Goal: Task Accomplishment & Management: Complete application form

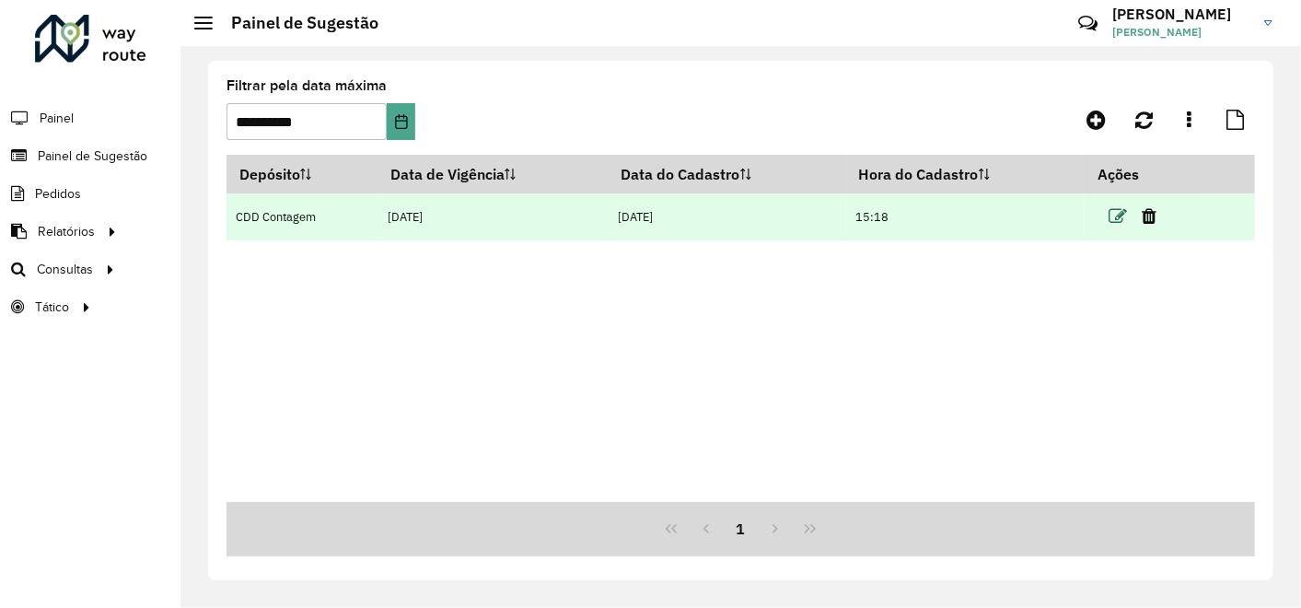
click at [1120, 215] on icon at bounding box center [1118, 216] width 18 height 18
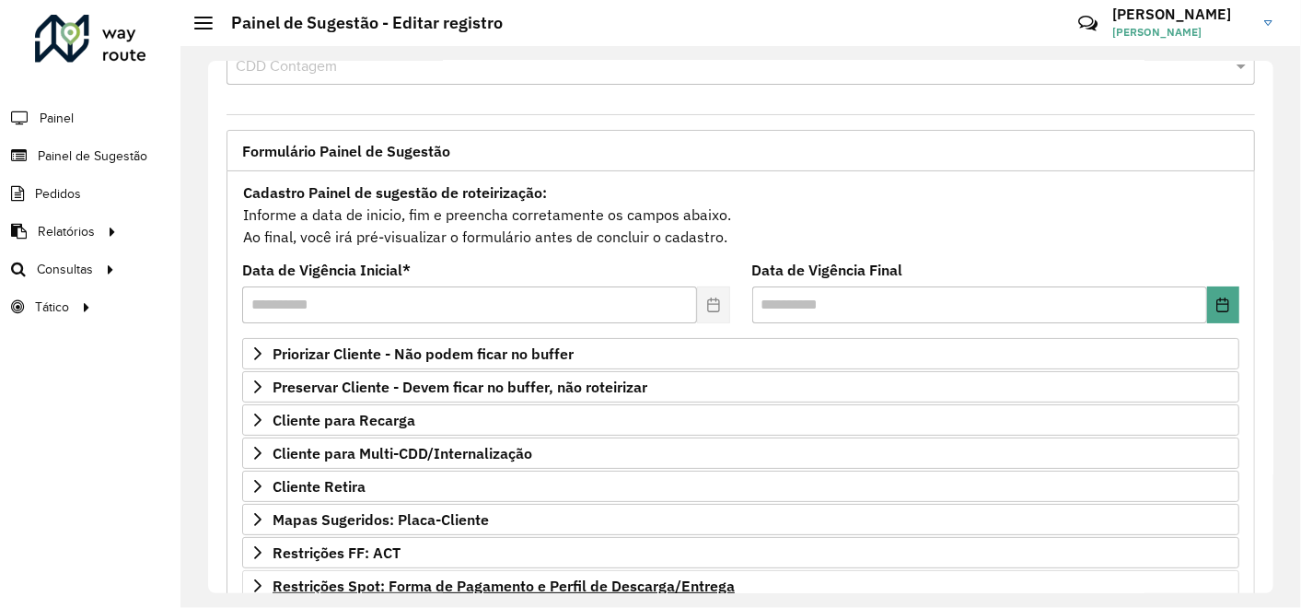
scroll to position [102, 0]
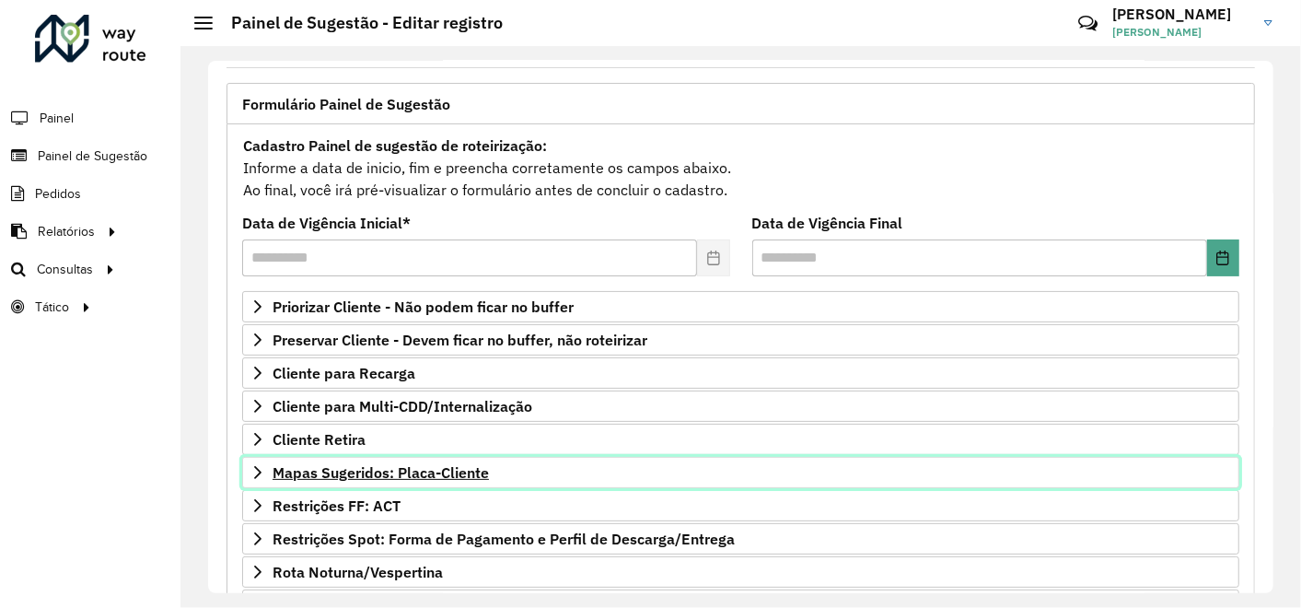
click at [433, 468] on span "Mapas Sugeridos: Placa-Cliente" at bounding box center [381, 472] width 216 height 15
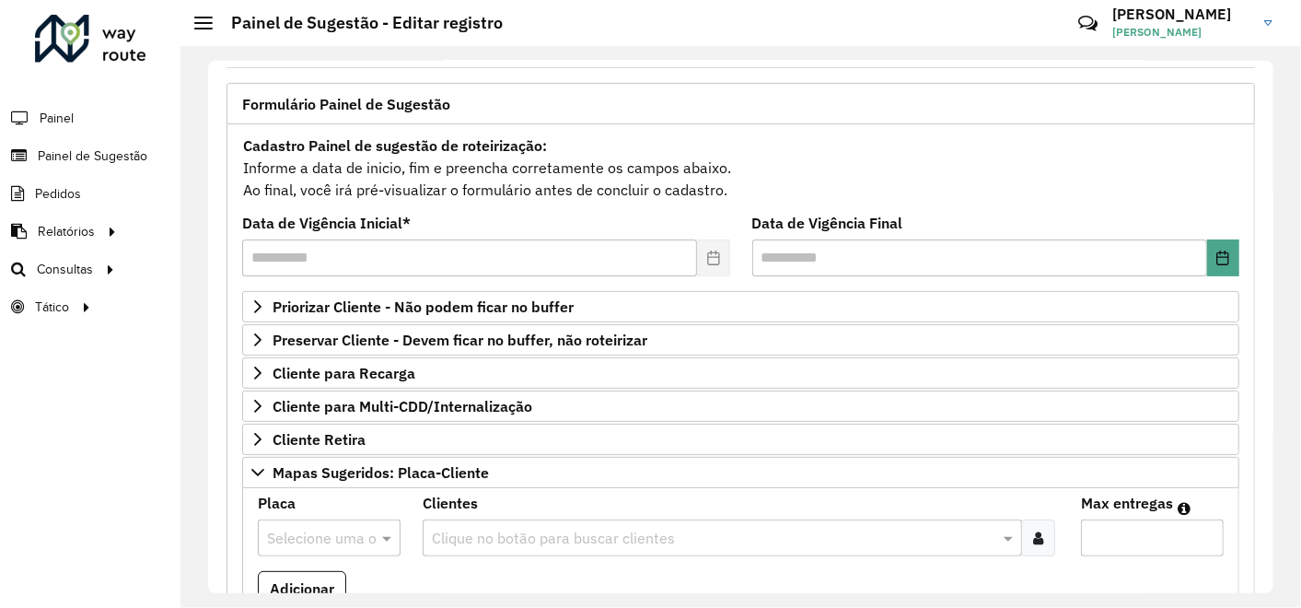
click at [501, 529] on input "text" at bounding box center [713, 539] width 572 height 22
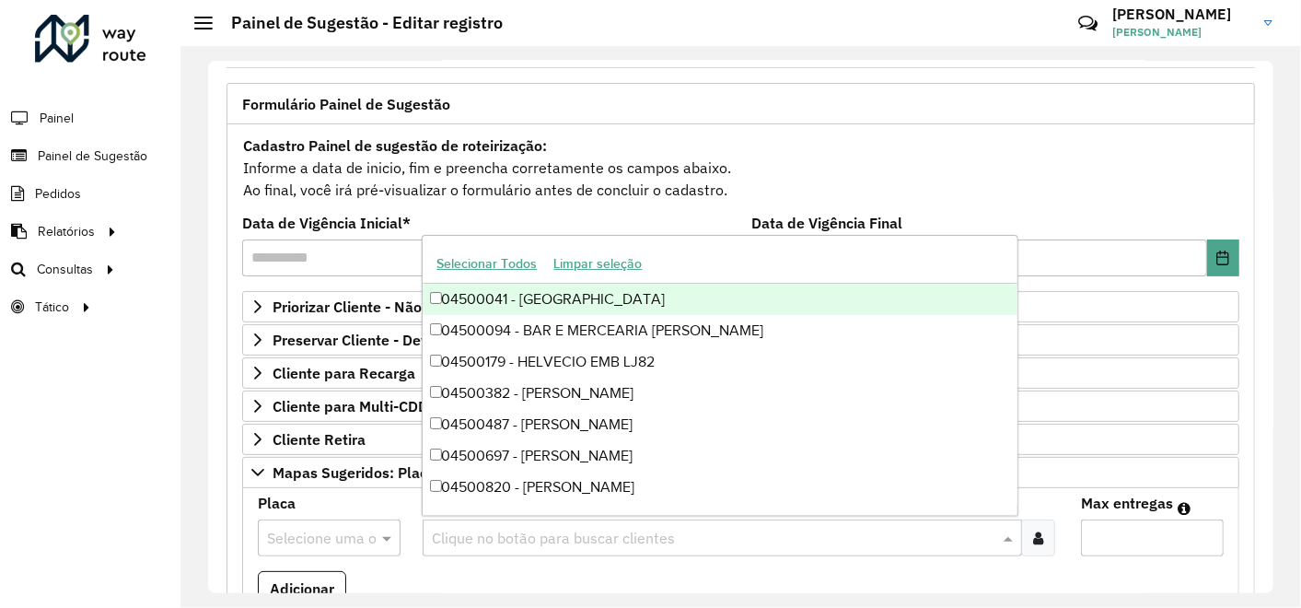
paste input "*****"
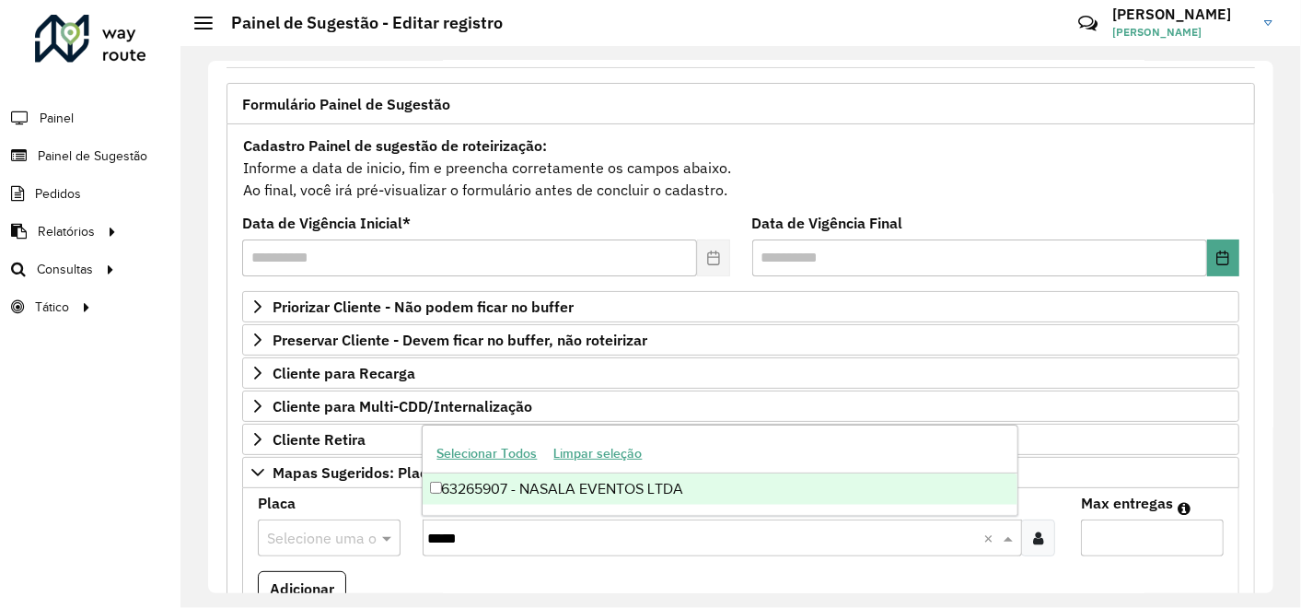
type input "*****"
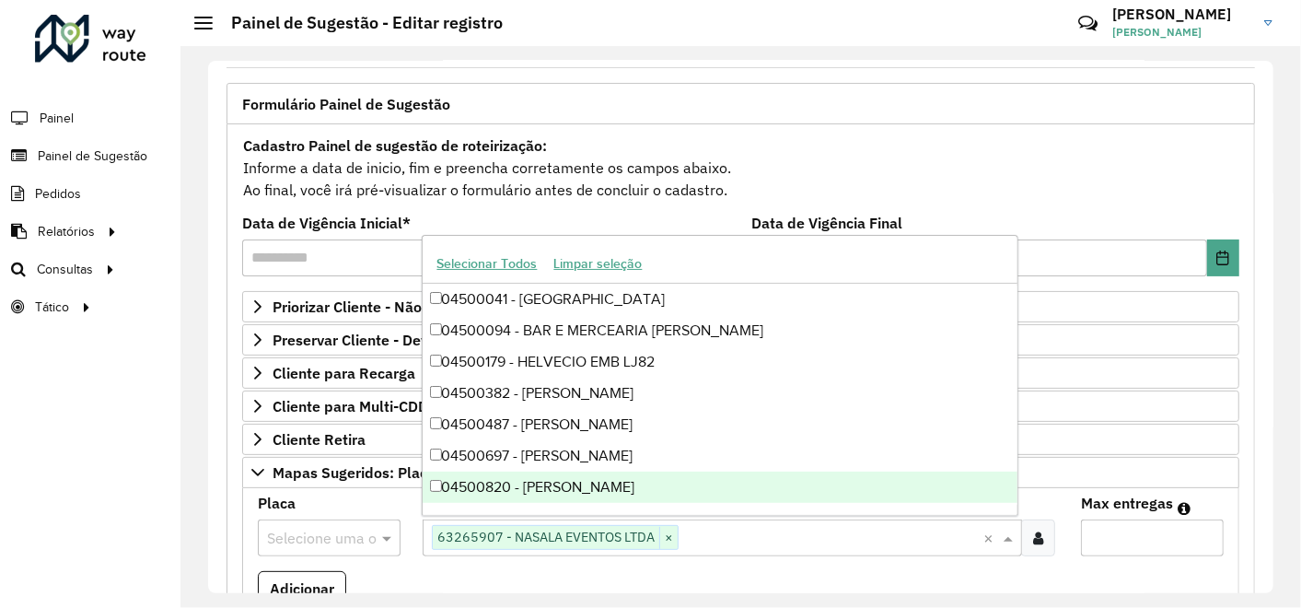
click at [1091, 531] on input "Max entregas" at bounding box center [1152, 537] width 143 height 37
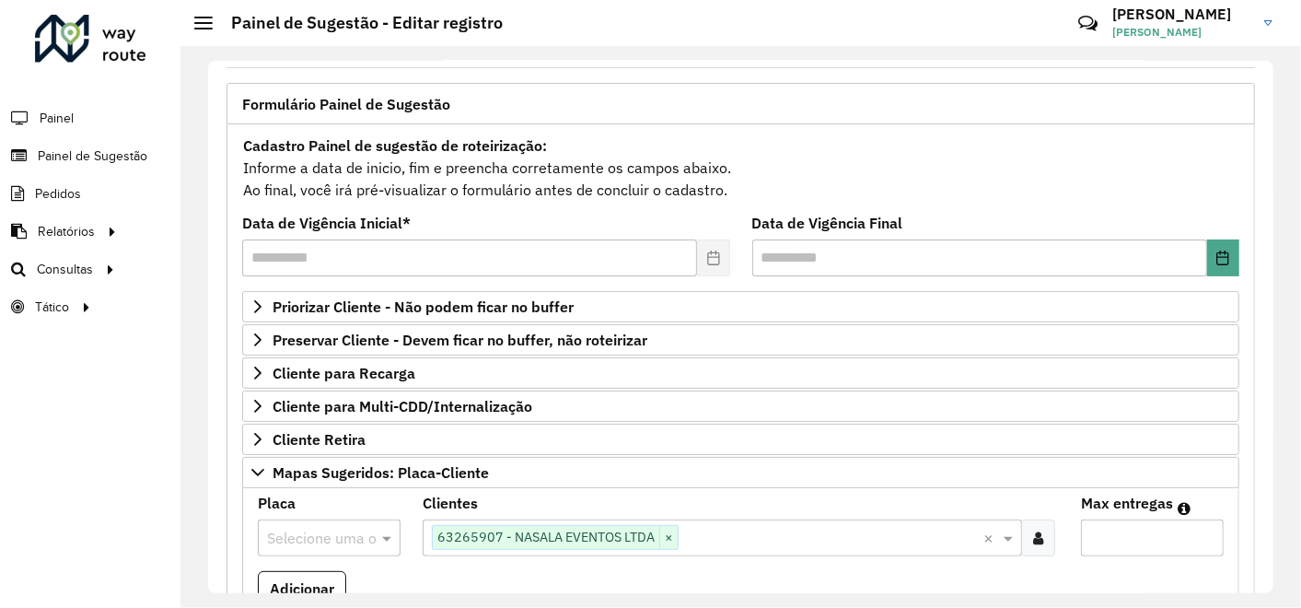
type input "*"
click at [321, 530] on input "text" at bounding box center [310, 539] width 87 height 22
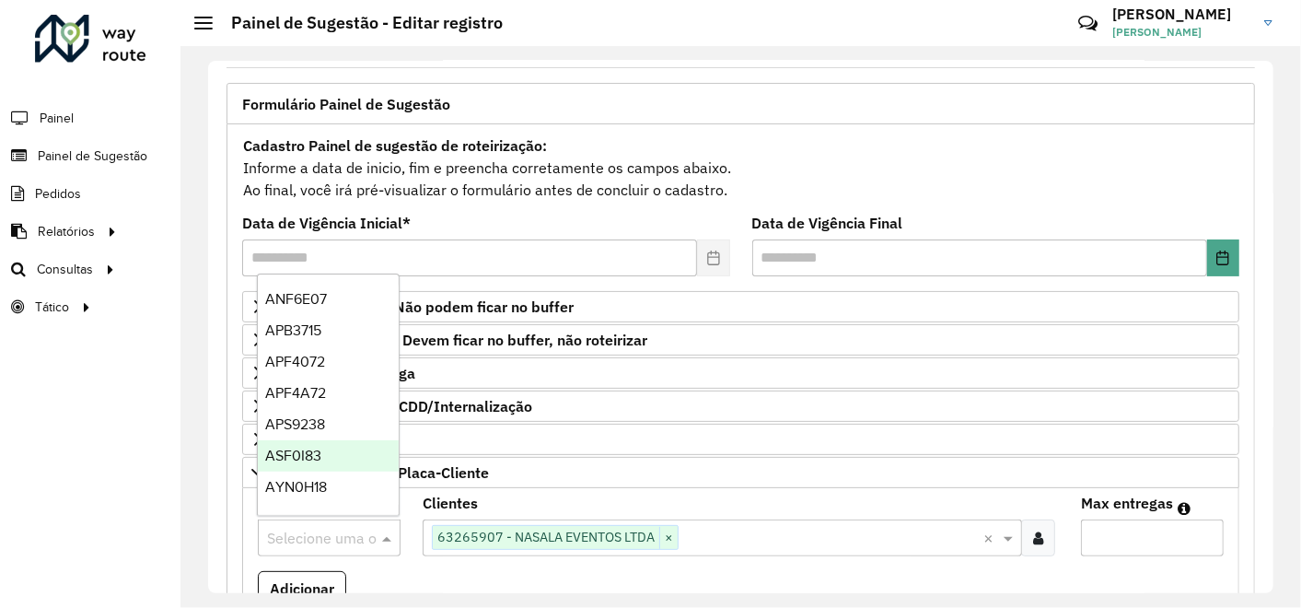
click at [444, 571] on formly-field "Adicionar" at bounding box center [741, 596] width 988 height 50
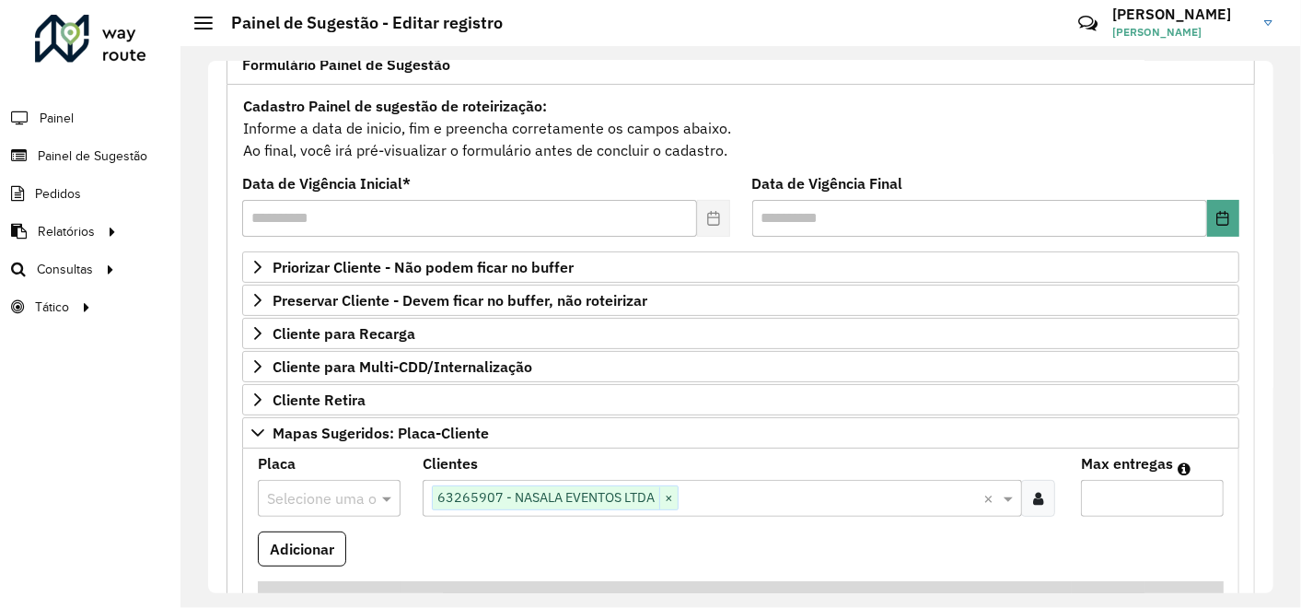
scroll to position [204, 0]
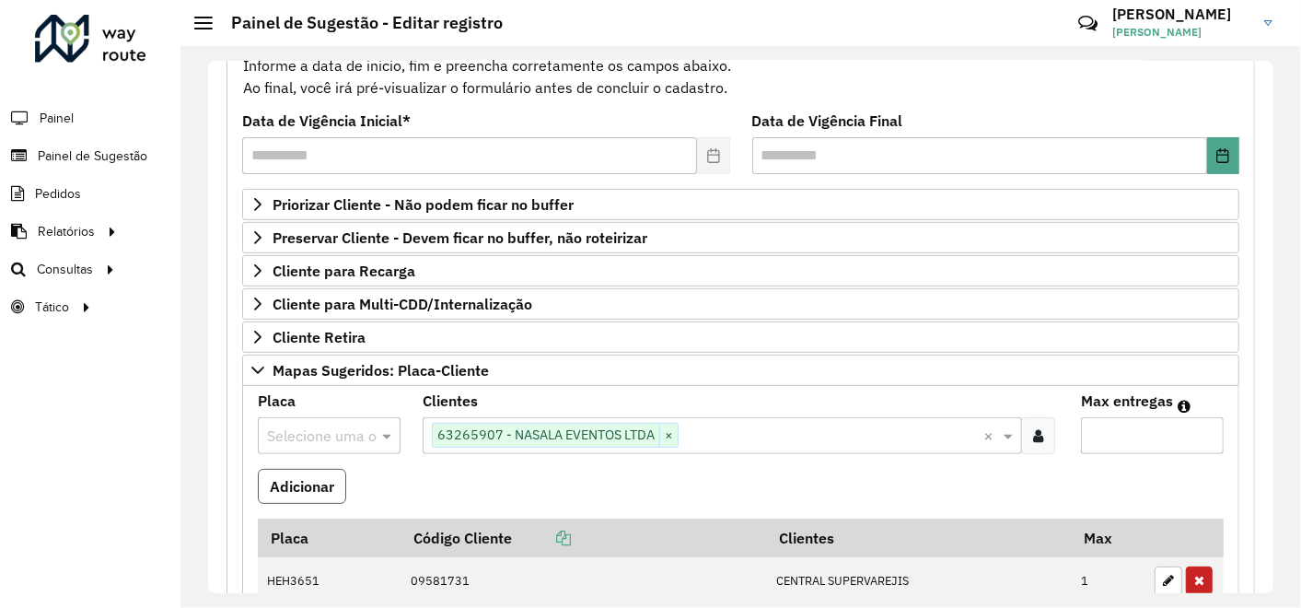
click at [275, 486] on button "Adicionar" at bounding box center [302, 486] width 88 height 35
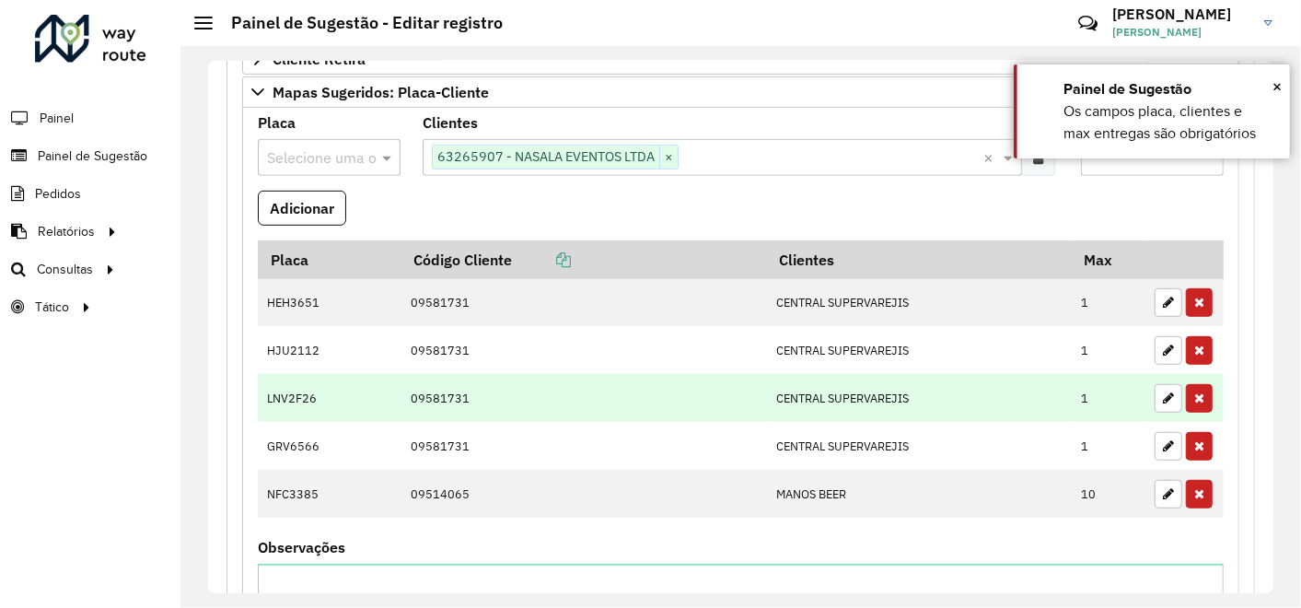
scroll to position [511, 0]
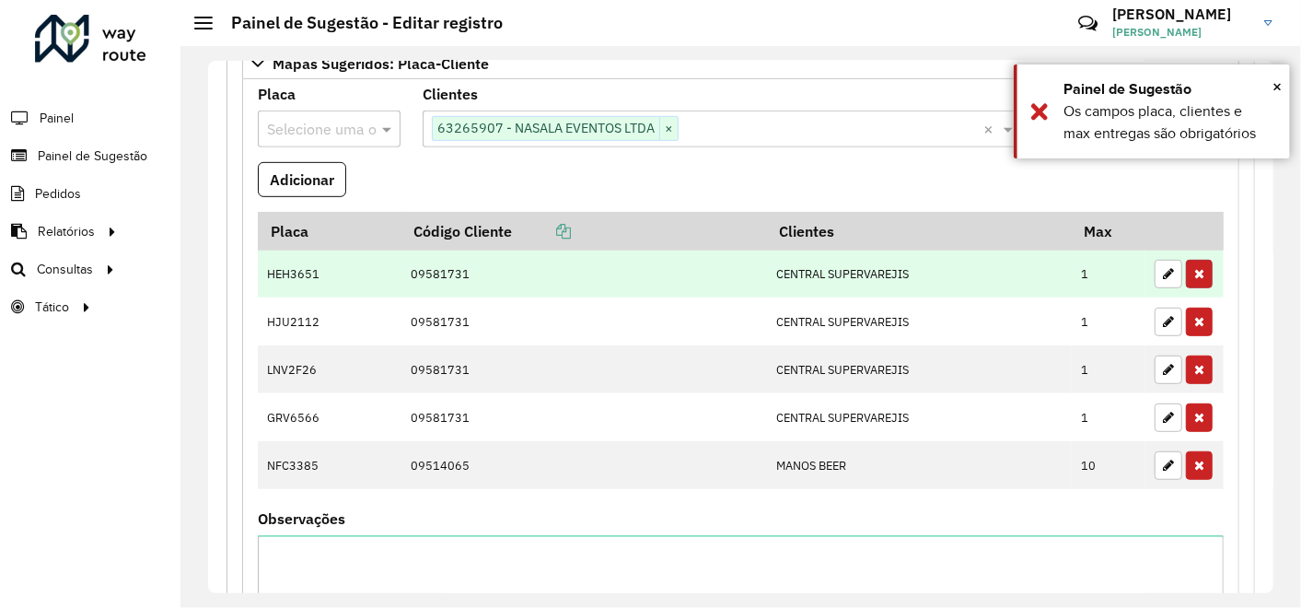
click at [1194, 272] on icon "button" at bounding box center [1199, 273] width 10 height 13
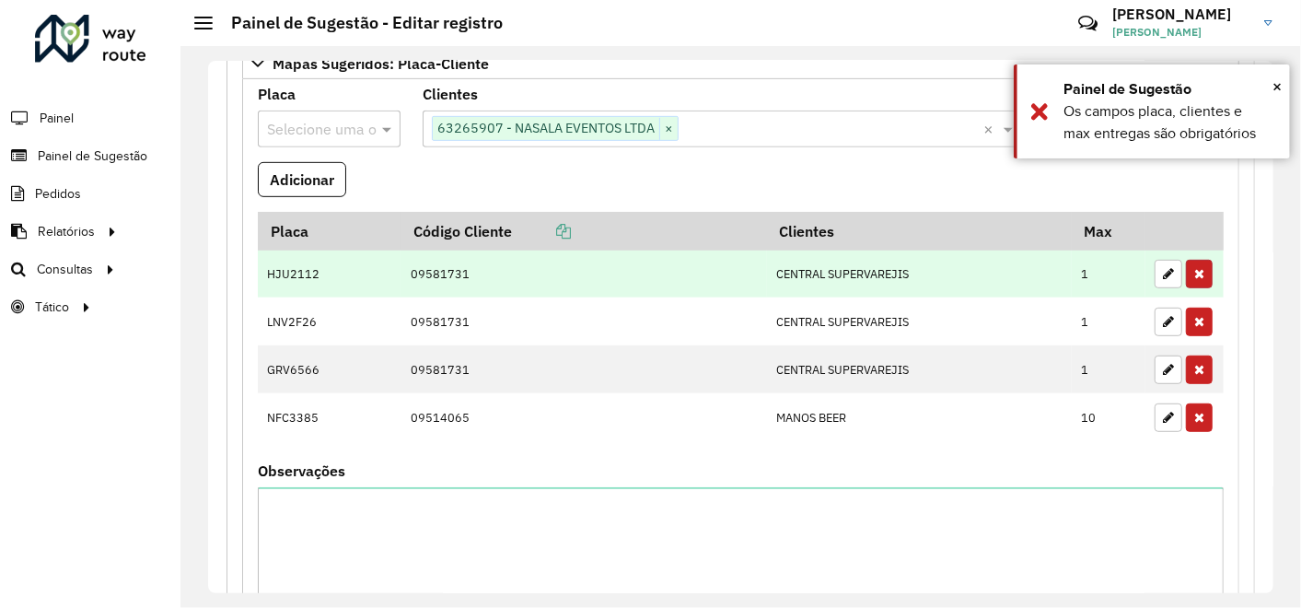
click at [1194, 270] on icon "button" at bounding box center [1199, 273] width 10 height 13
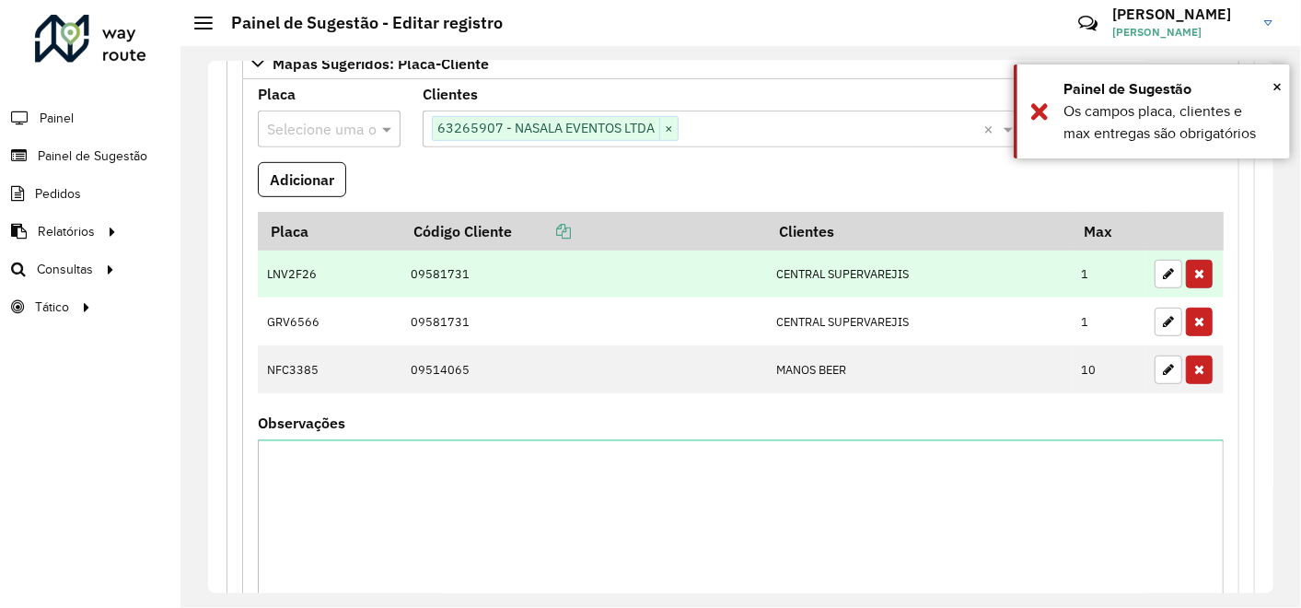
click at [1194, 270] on icon "button" at bounding box center [1199, 273] width 10 height 13
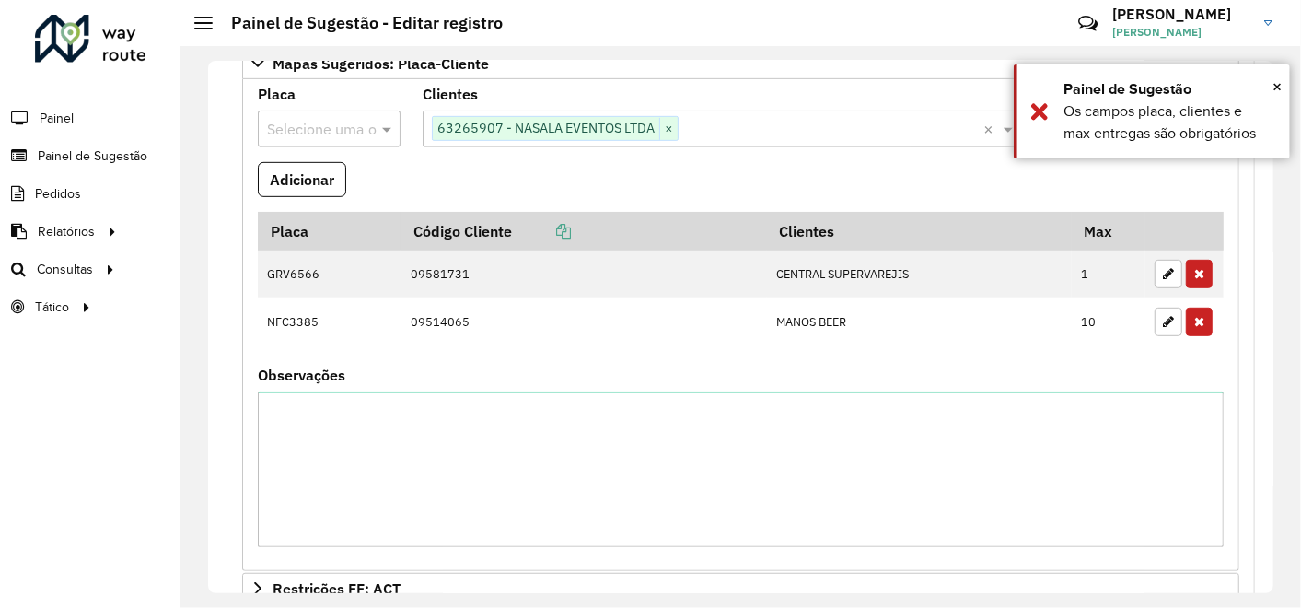
click at [1194, 270] on icon "button" at bounding box center [1199, 273] width 10 height 13
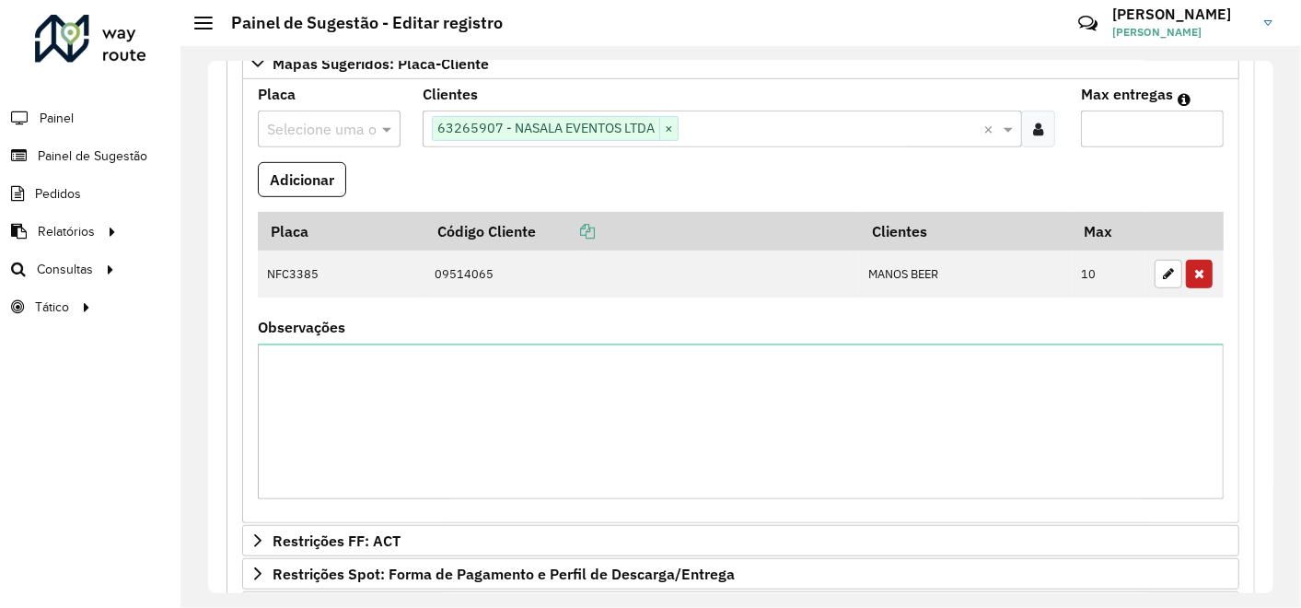
click at [1194, 270] on icon "button" at bounding box center [1199, 273] width 10 height 13
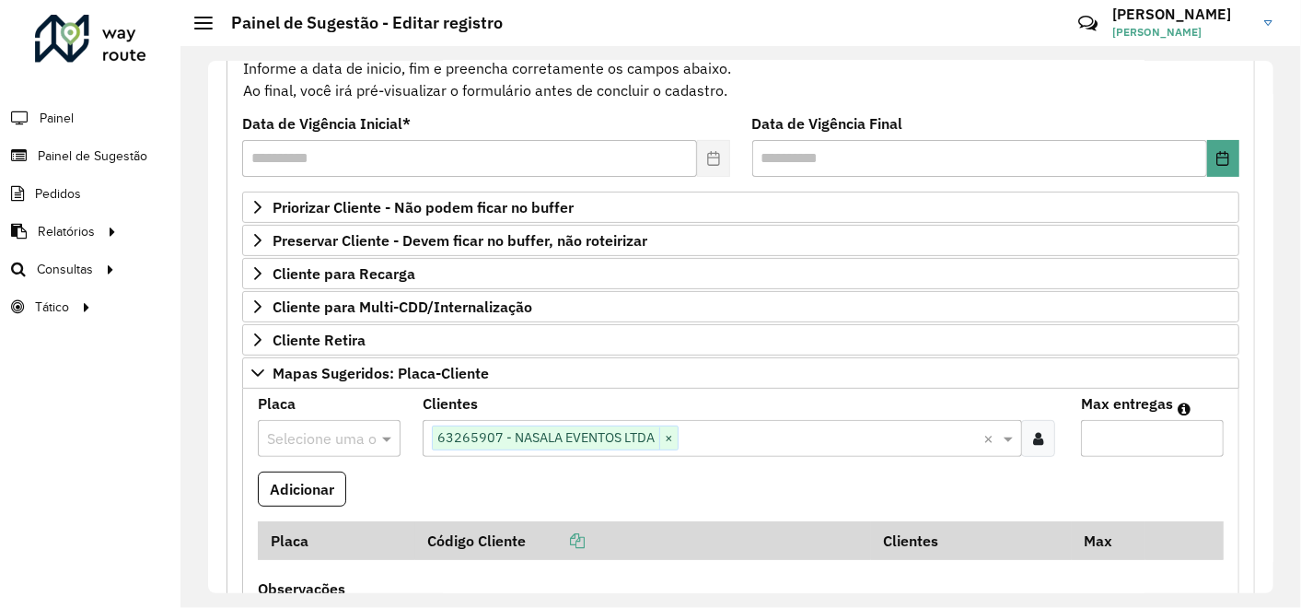
scroll to position [0, 0]
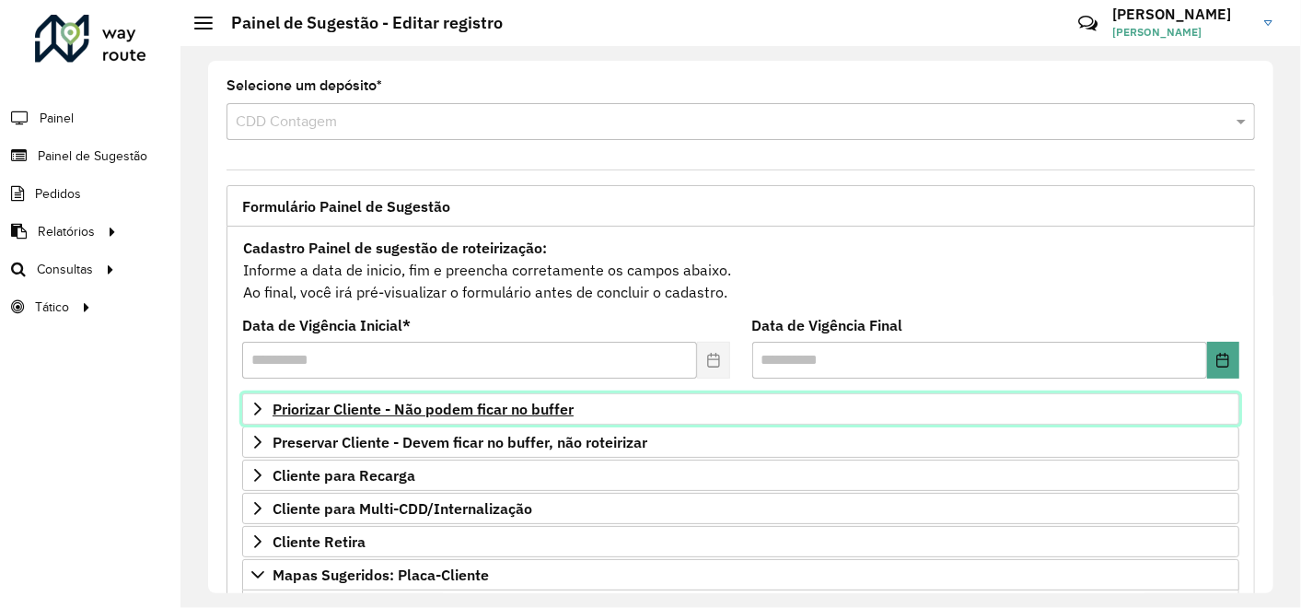
click at [448, 403] on span "Priorizar Cliente - Não podem ficar no buffer" at bounding box center [423, 408] width 301 height 15
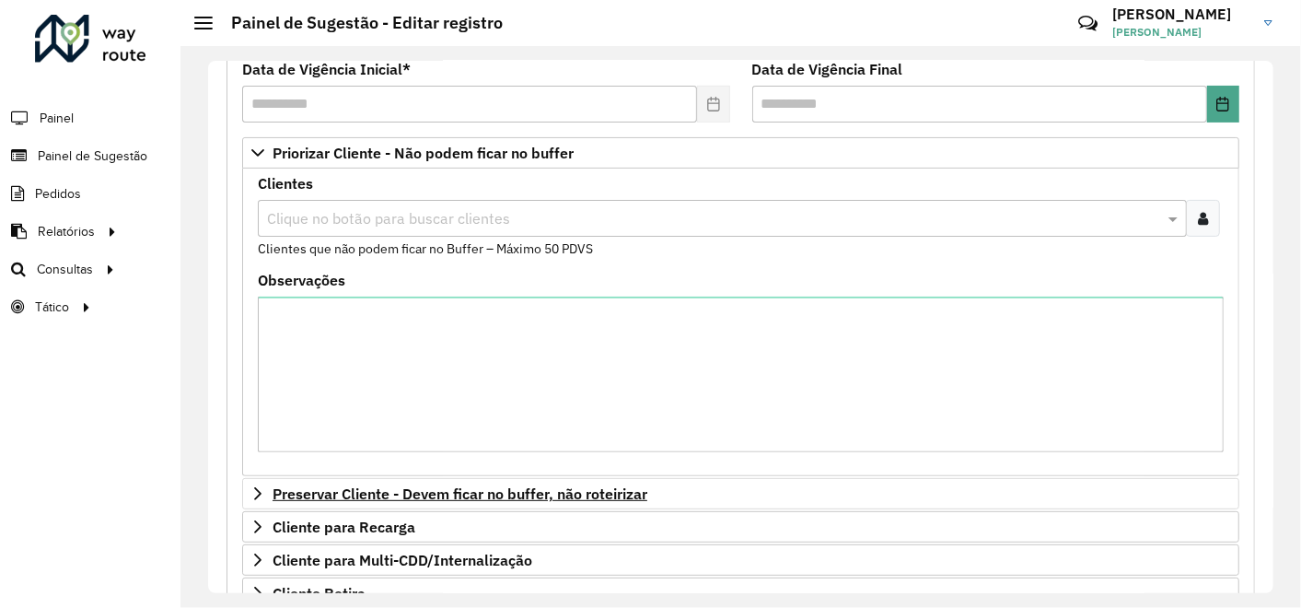
scroll to position [307, 0]
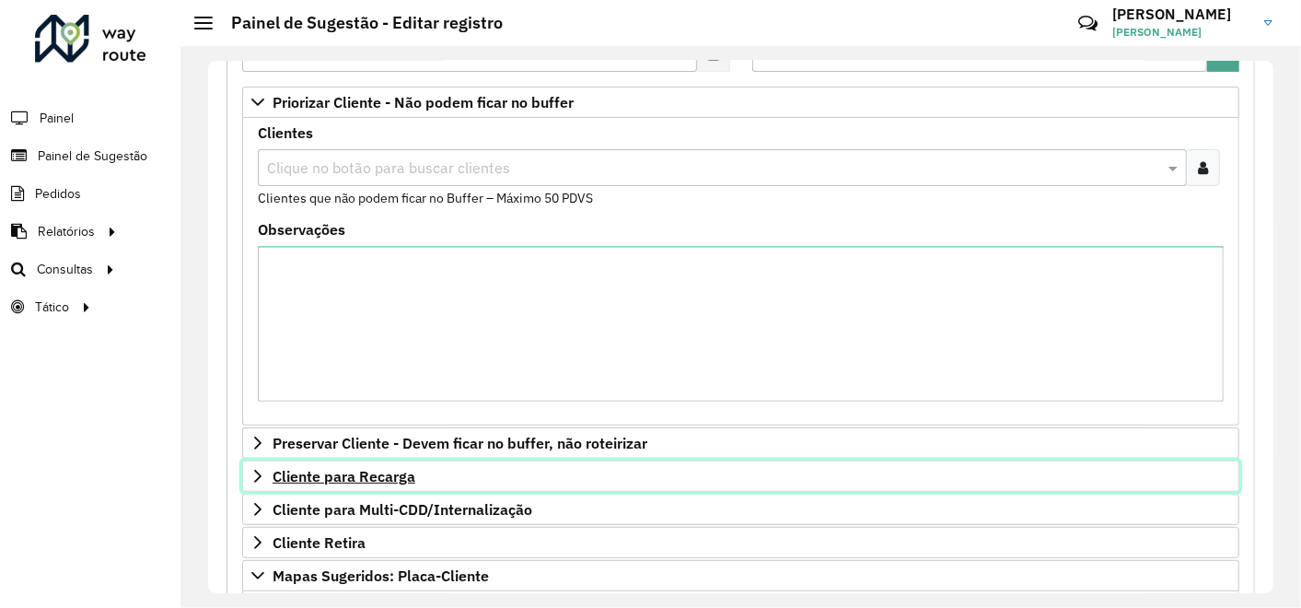
click at [390, 473] on span "Cliente para Recarga" at bounding box center [344, 476] width 143 height 15
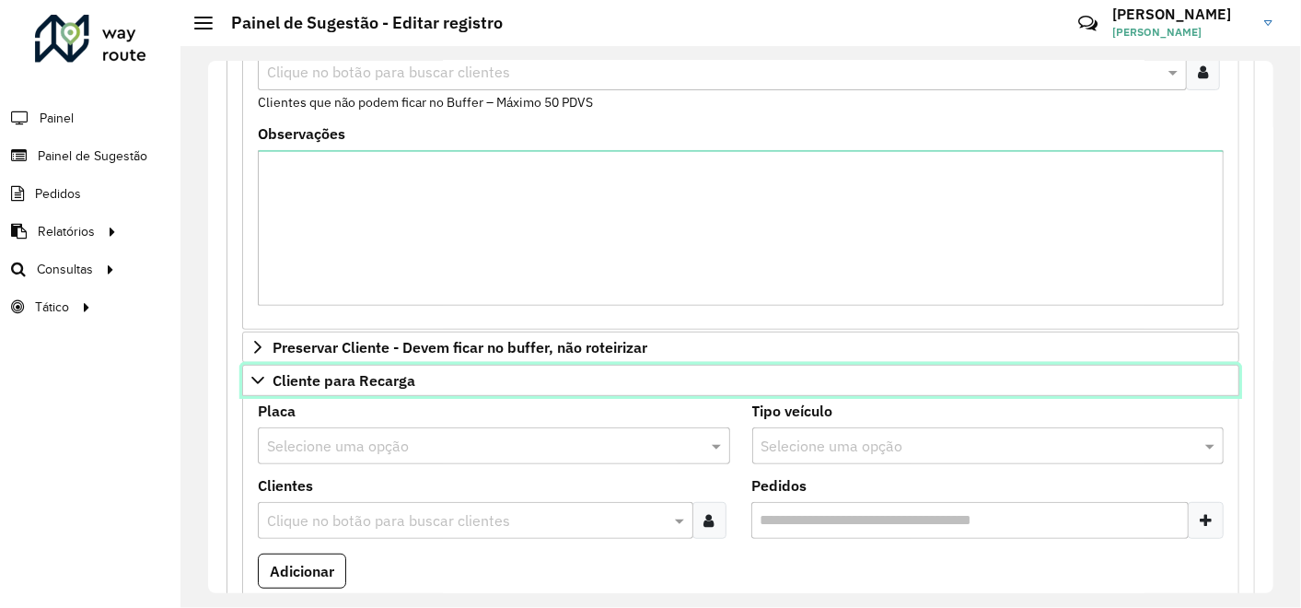
scroll to position [511, 0]
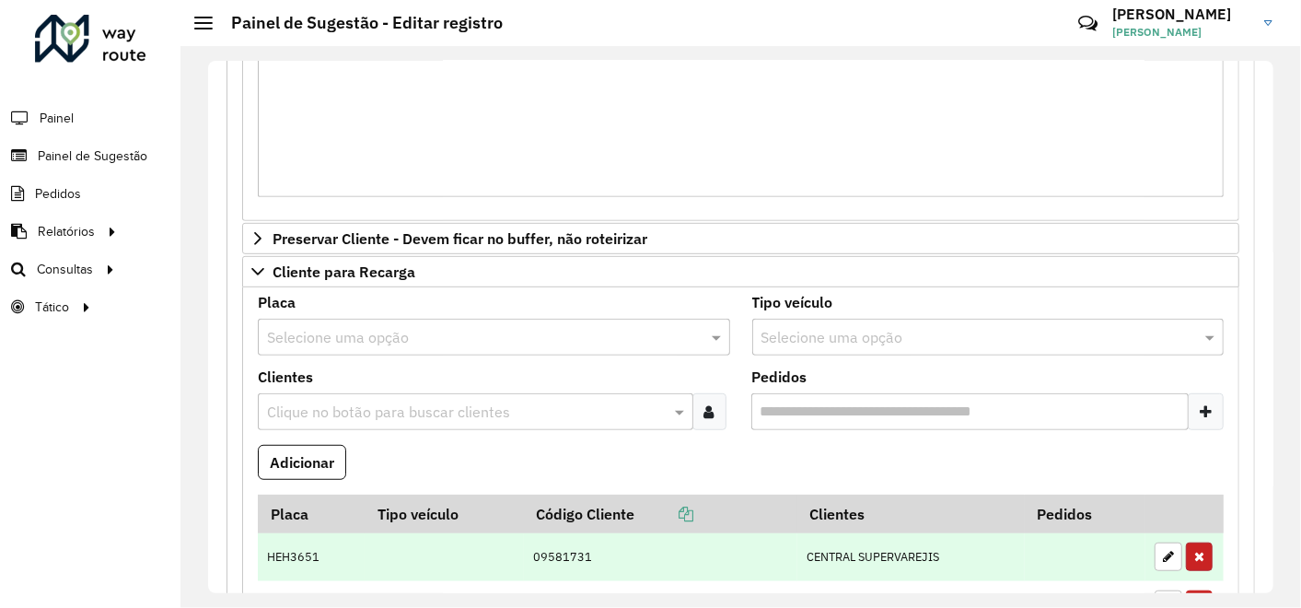
click at [1201, 543] on button "button" at bounding box center [1199, 556] width 27 height 29
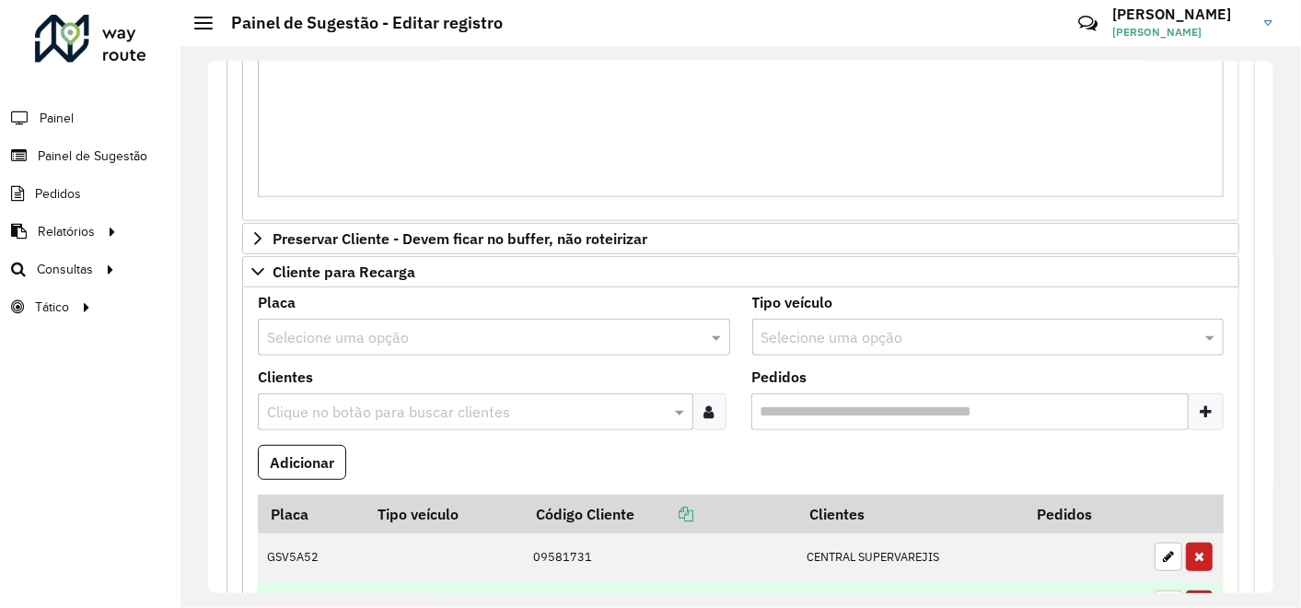
click at [1197, 550] on icon "button" at bounding box center [1199, 556] width 10 height 13
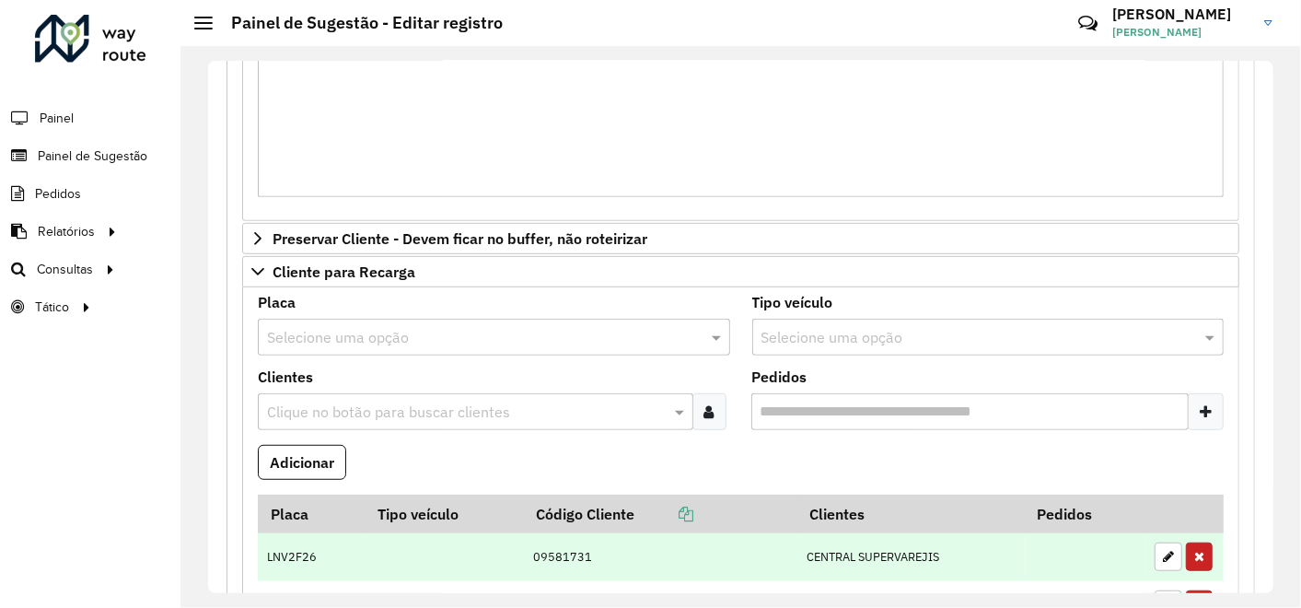
click at [1194, 550] on icon "button" at bounding box center [1199, 556] width 10 height 13
click at [1195, 550] on icon "button" at bounding box center [1199, 556] width 10 height 13
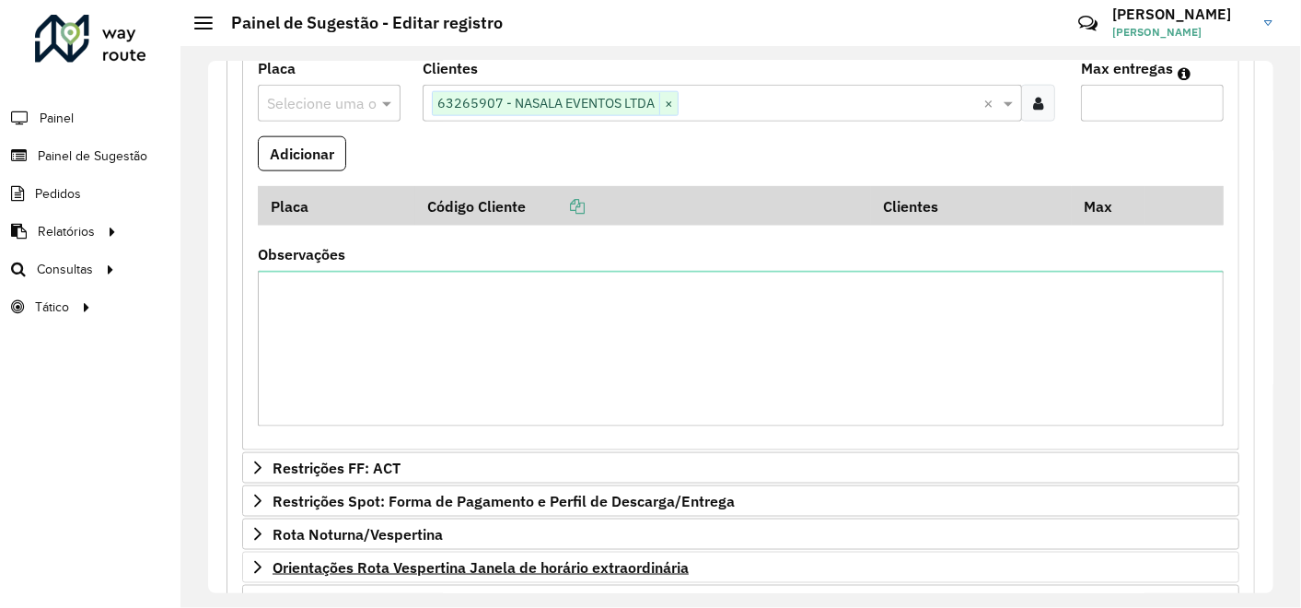
scroll to position [1432, 0]
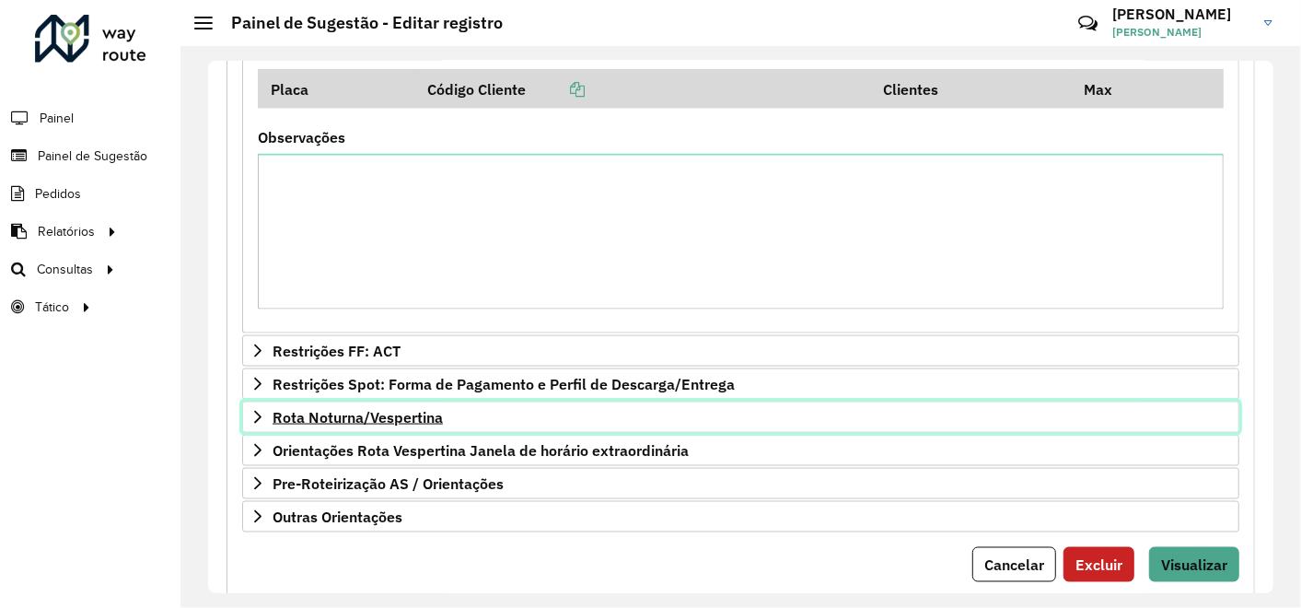
click at [369, 410] on span "Rota Noturna/Vespertina" at bounding box center [358, 417] width 170 height 15
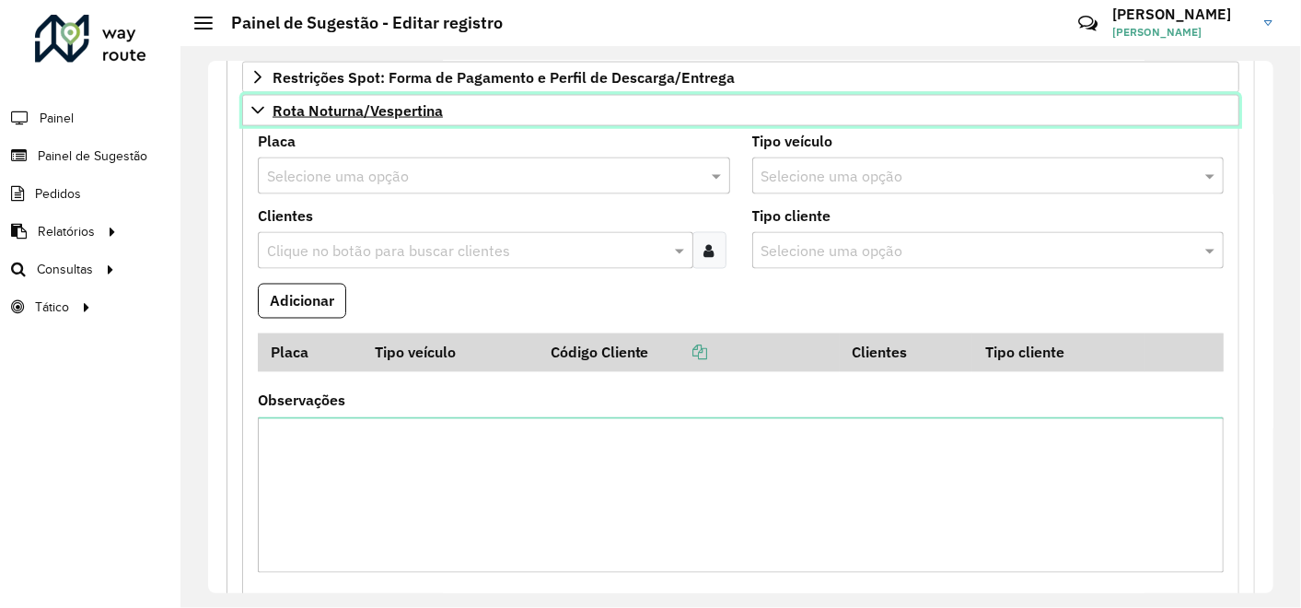
click at [387, 106] on span "Rota Noturna/Vespertina" at bounding box center [358, 110] width 170 height 15
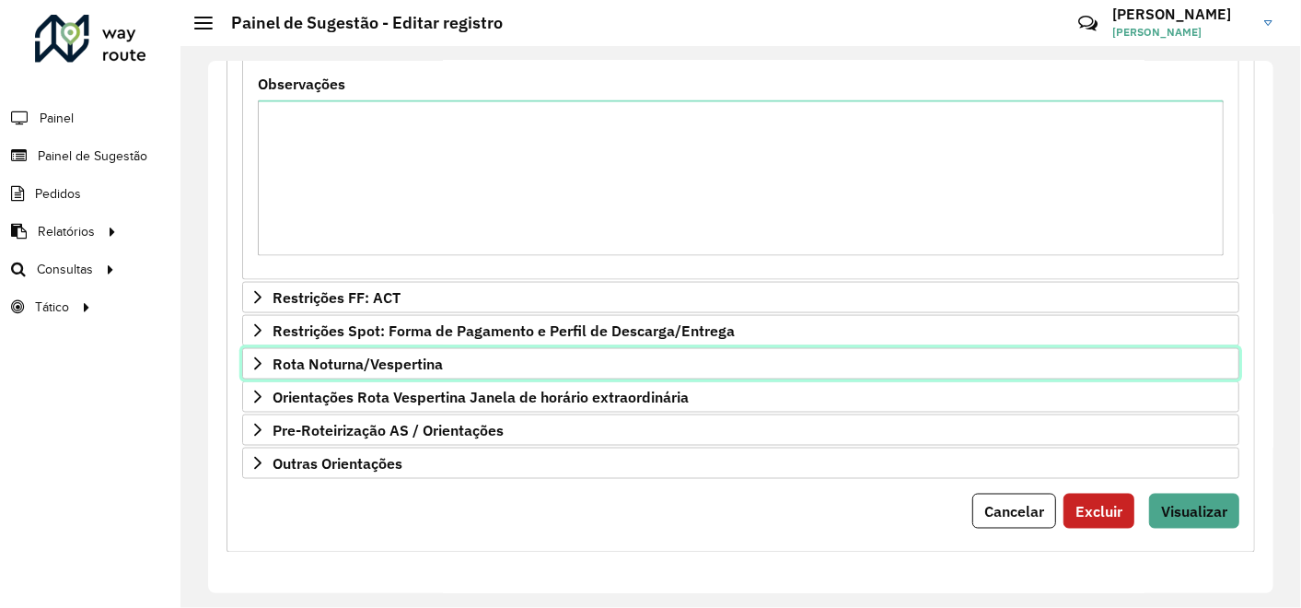
scroll to position [1476, 0]
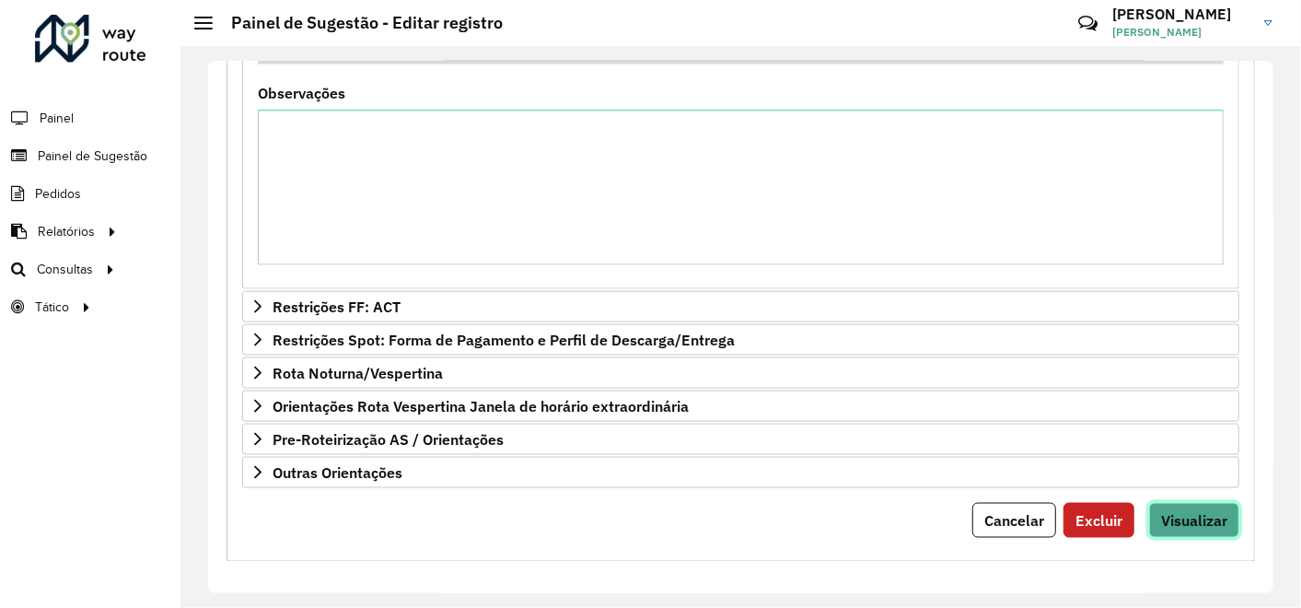
click at [1181, 511] on span "Visualizar" at bounding box center [1194, 520] width 66 height 18
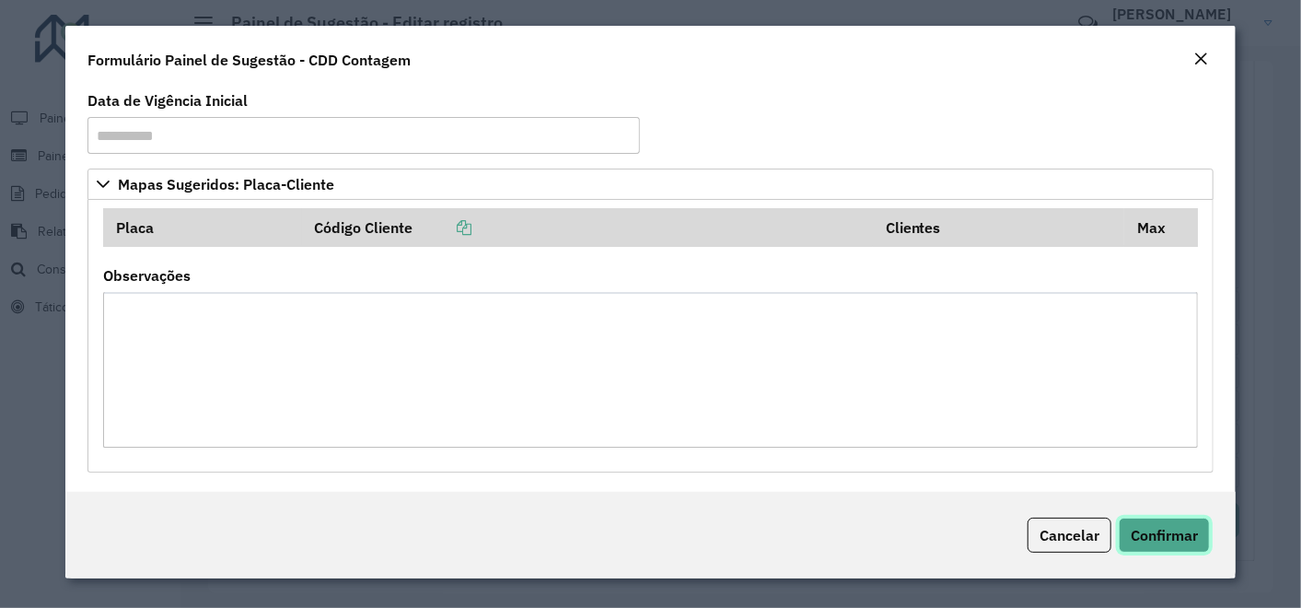
click at [1169, 542] on span "Confirmar" at bounding box center [1164, 535] width 67 height 18
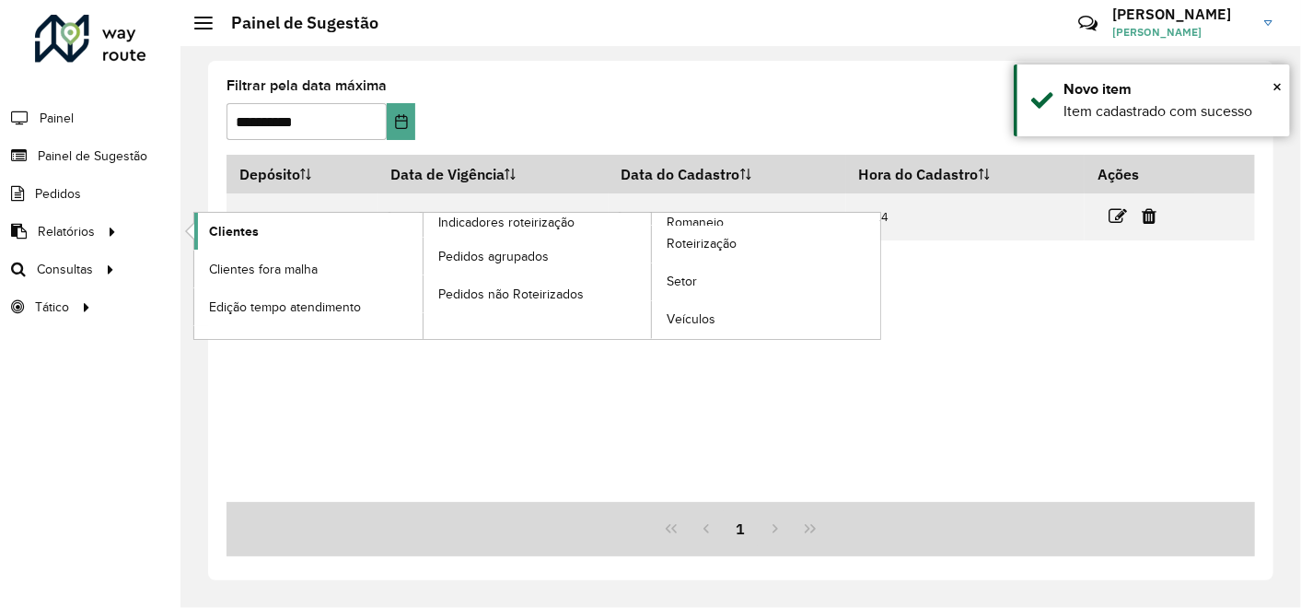
click at [225, 233] on span "Clientes" at bounding box center [234, 231] width 50 height 19
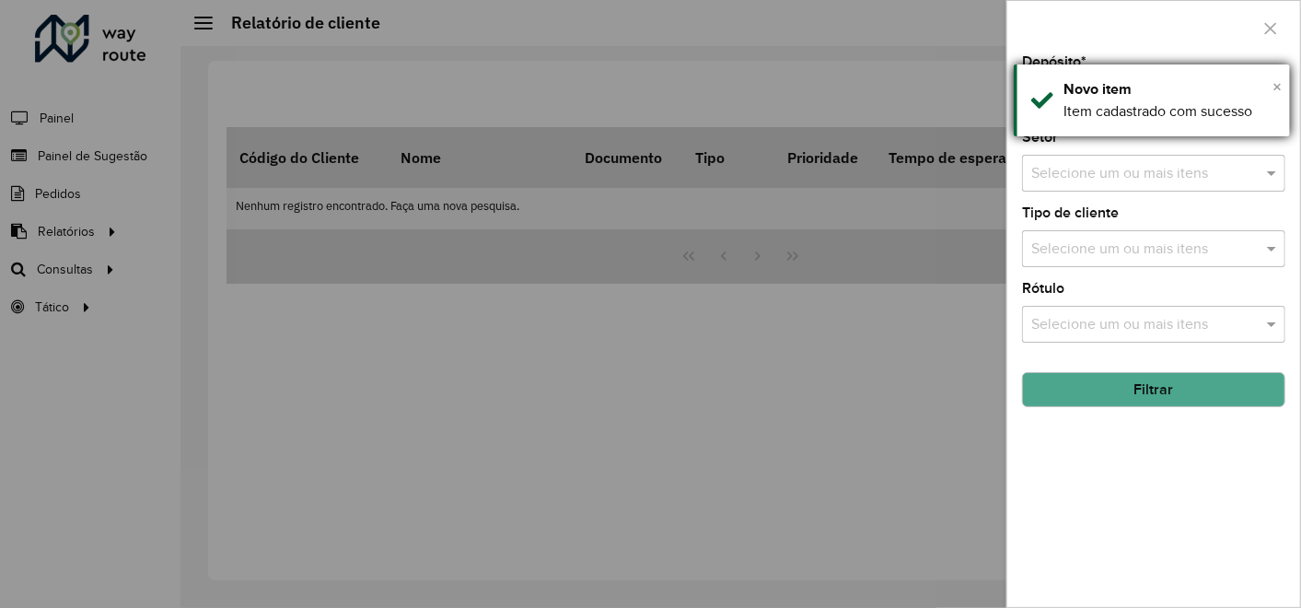
click at [1275, 83] on span "×" at bounding box center [1276, 86] width 9 height 20
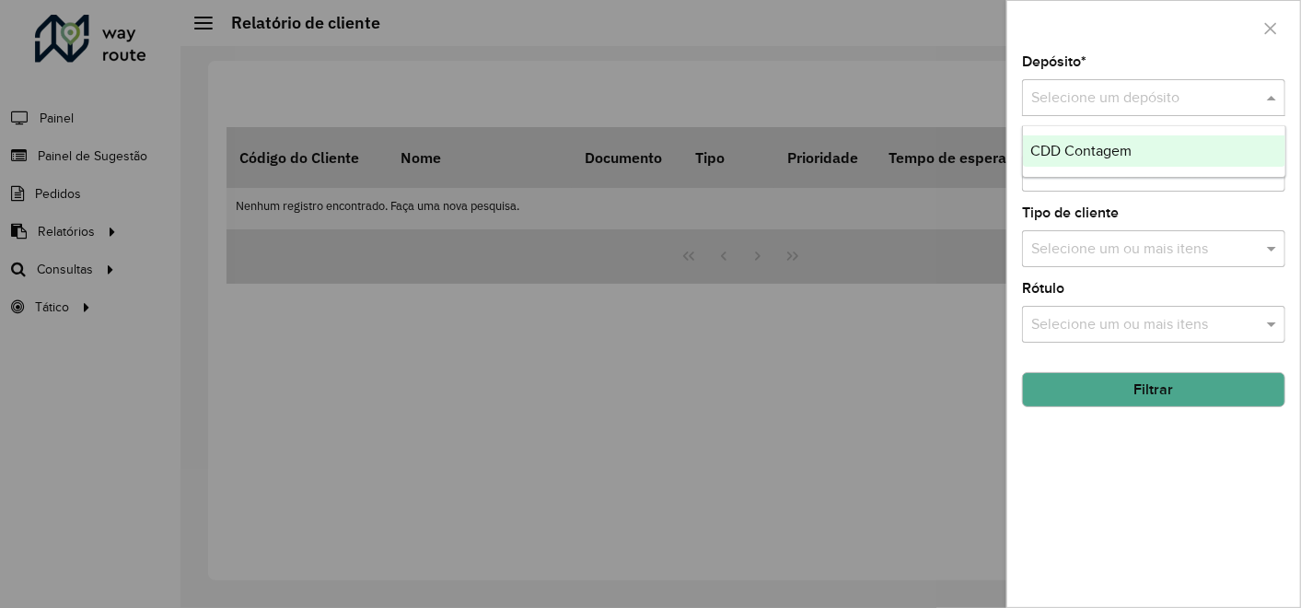
click at [1125, 100] on input "text" at bounding box center [1135, 98] width 208 height 22
click at [1077, 145] on span "CDD Contagem" at bounding box center [1080, 151] width 101 height 16
click at [1108, 392] on button "Filtrar" at bounding box center [1153, 389] width 263 height 35
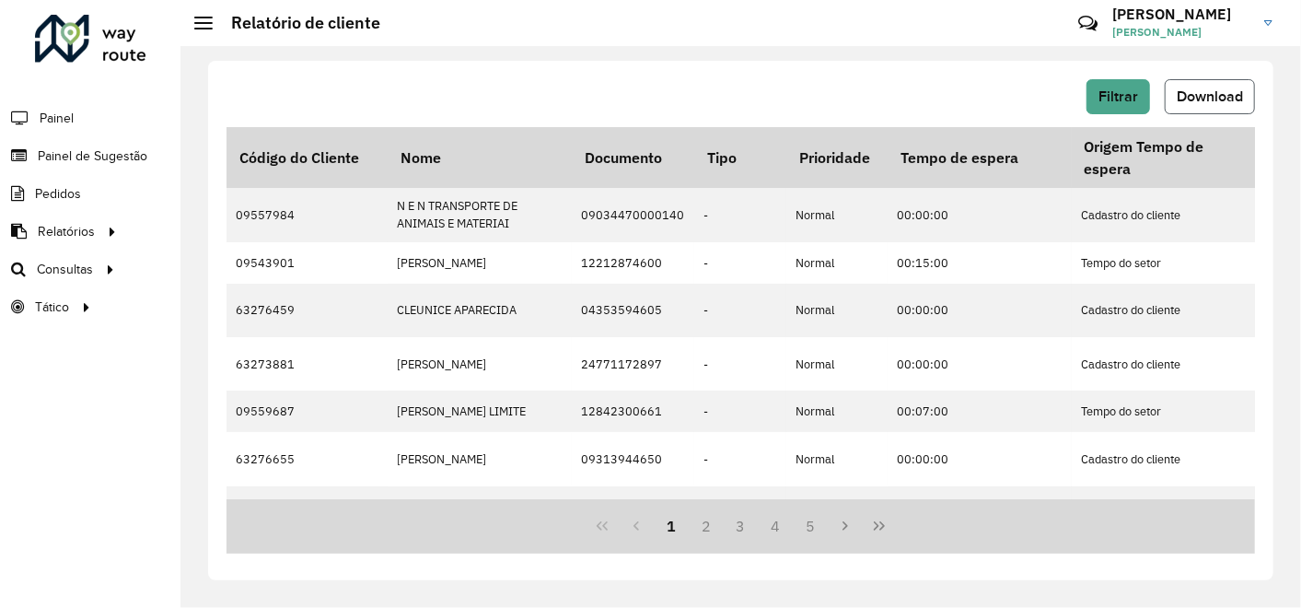
click at [1195, 99] on span "Download" at bounding box center [1210, 96] width 66 height 16
click at [725, 87] on div "Filtrar Download" at bounding box center [740, 96] width 1028 height 35
click at [1193, 96] on span "Download" at bounding box center [1210, 96] width 66 height 16
click at [653, 92] on div "Filtrar Download" at bounding box center [740, 96] width 1028 height 35
click at [91, 149] on span "Painel de Sugestão" at bounding box center [95, 155] width 115 height 19
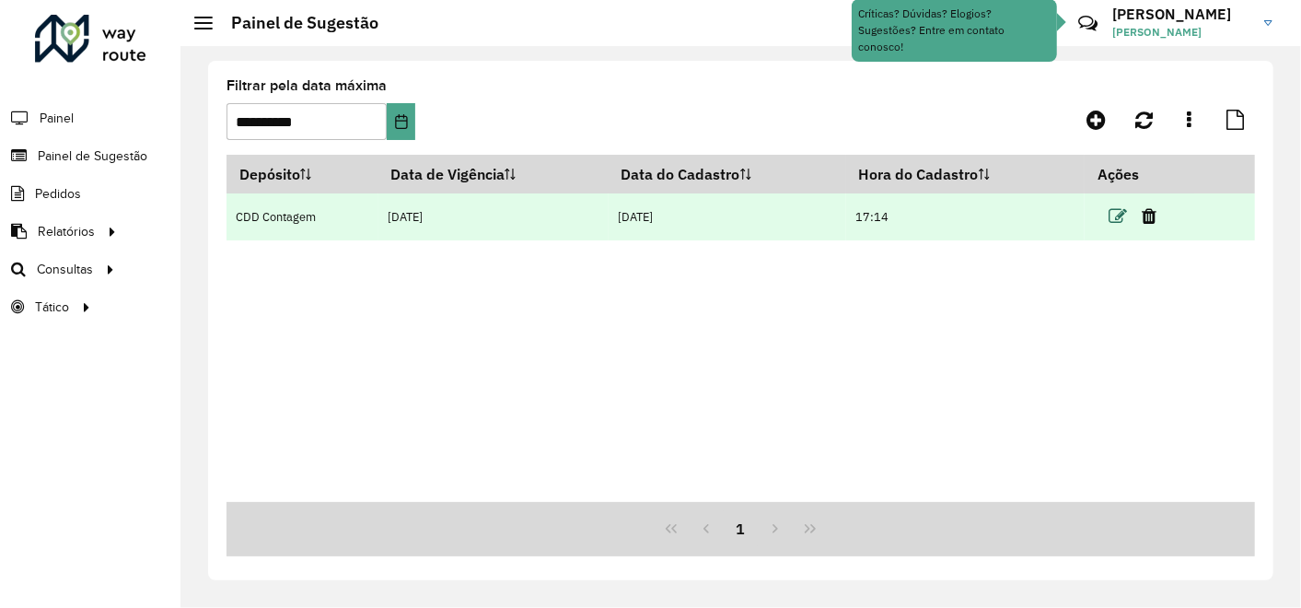
click at [1117, 215] on icon at bounding box center [1118, 216] width 18 height 18
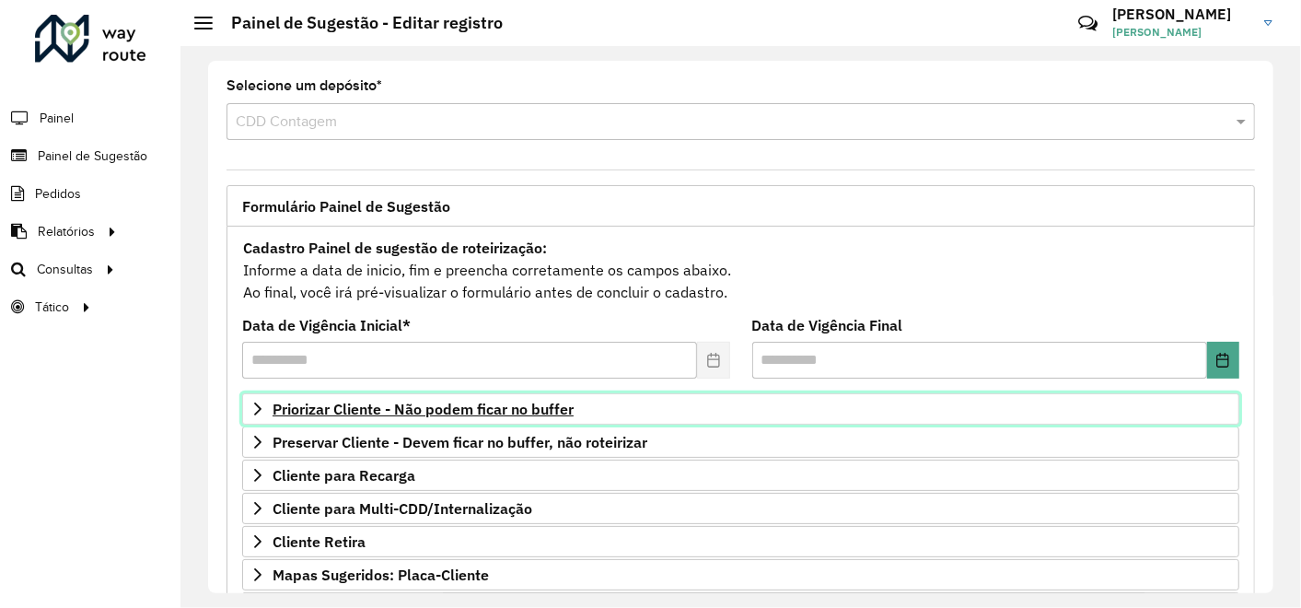
click at [486, 407] on span "Priorizar Cliente - Não podem ficar no buffer" at bounding box center [423, 408] width 301 height 15
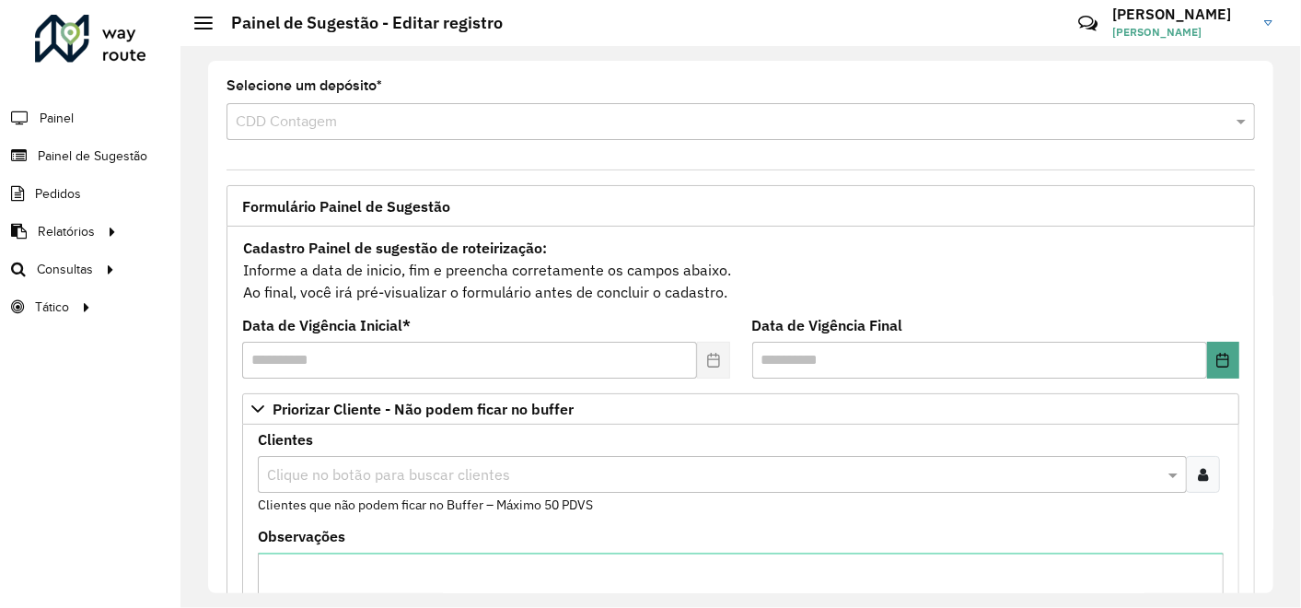
click at [1205, 471] on div at bounding box center [1203, 474] width 34 height 37
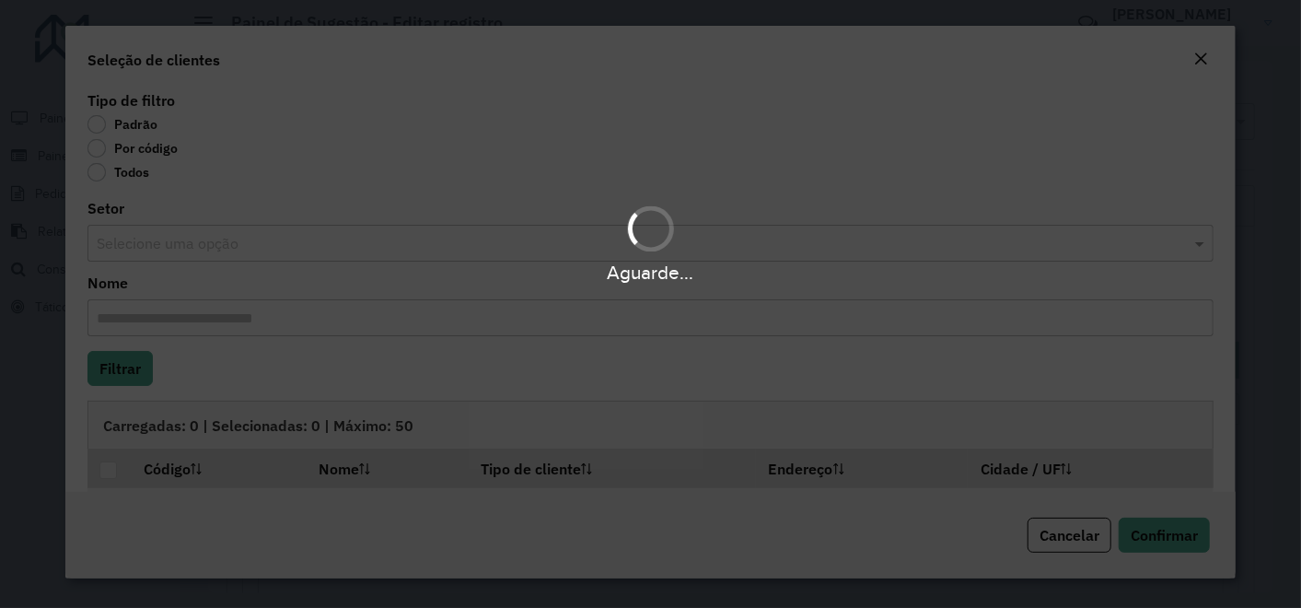
click at [95, 147] on div "Aguarde..." at bounding box center [650, 304] width 1301 height 608
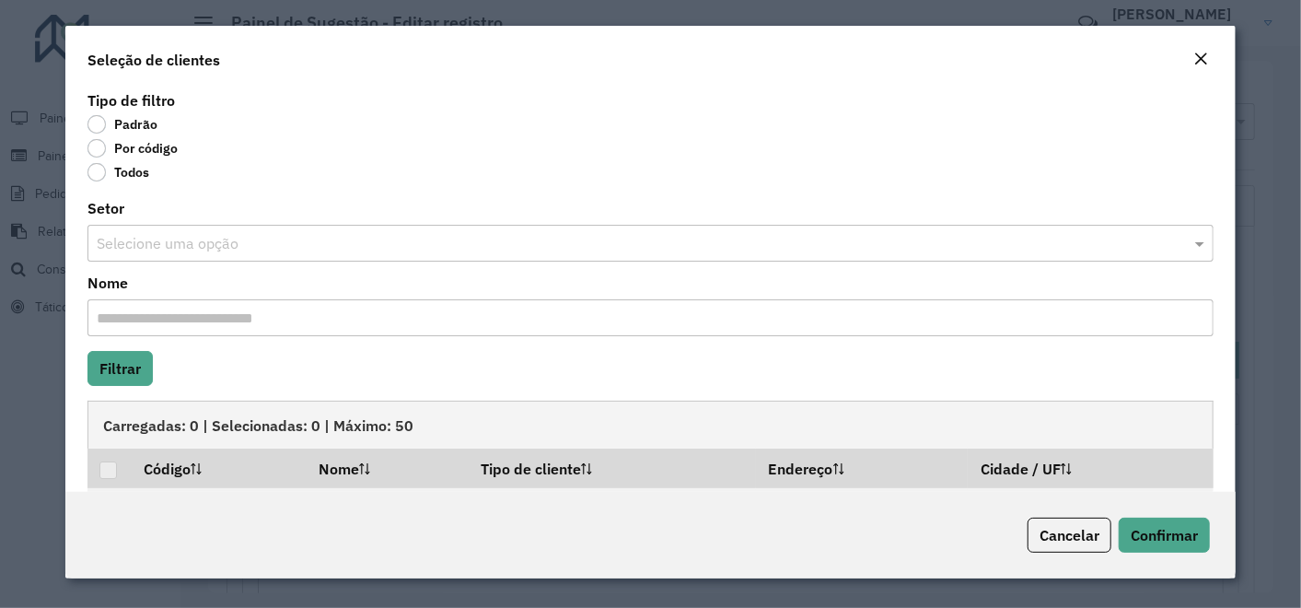
click at [95, 147] on label "Por código" at bounding box center [132, 148] width 90 height 18
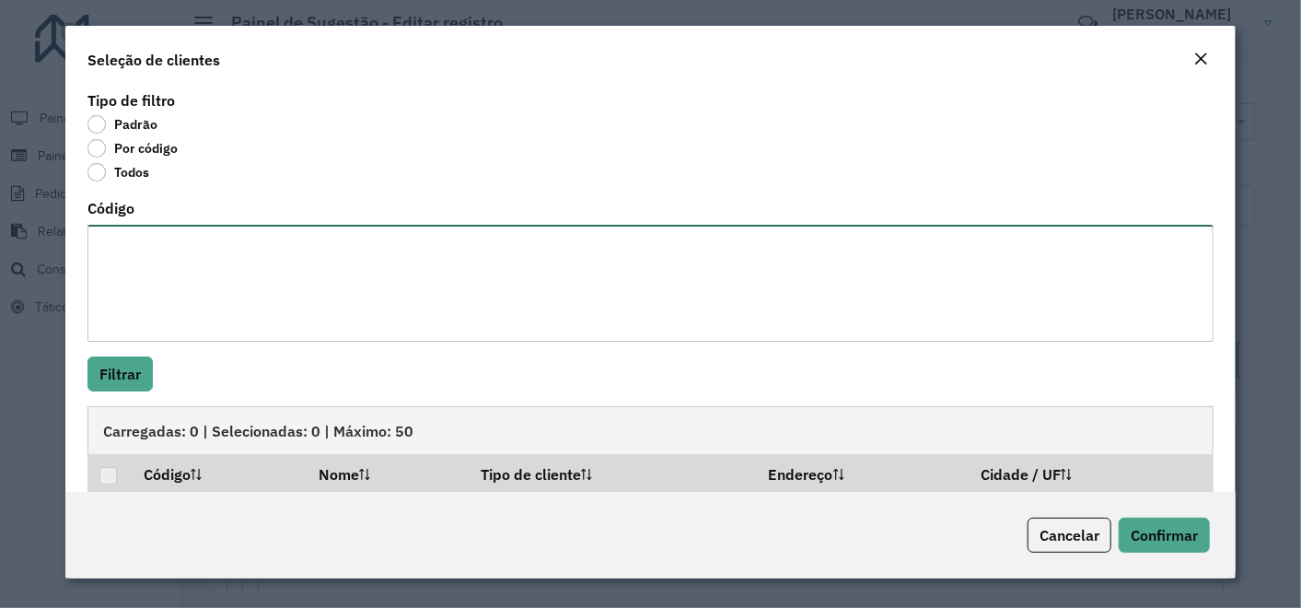
click at [180, 288] on textarea "Código" at bounding box center [650, 283] width 1127 height 117
paste textarea "**** **** ***** *****"
type textarea "**** **** ***** *****"
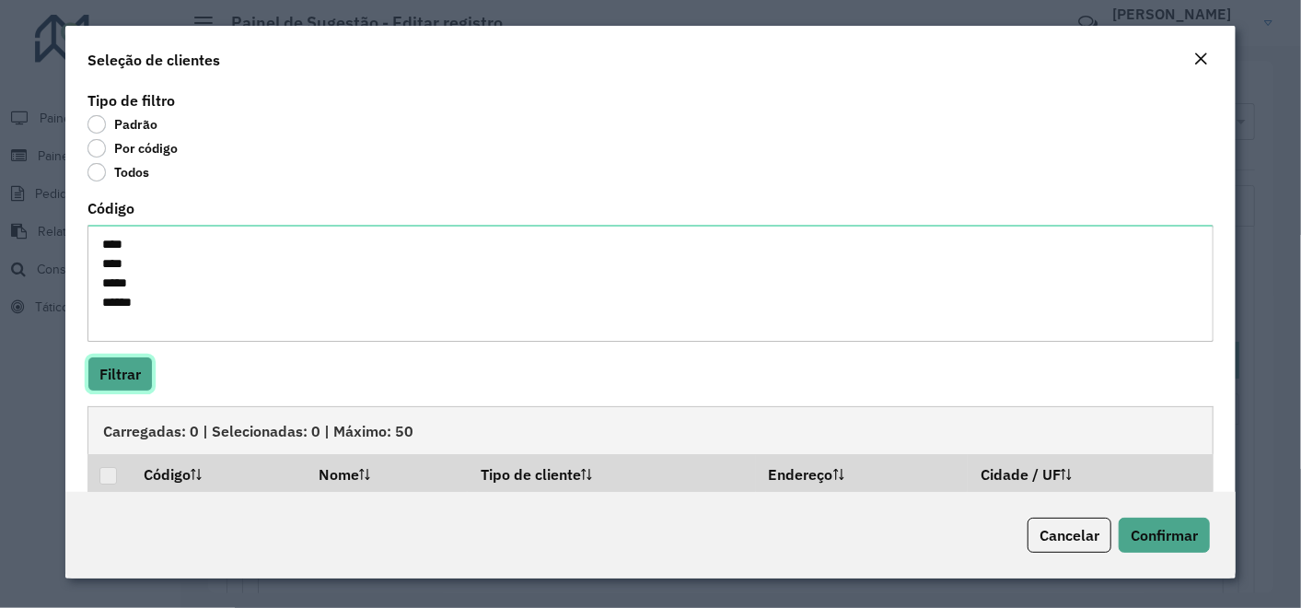
click at [122, 370] on button "Filtrar" at bounding box center [119, 373] width 65 height 35
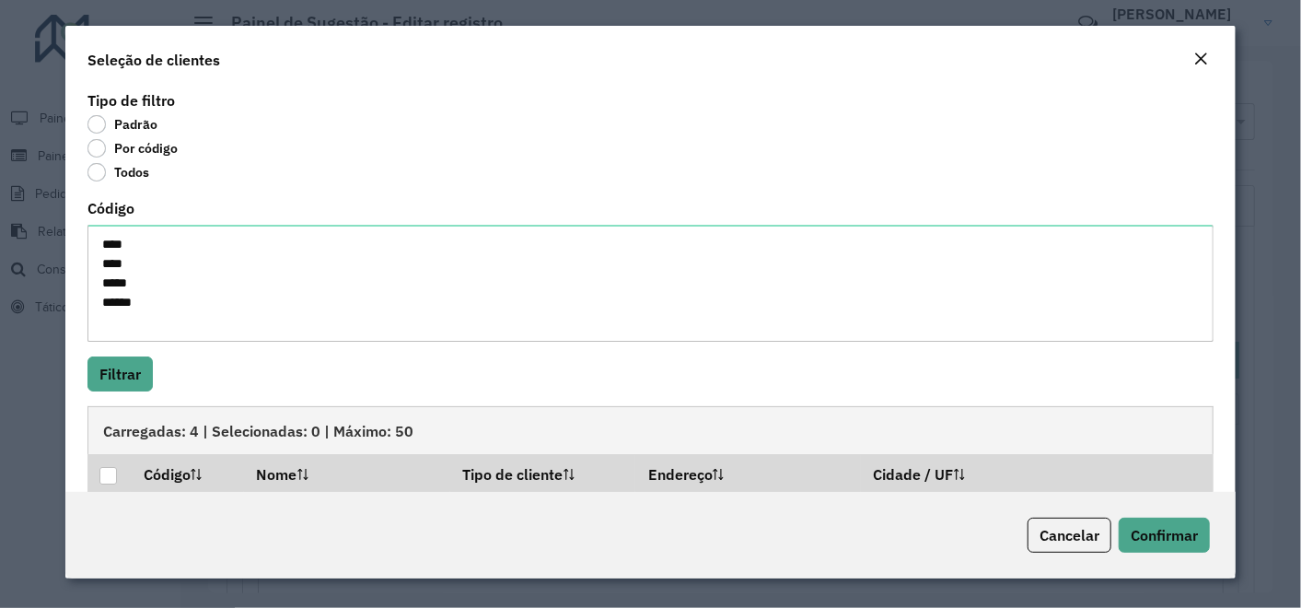
click at [105, 476] on div at bounding box center [107, 475] width 17 height 17
click at [1164, 539] on span "Confirmar" at bounding box center [1164, 535] width 67 height 18
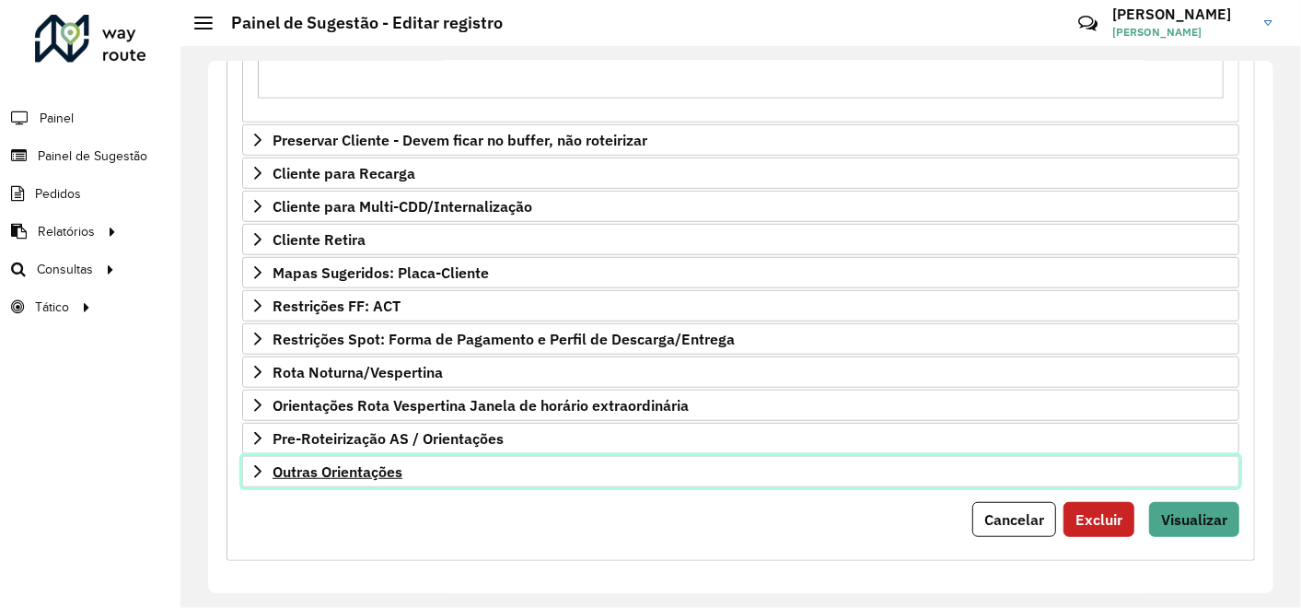
click at [342, 468] on span "Outras Orientações" at bounding box center [338, 471] width 130 height 15
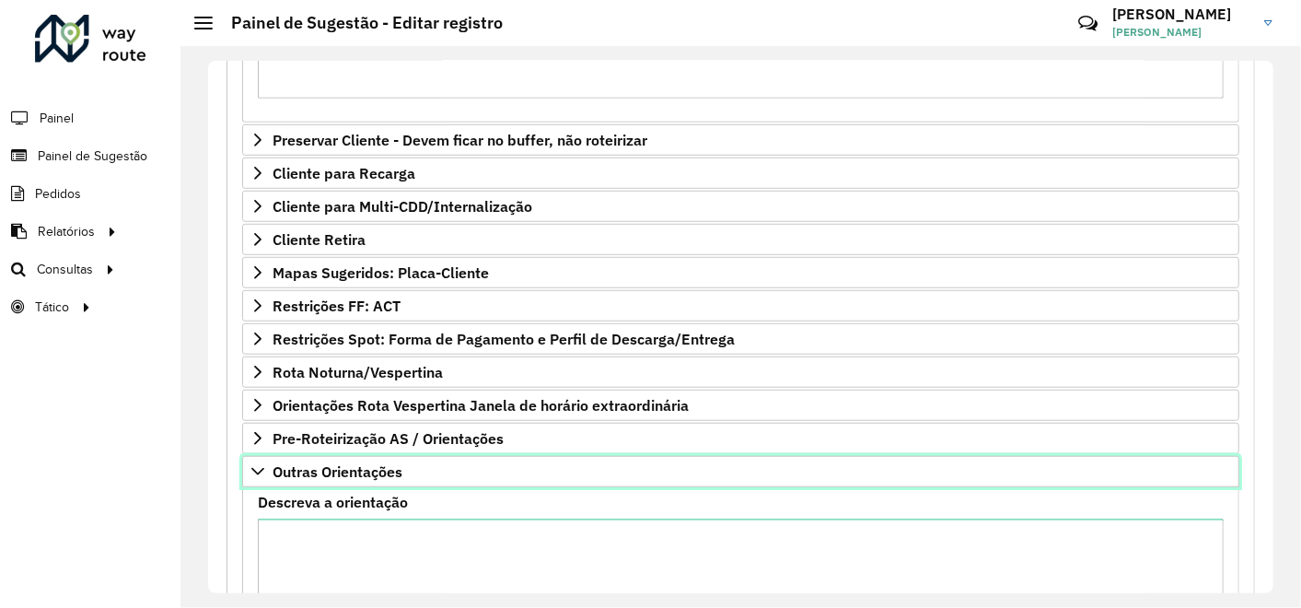
scroll to position [845, 0]
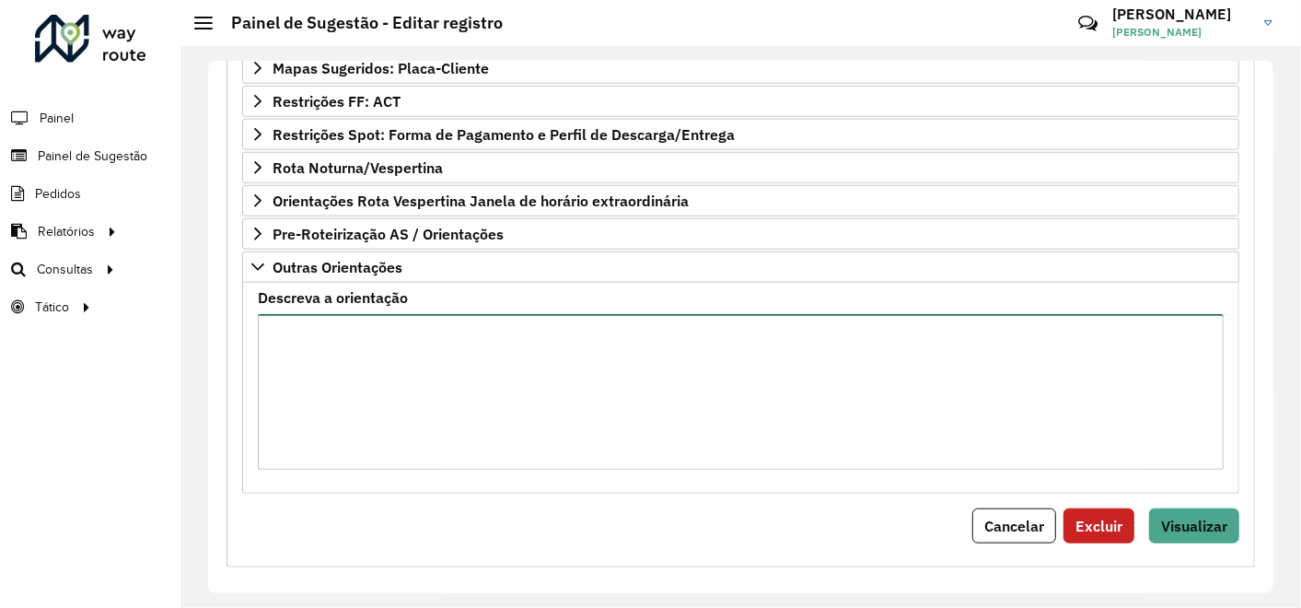
click at [318, 345] on textarea "Descreva a orientação" at bounding box center [741, 392] width 966 height 156
paste textarea "**********"
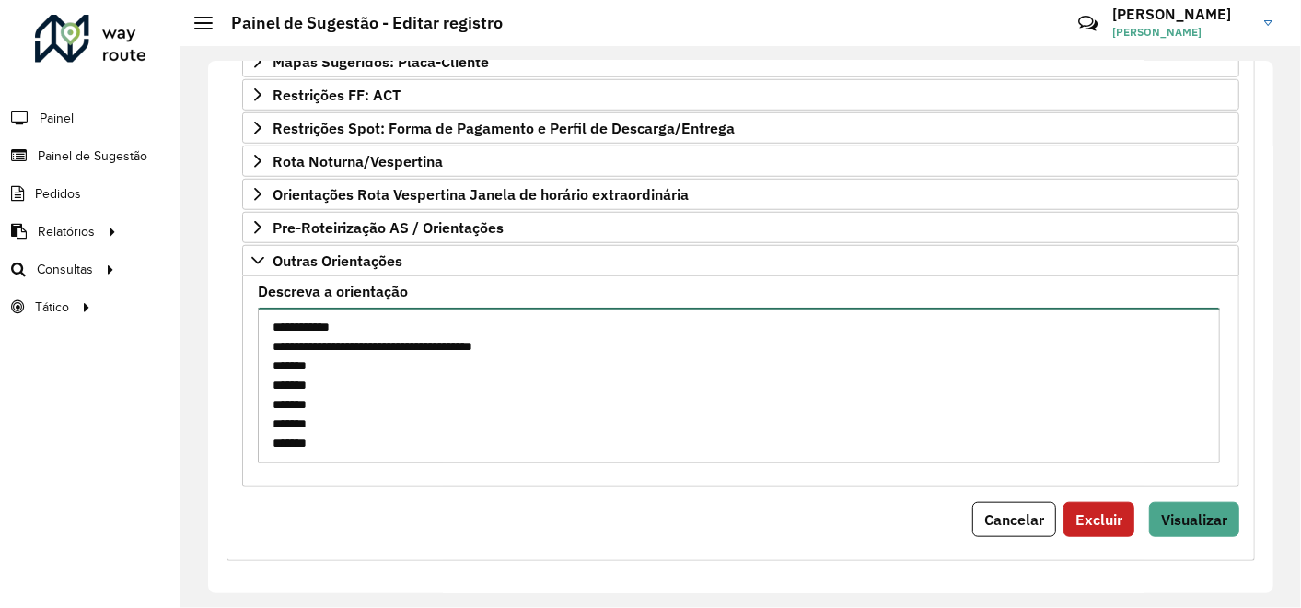
click at [377, 430] on textarea "**********" at bounding box center [739, 386] width 962 height 156
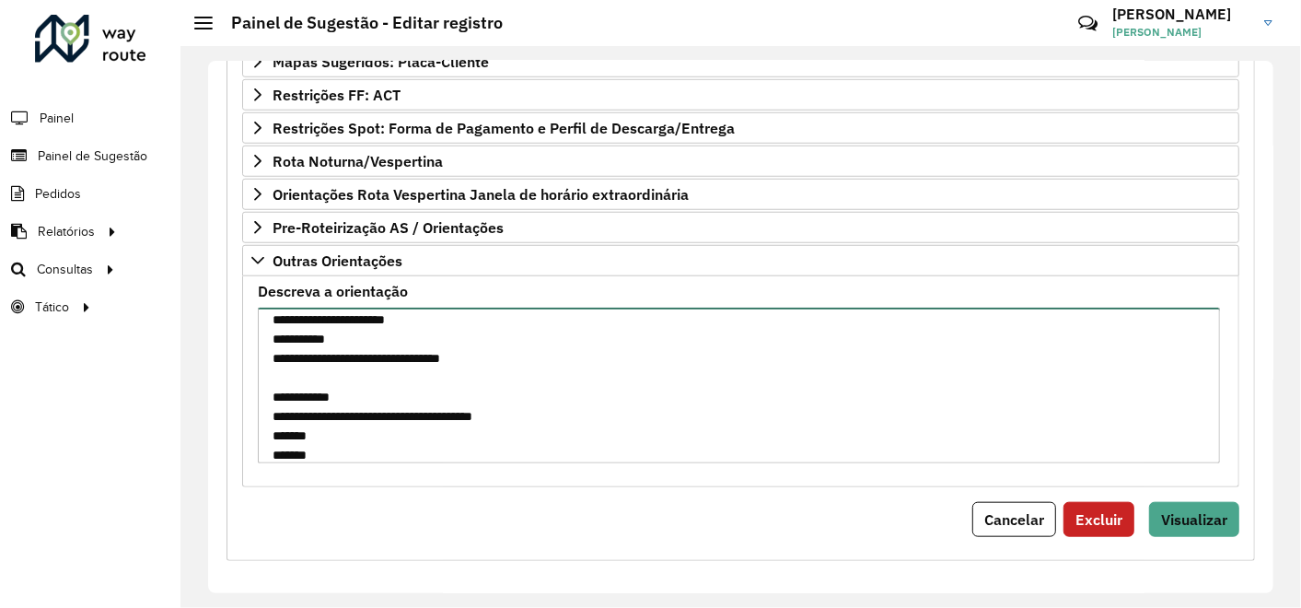
scroll to position [961, 0]
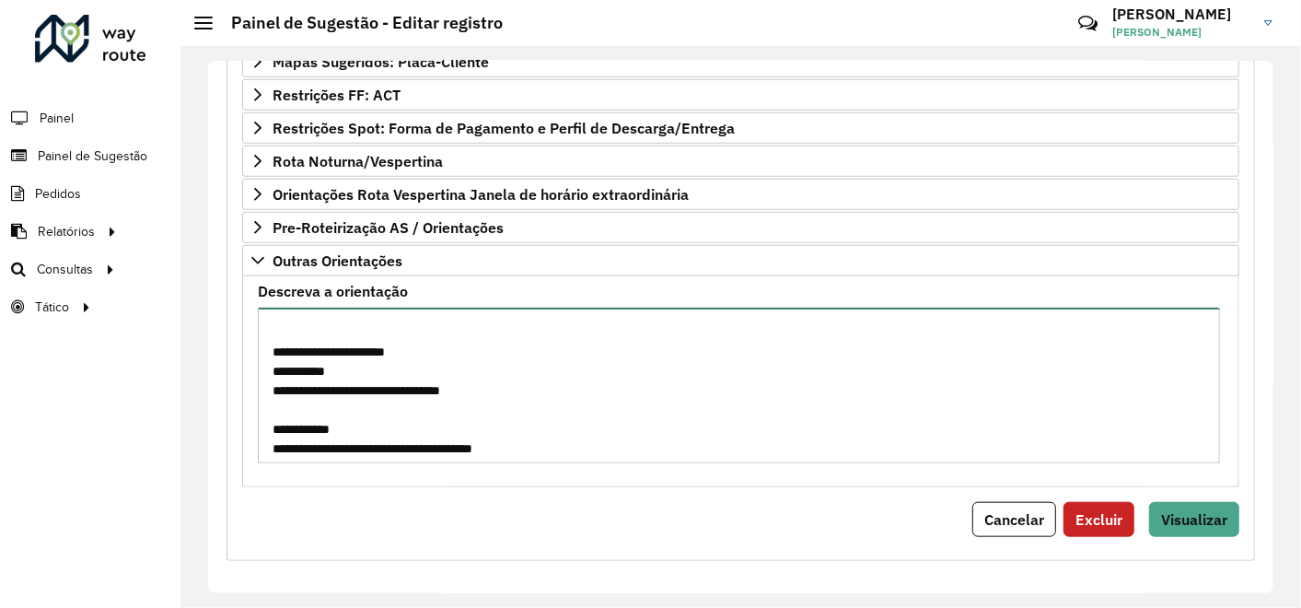
drag, startPoint x: 376, startPoint y: 378, endPoint x: 528, endPoint y: 396, distance: 153.8
click at [373, 378] on textarea "**********" at bounding box center [739, 386] width 962 height 156
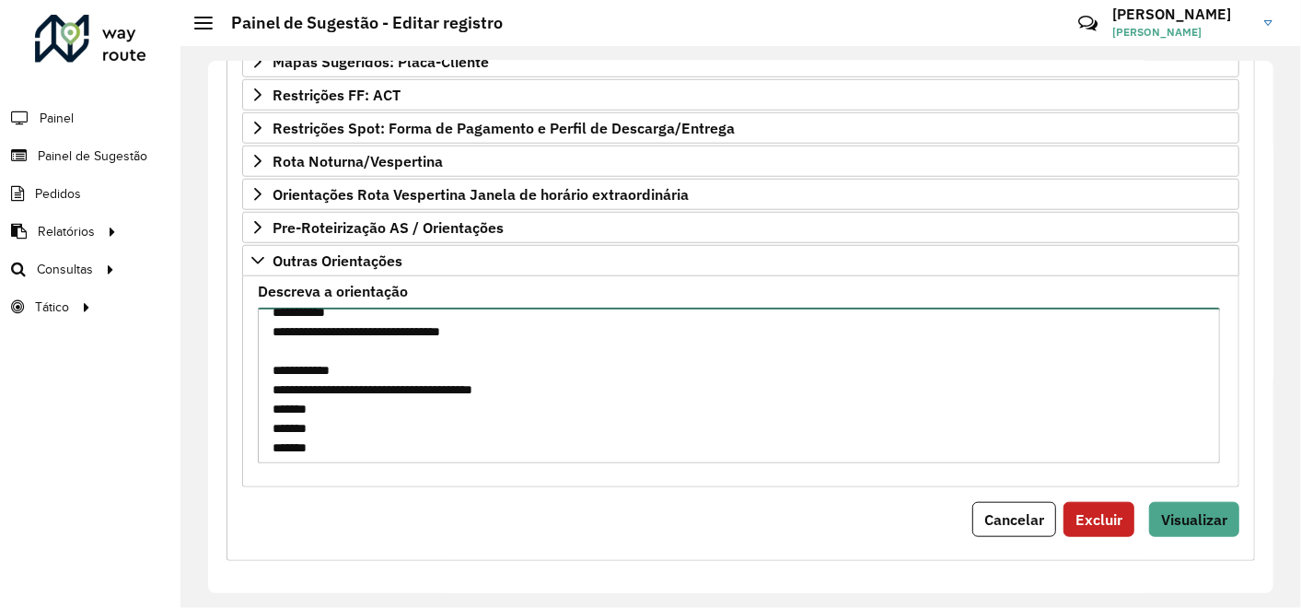
scroll to position [1063, 0]
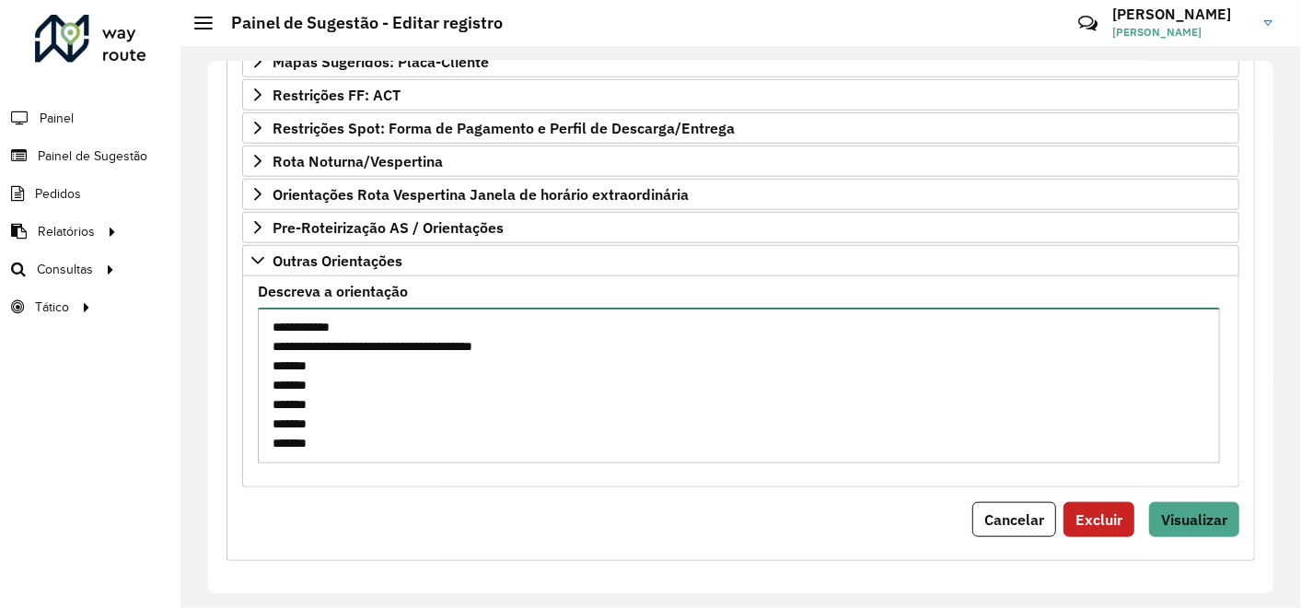
click at [450, 447] on textarea "**********" at bounding box center [739, 386] width 962 height 156
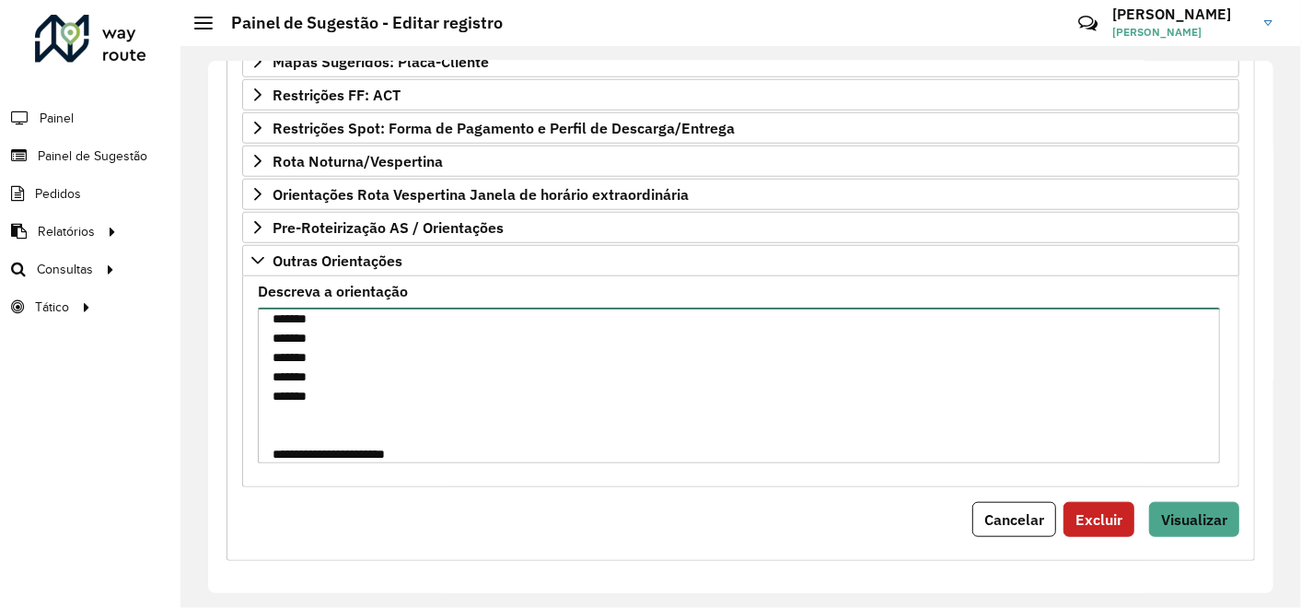
drag, startPoint x: 340, startPoint y: 387, endPoint x: 264, endPoint y: 360, distance: 80.1
click at [264, 360] on textarea "**********" at bounding box center [739, 386] width 962 height 156
drag, startPoint x: 338, startPoint y: 360, endPoint x: 272, endPoint y: 360, distance: 66.3
click at [272, 360] on textarea "**********" at bounding box center [739, 386] width 962 height 156
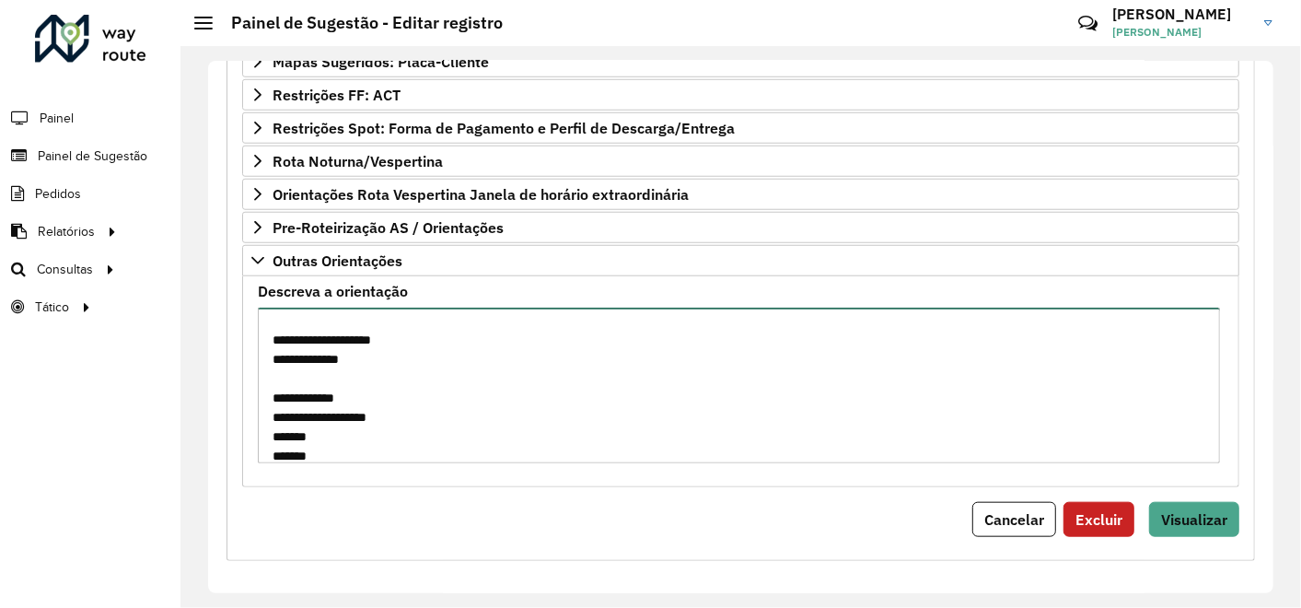
scroll to position [449, 0]
click at [379, 352] on textarea "**********" at bounding box center [739, 386] width 962 height 156
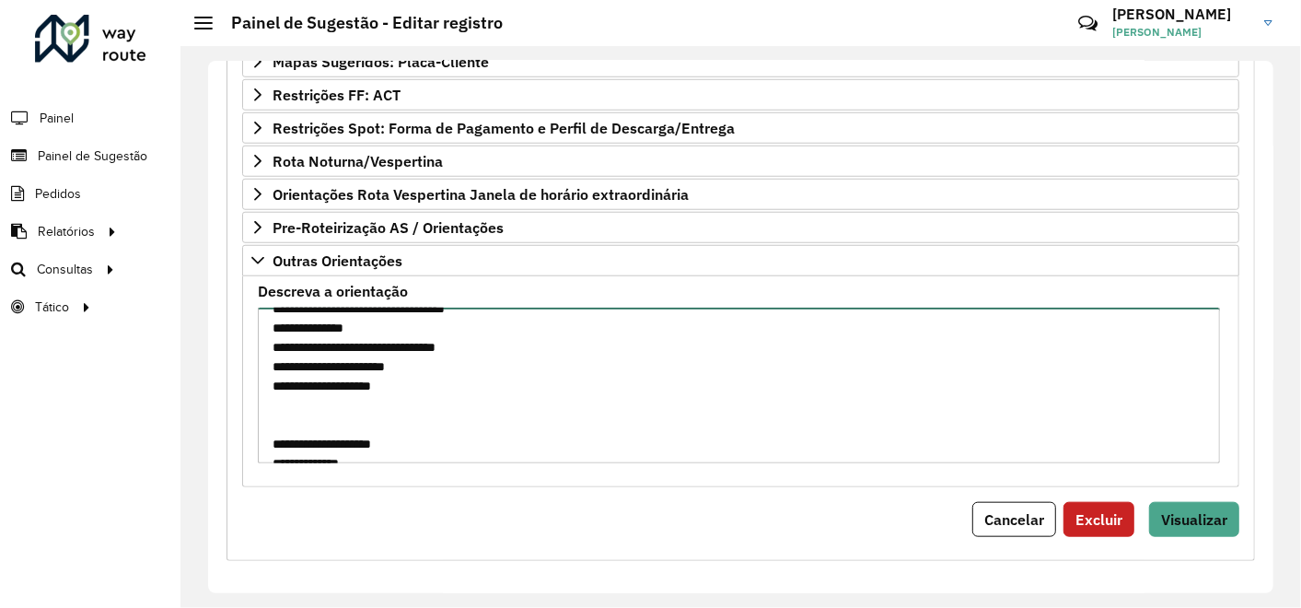
click at [633, 400] on textarea "**********" at bounding box center [739, 386] width 962 height 156
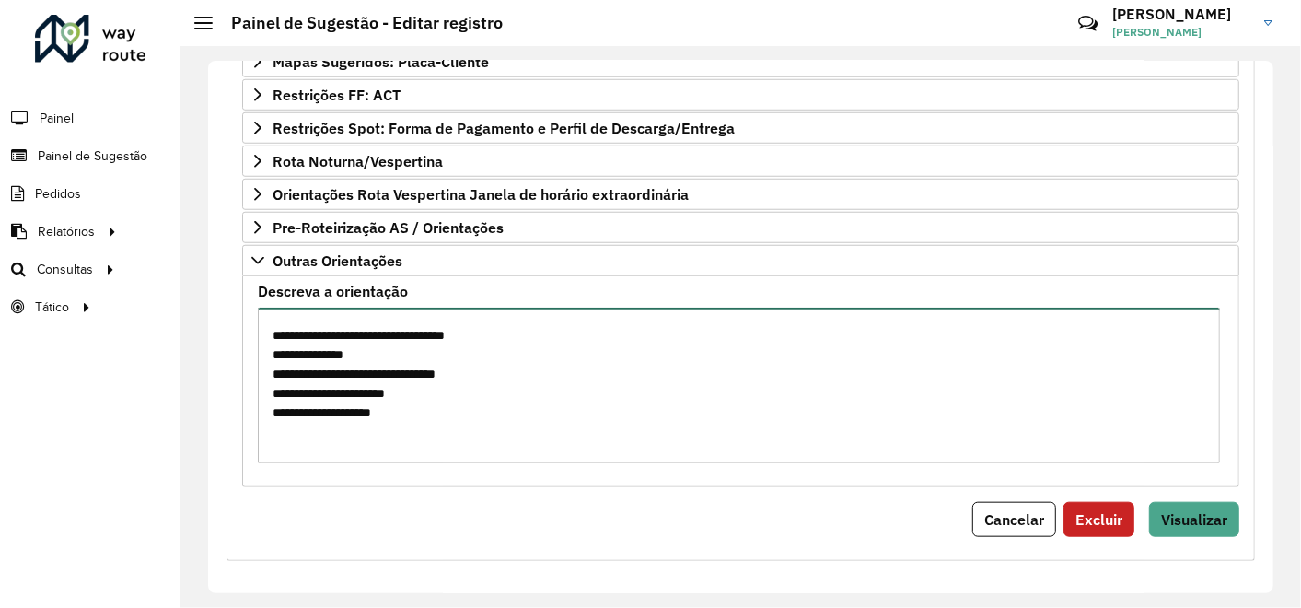
scroll to position [301, 0]
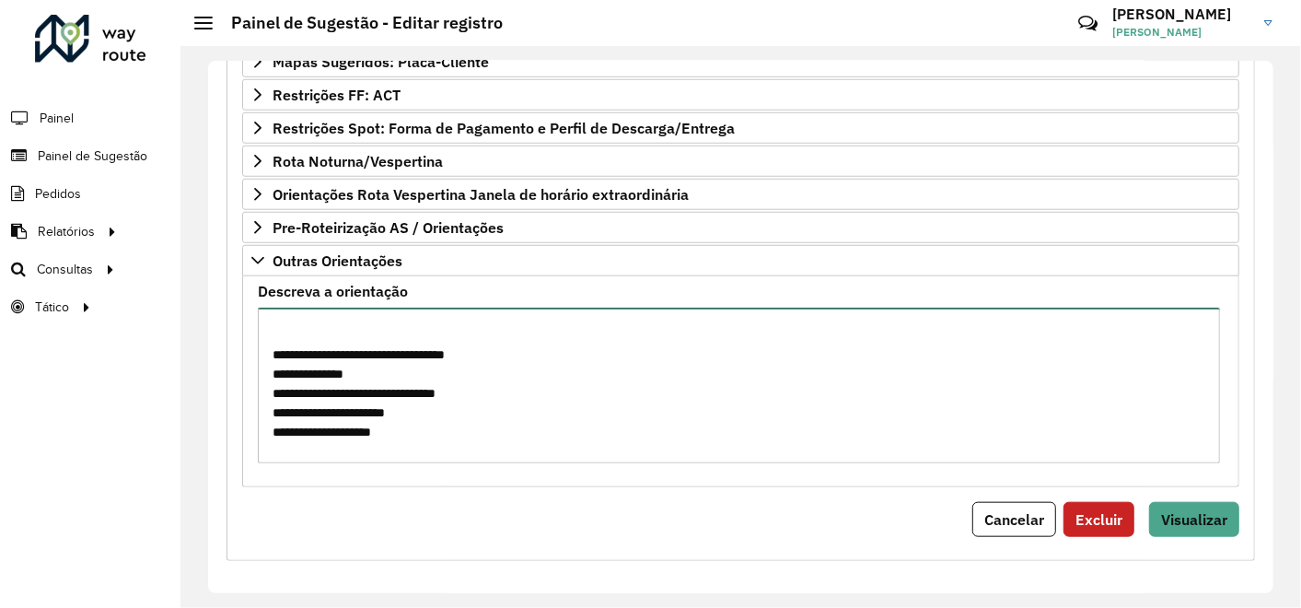
drag, startPoint x: 400, startPoint y: 424, endPoint x: 261, endPoint y: 332, distance: 165.5
click at [261, 332] on textarea "**********" at bounding box center [739, 386] width 962 height 156
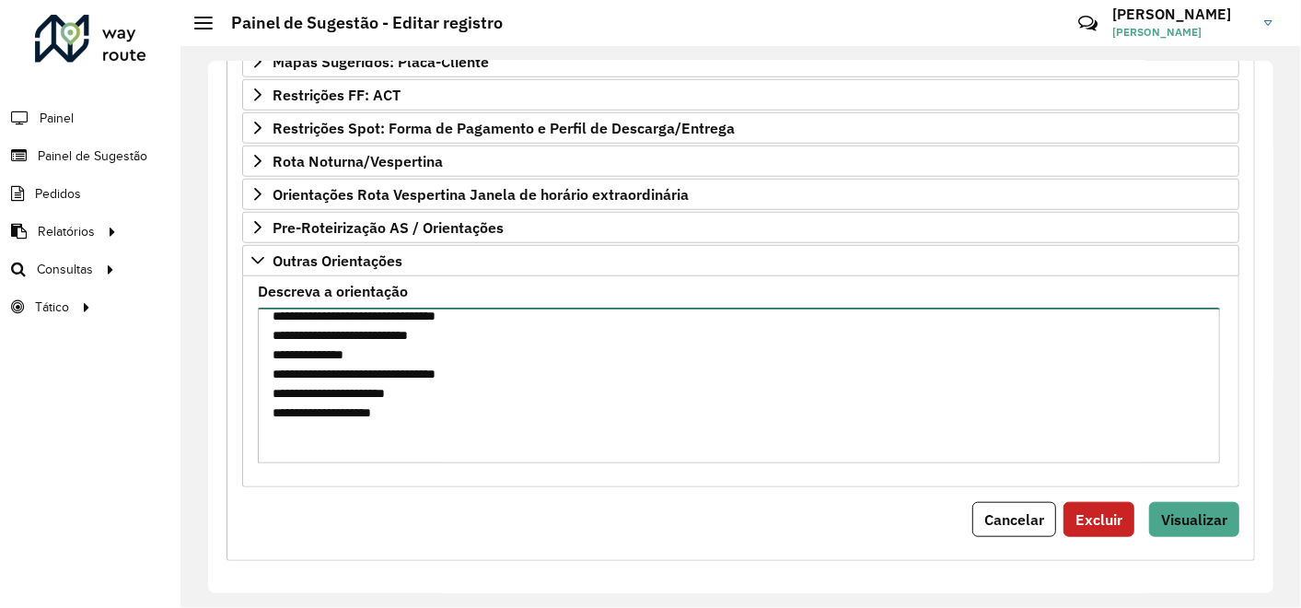
scroll to position [166, 0]
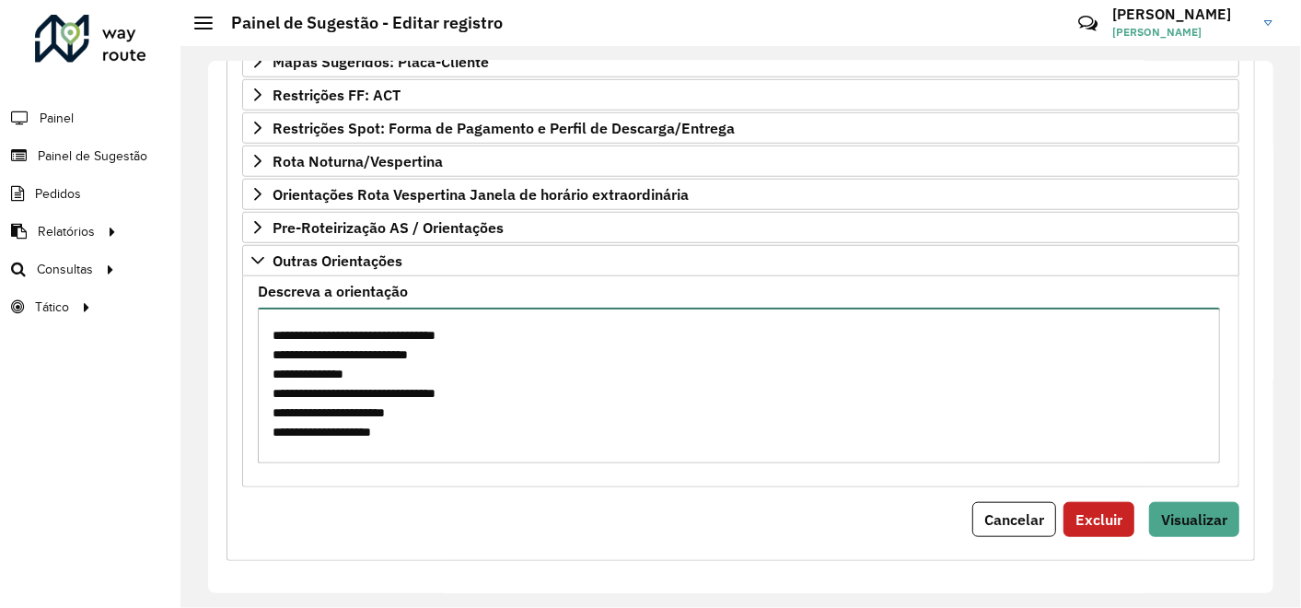
click at [309, 361] on textarea "**********" at bounding box center [739, 386] width 962 height 156
click at [460, 424] on textarea "**********" at bounding box center [739, 386] width 962 height 156
click at [444, 421] on textarea "**********" at bounding box center [739, 386] width 962 height 156
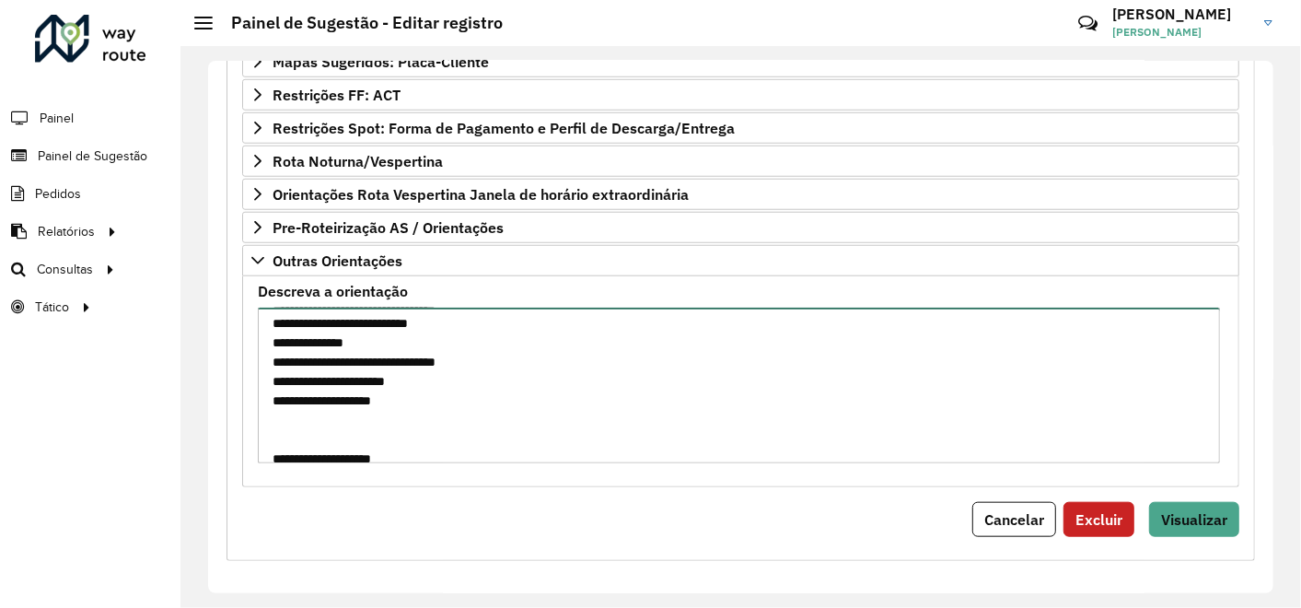
scroll to position [204, 0]
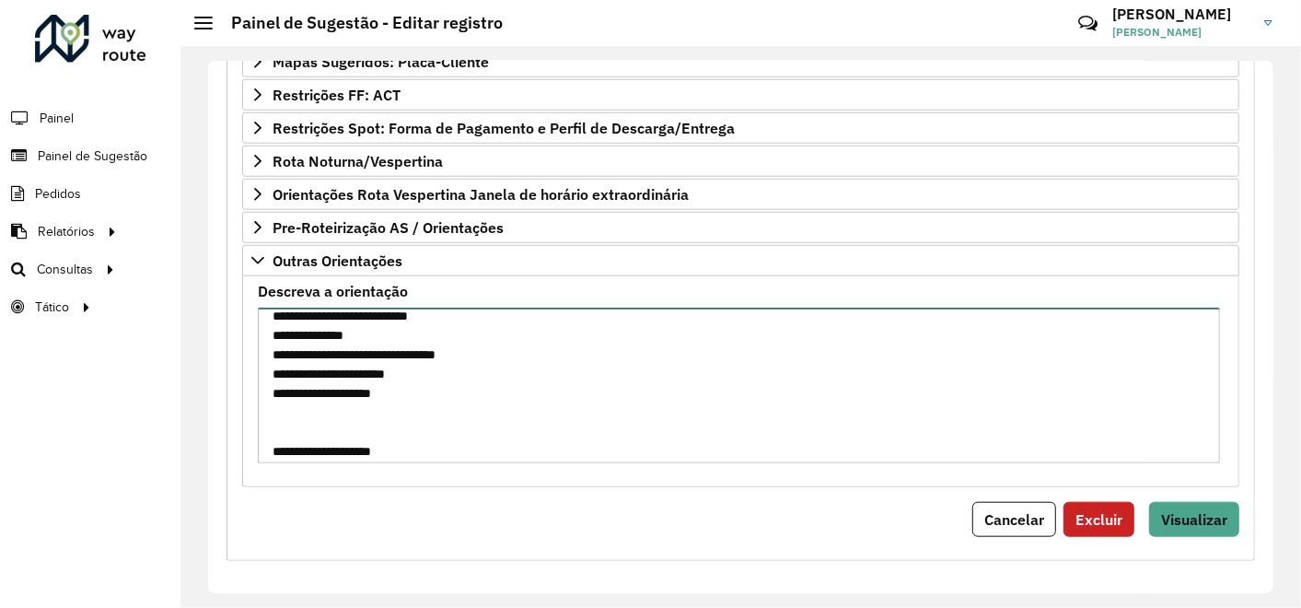
click at [443, 377] on textarea "**********" at bounding box center [739, 386] width 962 height 156
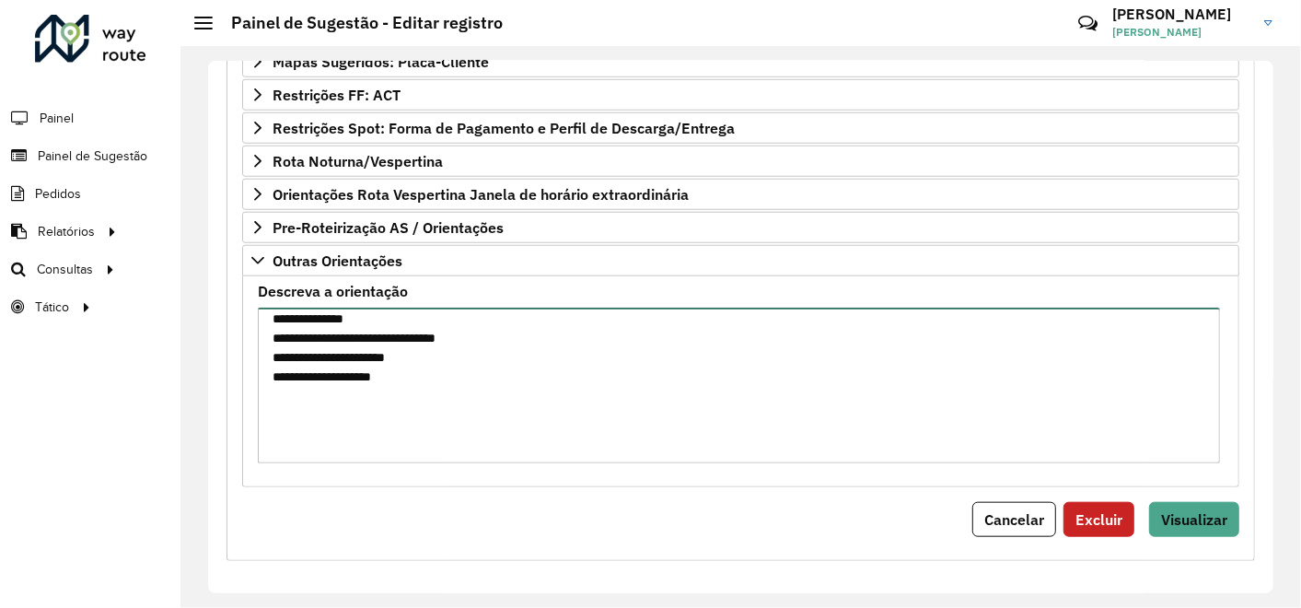
paste textarea "**********"
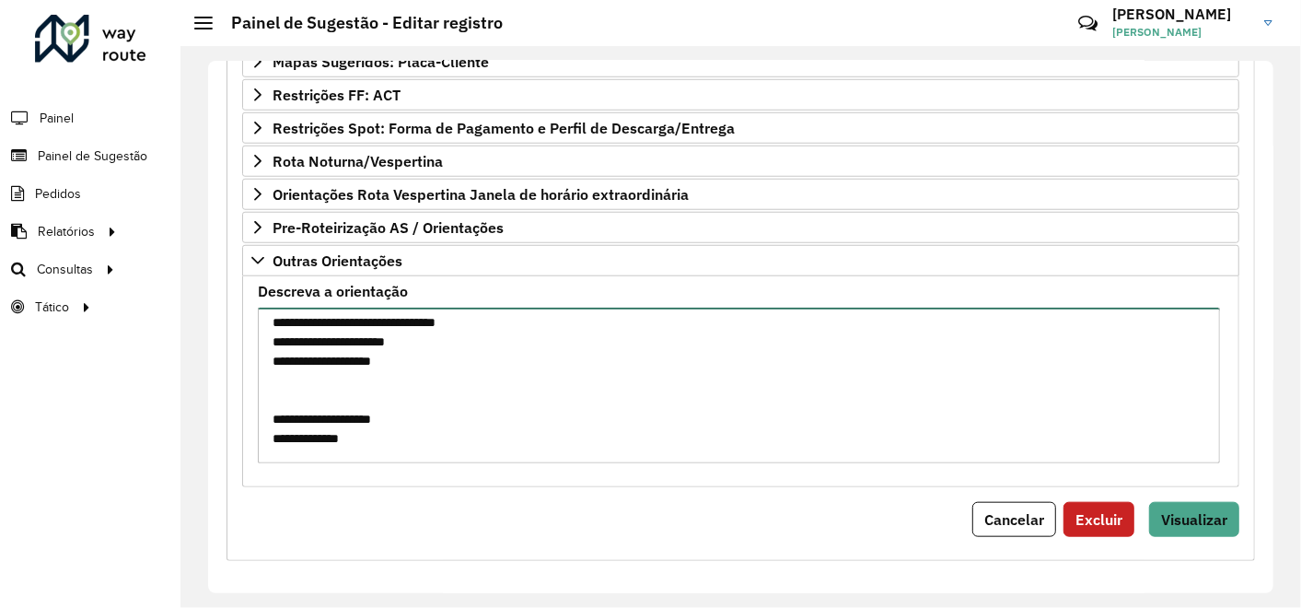
scroll to position [318, 0]
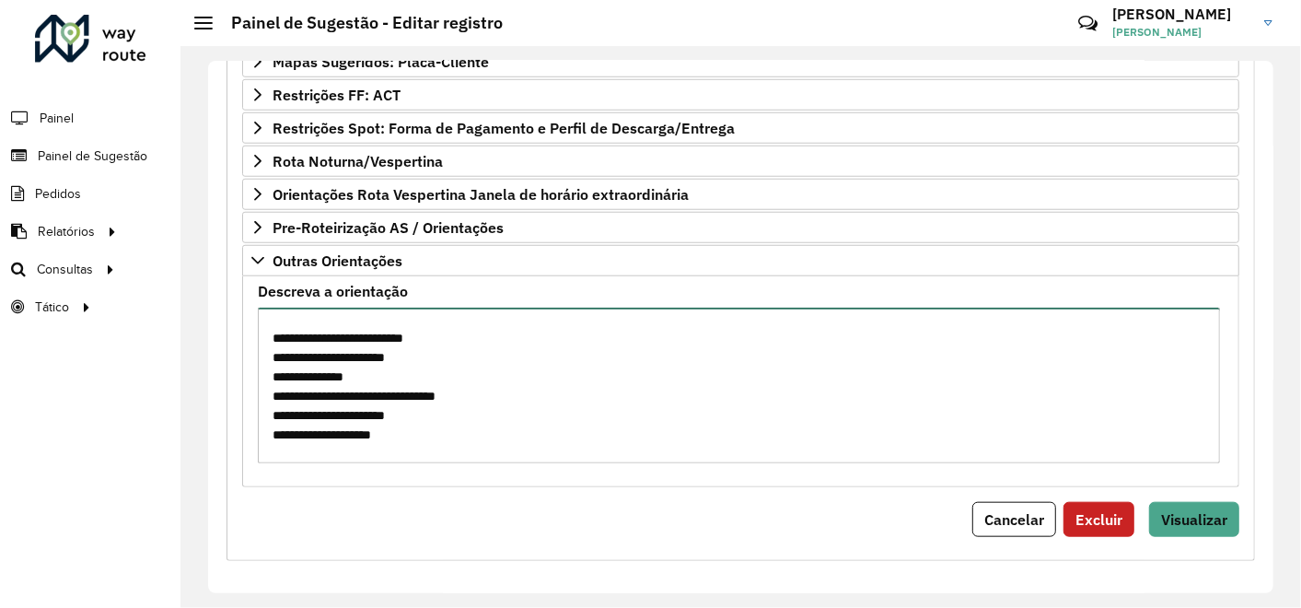
type textarea "**********"
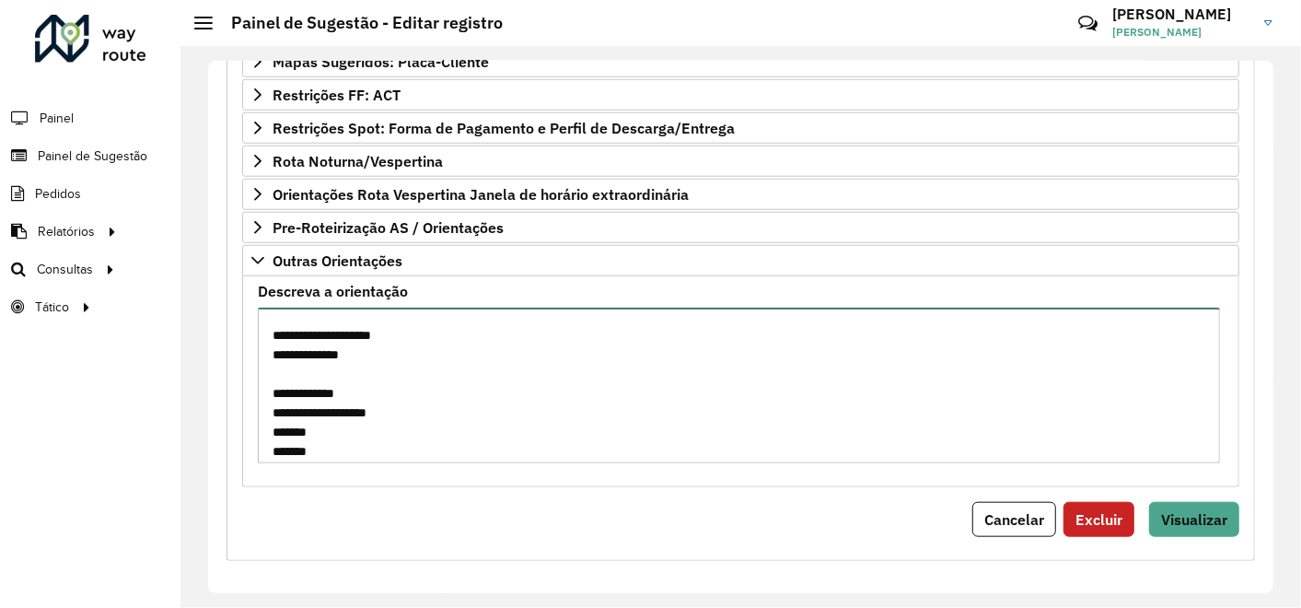
scroll to position [522, 0]
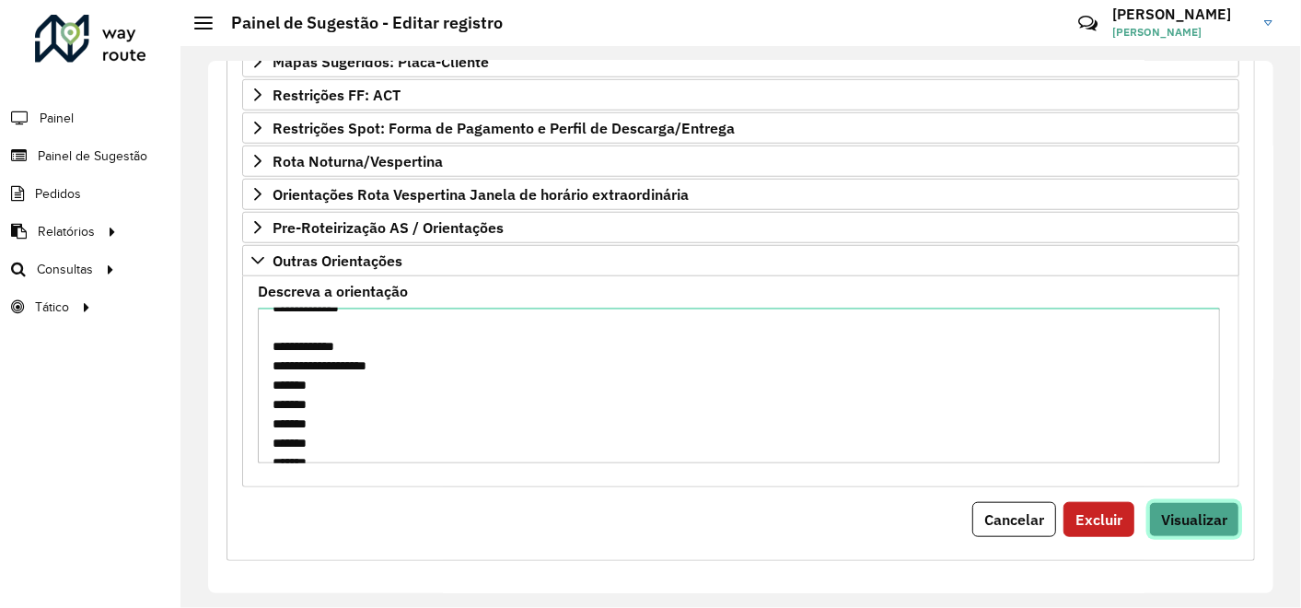
click at [1198, 514] on span "Visualizar" at bounding box center [1194, 519] width 66 height 18
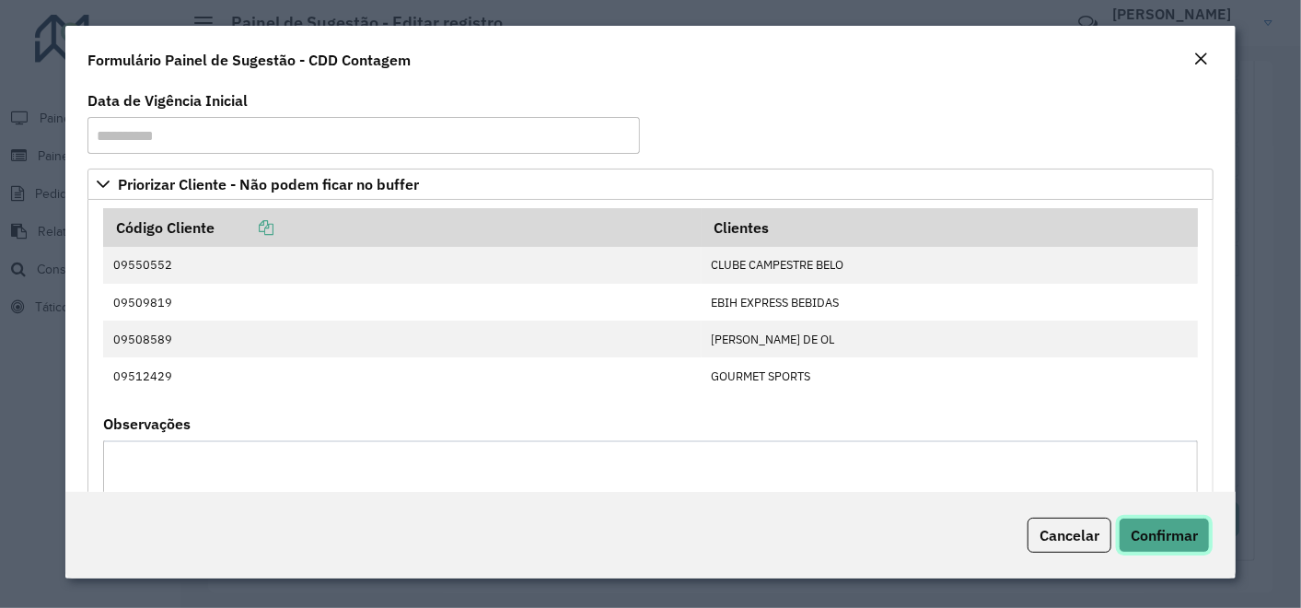
click at [1181, 531] on span "Confirmar" at bounding box center [1164, 535] width 67 height 18
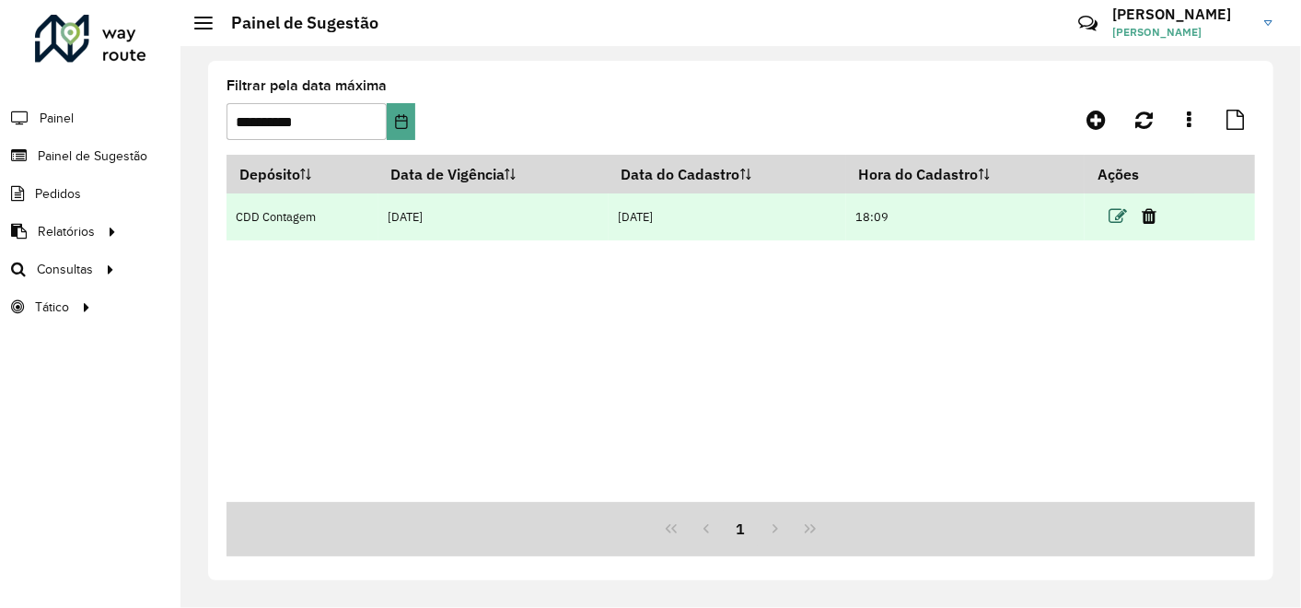
click at [1115, 217] on icon at bounding box center [1118, 216] width 18 height 18
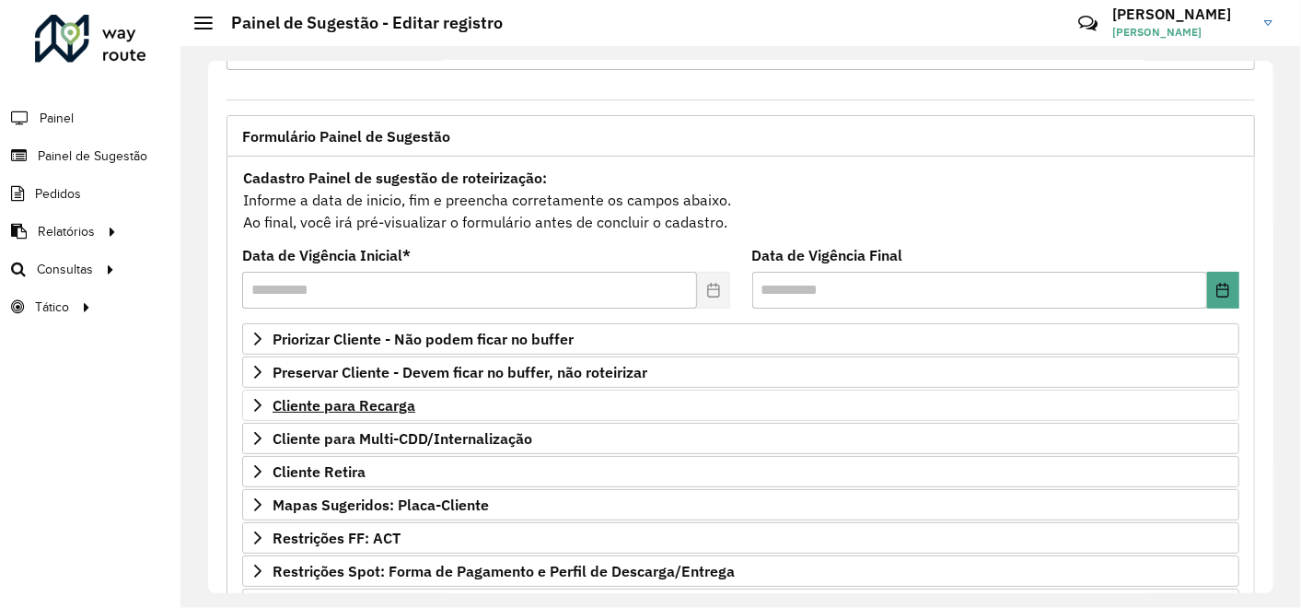
scroll to position [102, 0]
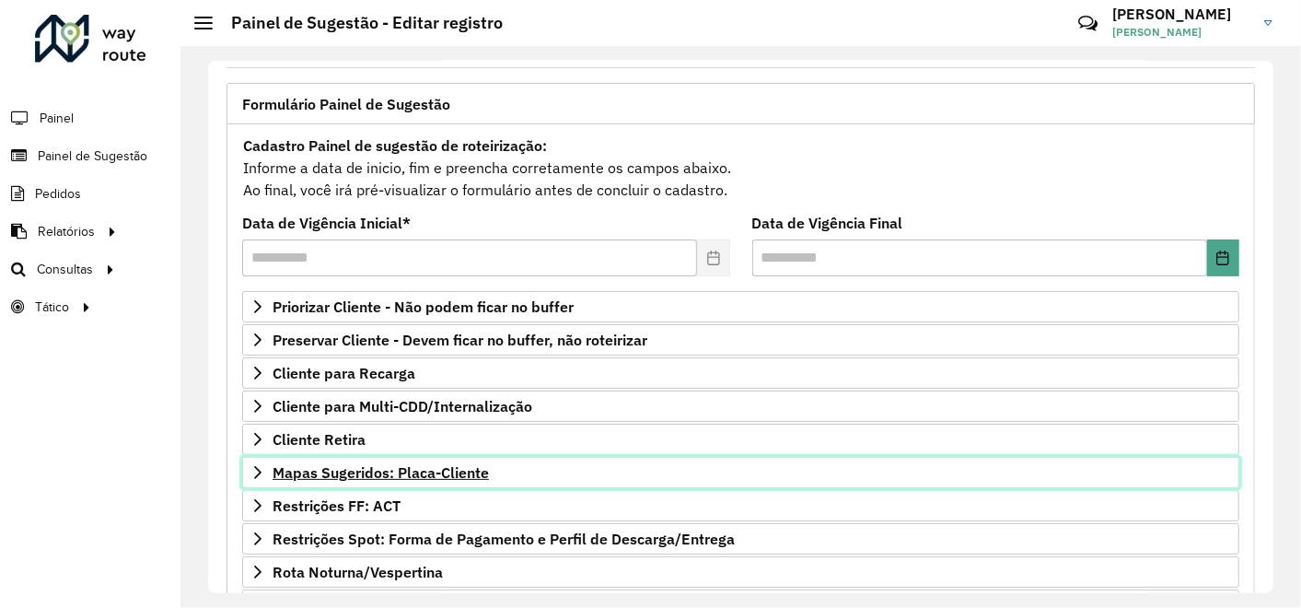
click at [445, 470] on span "Mapas Sugeridos: Placa-Cliente" at bounding box center [381, 472] width 216 height 15
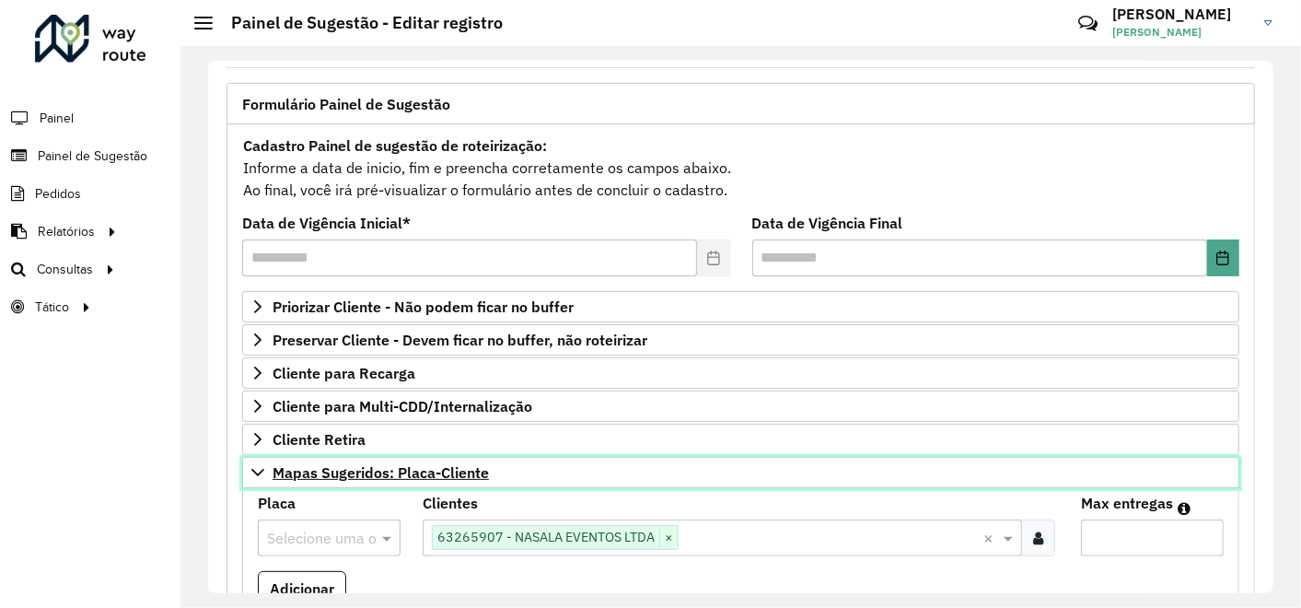
click at [442, 467] on span "Mapas Sugeridos: Placa-Cliente" at bounding box center [381, 472] width 216 height 15
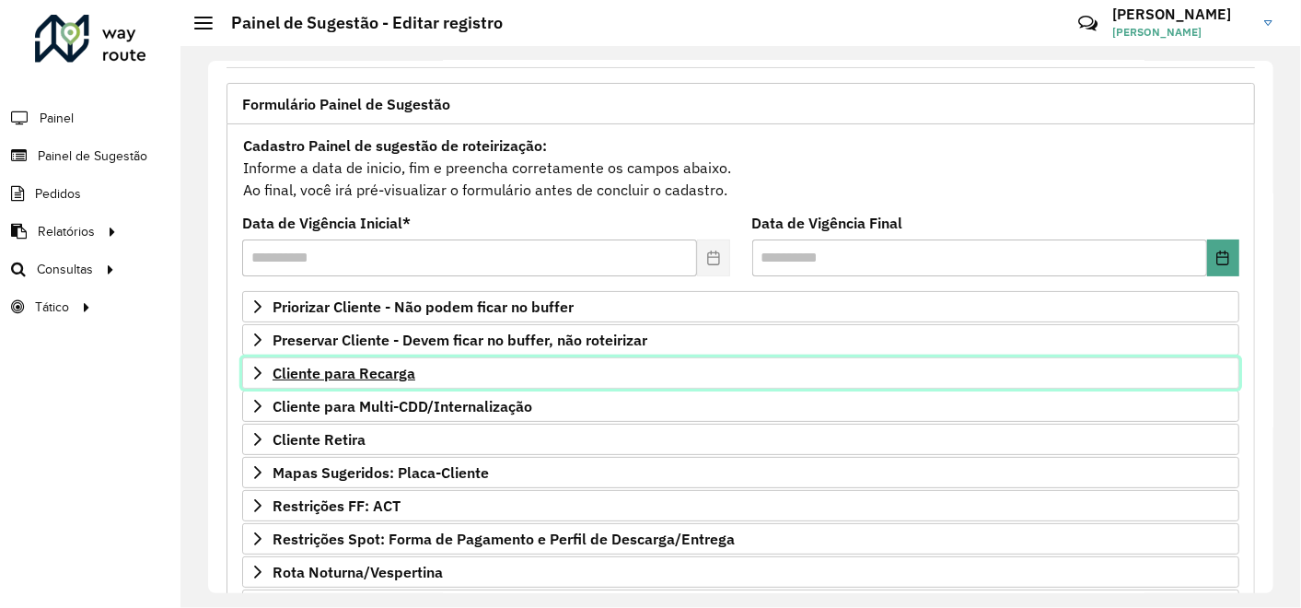
click at [387, 370] on span "Cliente para Recarga" at bounding box center [344, 373] width 143 height 15
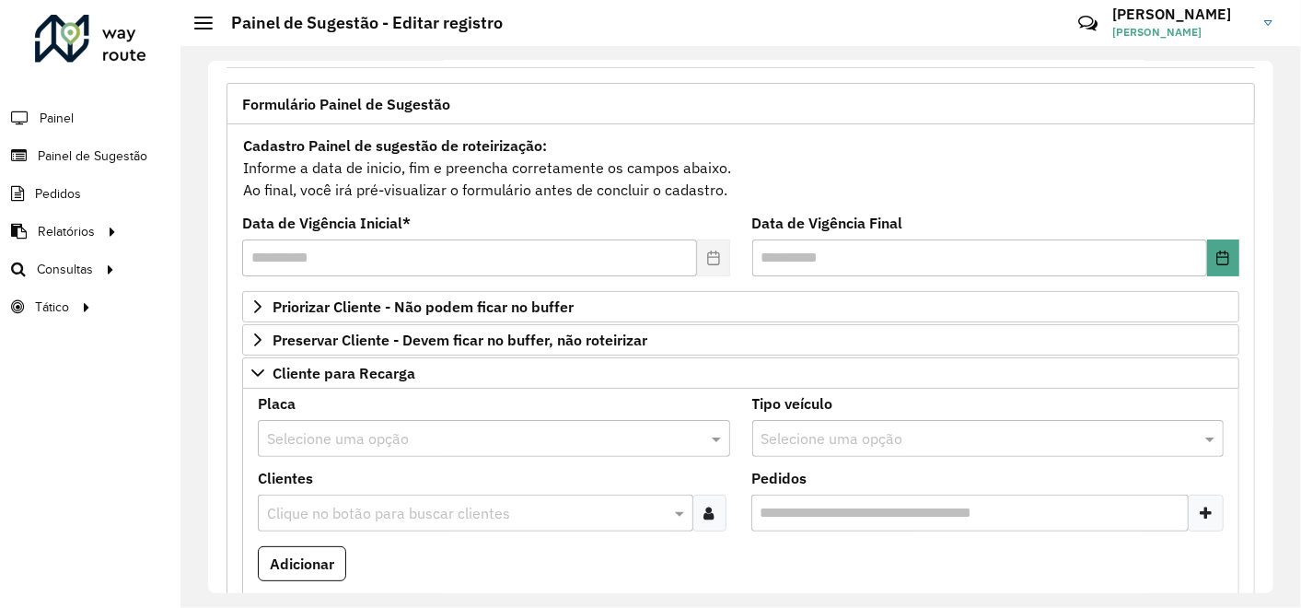
click at [358, 506] on input "text" at bounding box center [466, 514] width 408 height 22
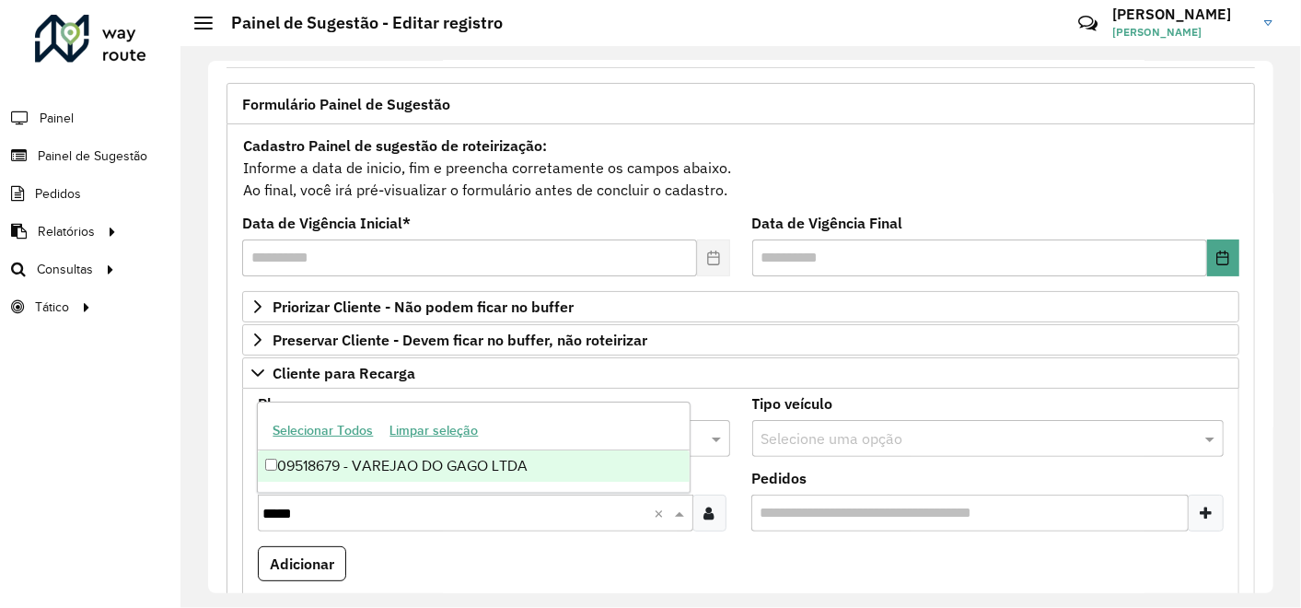
type input "*****"
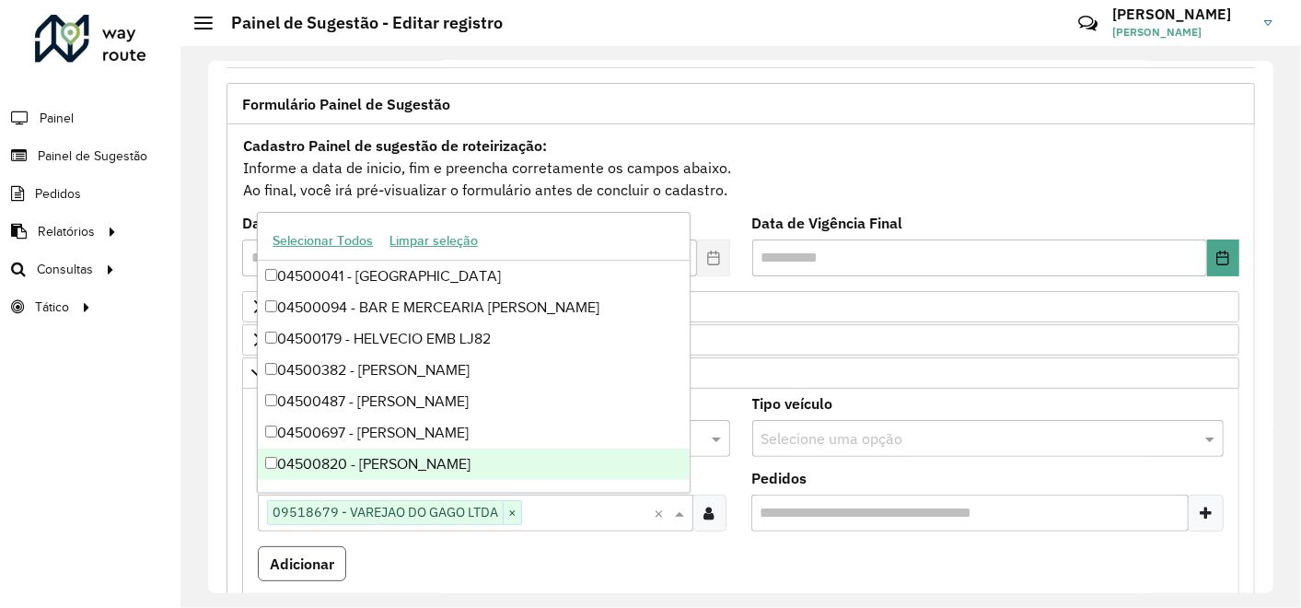
click at [302, 563] on button "Adicionar" at bounding box center [302, 563] width 88 height 35
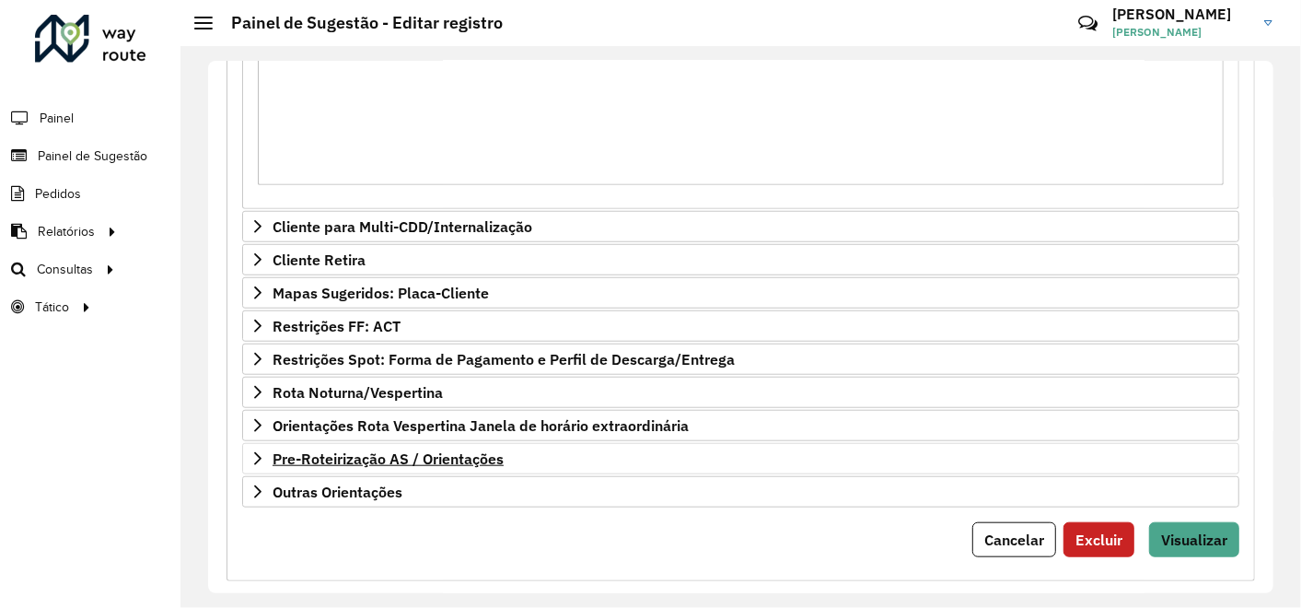
scroll to position [818, 0]
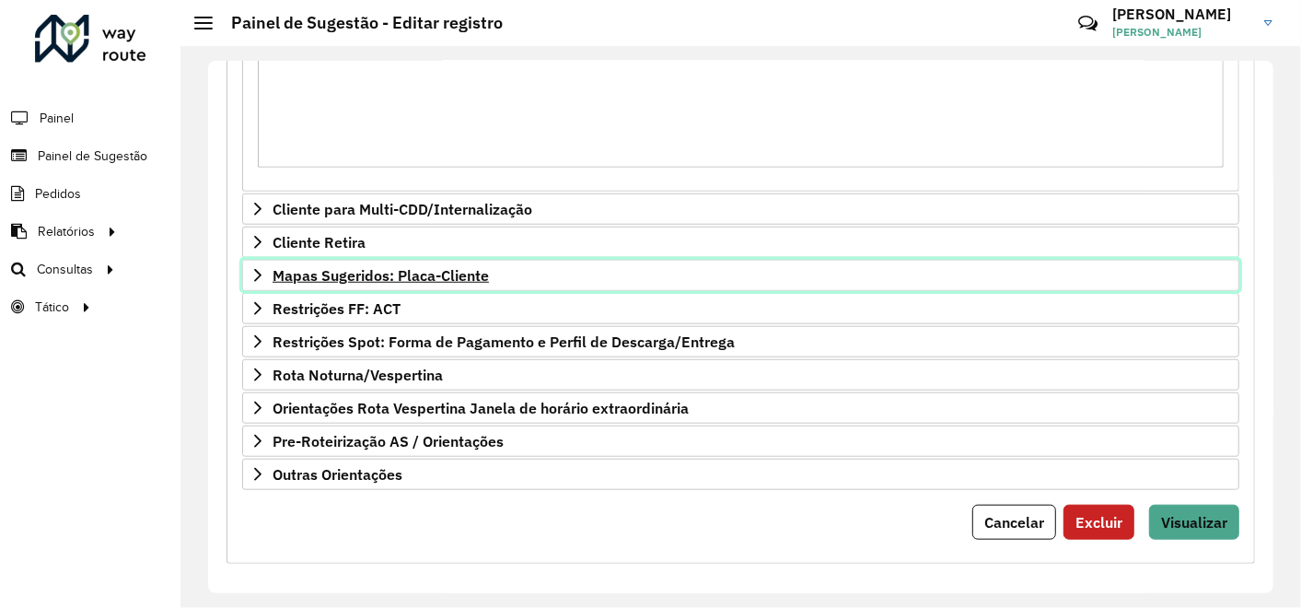
click at [449, 271] on span "Mapas Sugeridos: Placa-Cliente" at bounding box center [381, 275] width 216 height 15
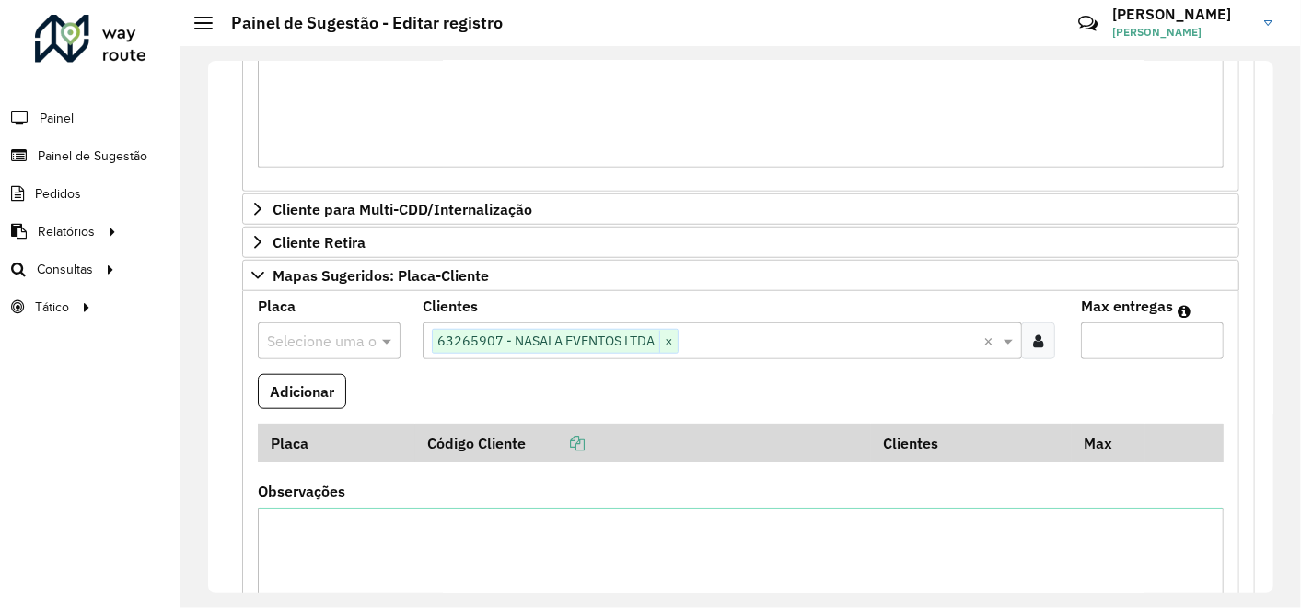
click at [285, 331] on input "text" at bounding box center [310, 342] width 87 height 22
type input "***"
click at [309, 391] on span "HEH3651" at bounding box center [294, 388] width 58 height 16
click at [1106, 344] on input "*" at bounding box center [1152, 340] width 143 height 37
type input "*"
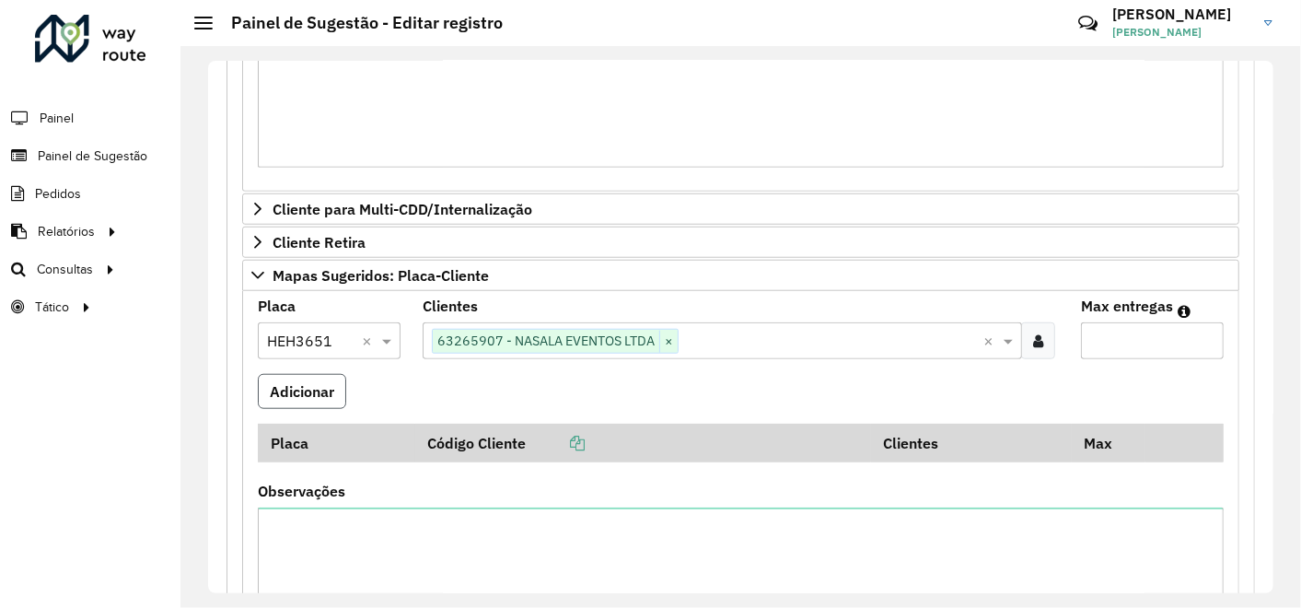
click at [304, 390] on button "Adicionar" at bounding box center [302, 391] width 88 height 35
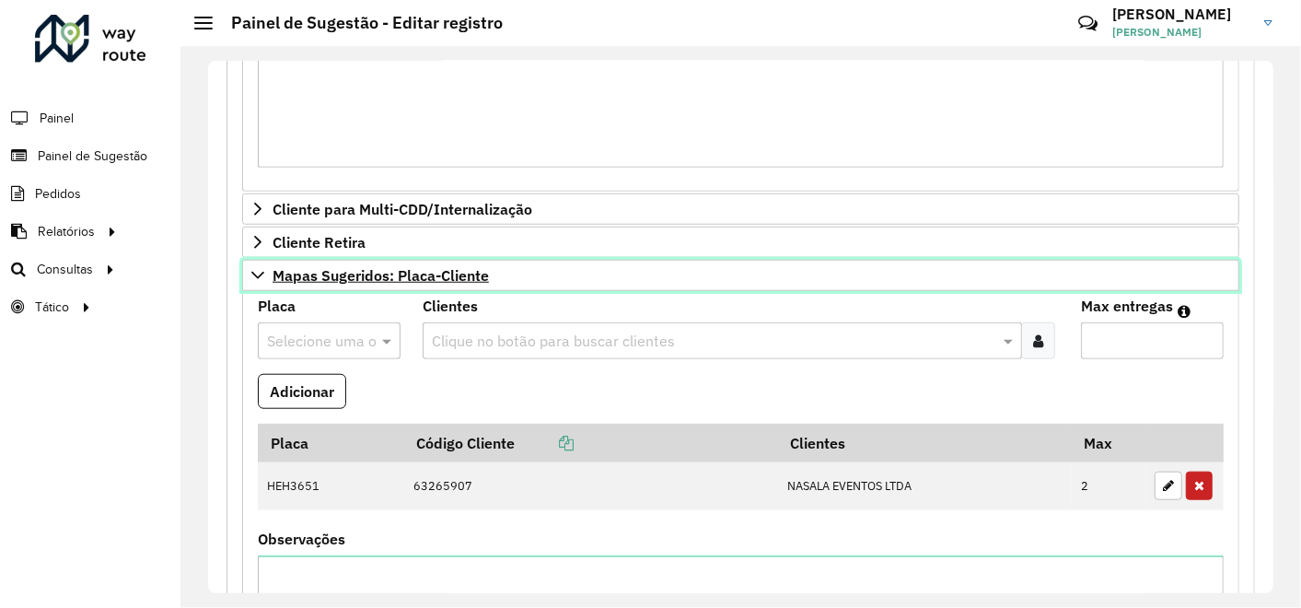
click at [286, 268] on span "Mapas Sugeridos: Placa-Cliente" at bounding box center [381, 275] width 216 height 15
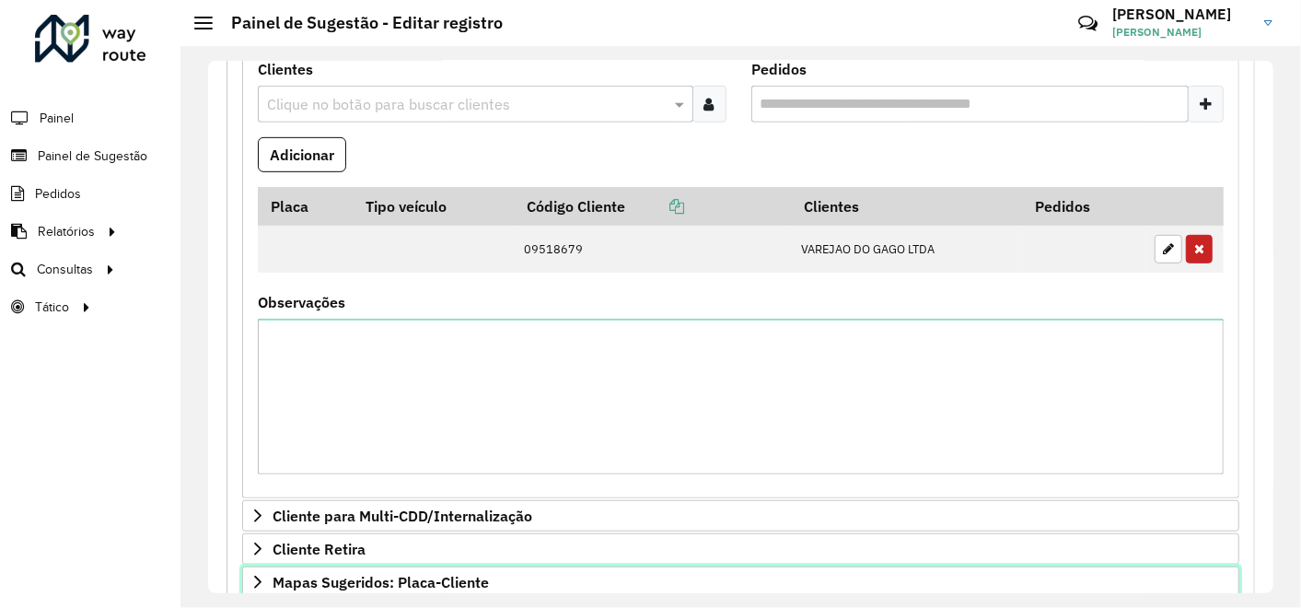
scroll to position [307, 0]
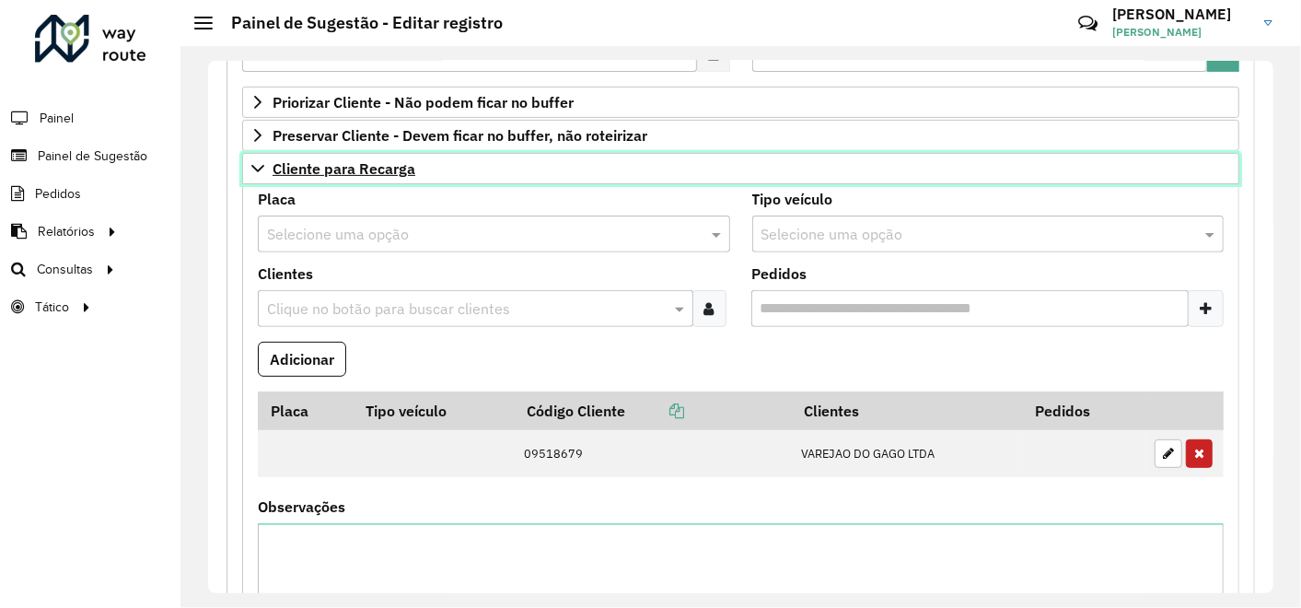
click at [364, 168] on span "Cliente para Recarga" at bounding box center [344, 168] width 143 height 15
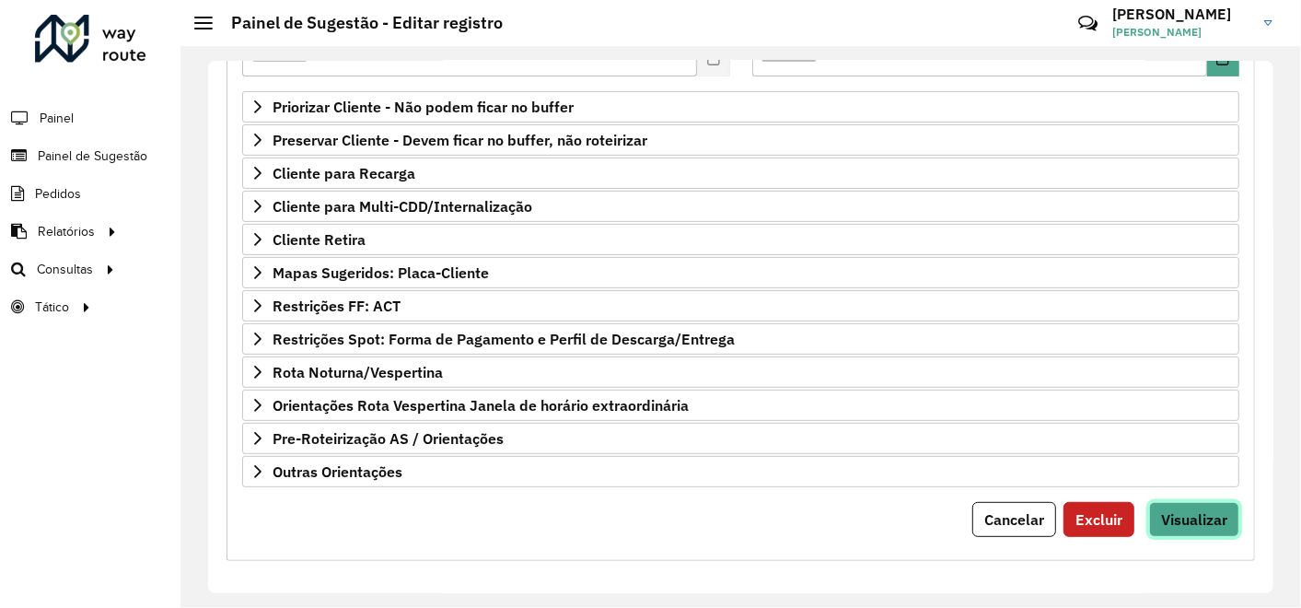
click at [1186, 516] on span "Visualizar" at bounding box center [1194, 519] width 66 height 18
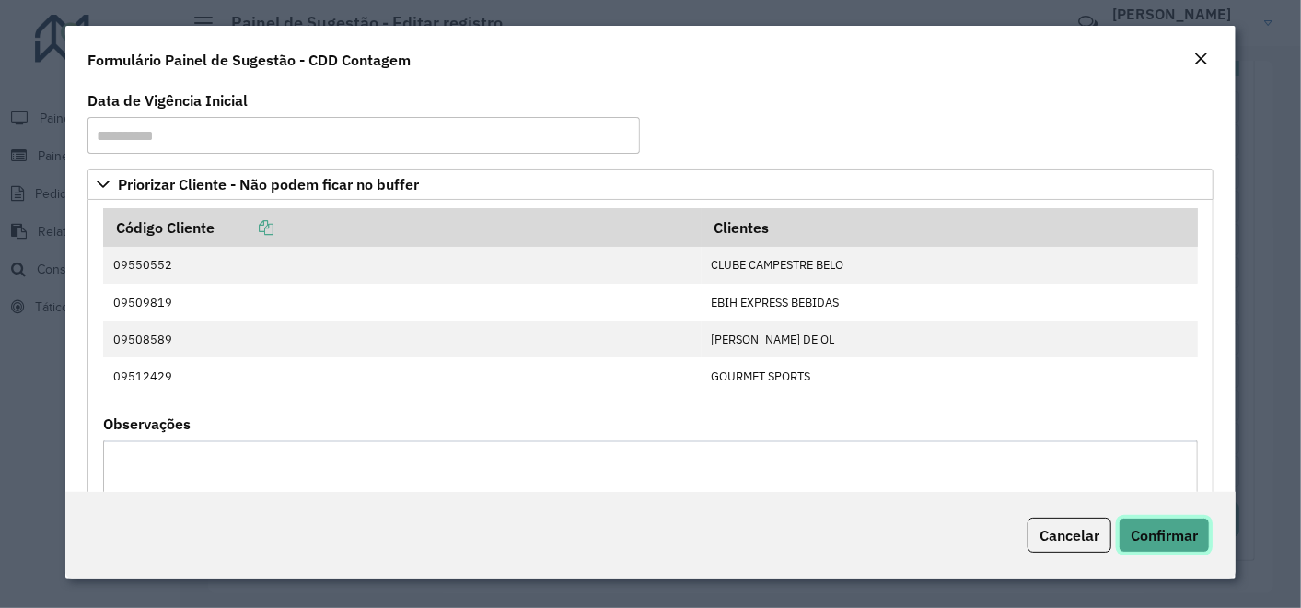
click at [1168, 533] on span "Confirmar" at bounding box center [1164, 535] width 67 height 18
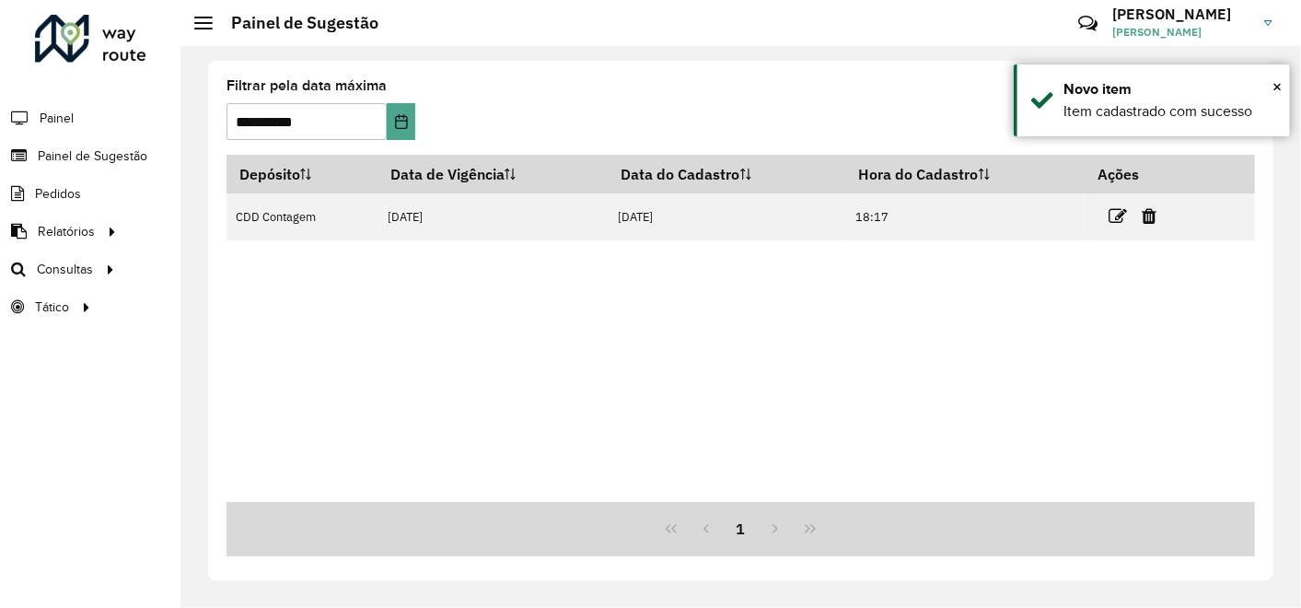
click at [1120, 218] on icon at bounding box center [1118, 216] width 18 height 18
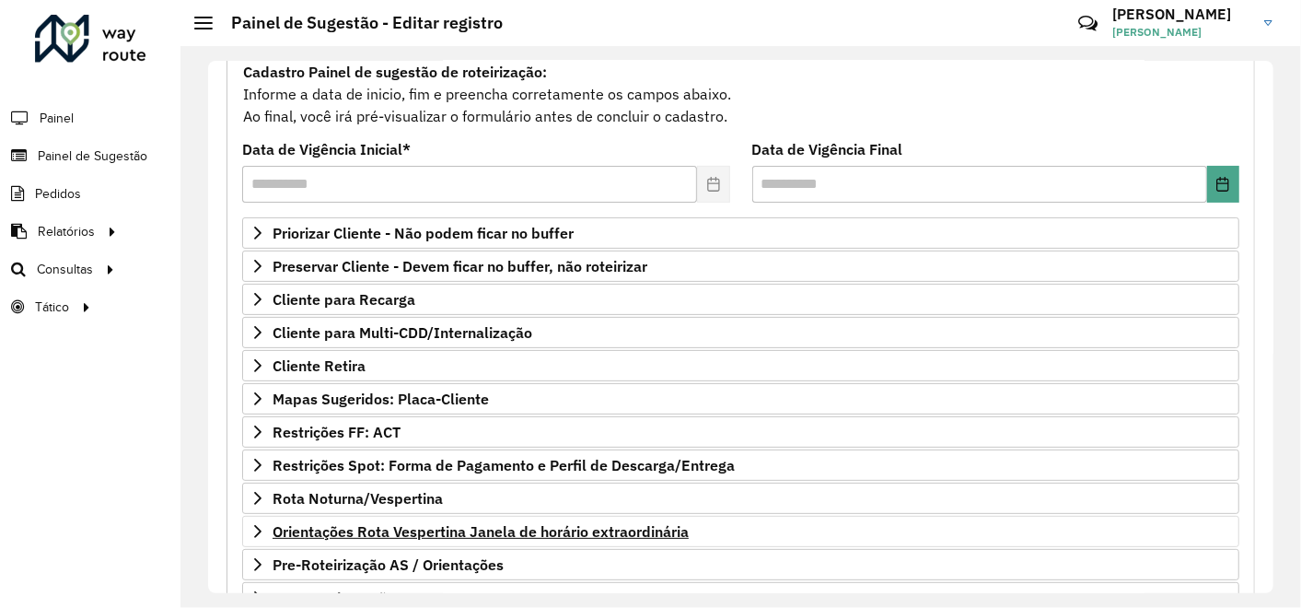
scroll to position [204, 0]
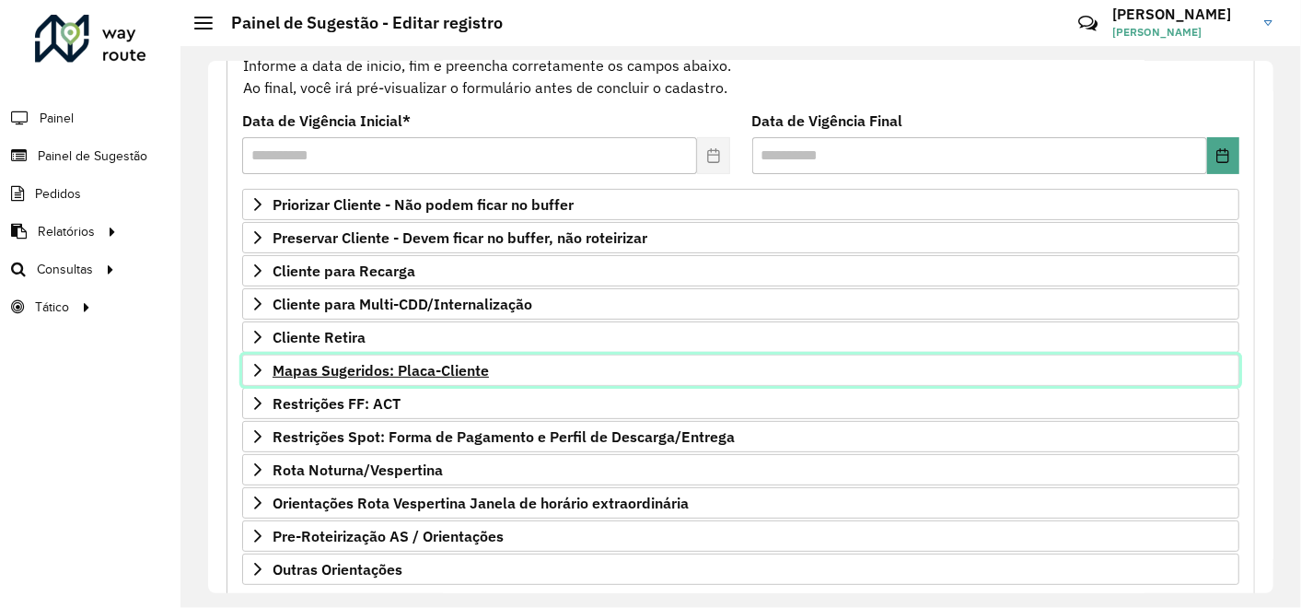
click at [434, 363] on span "Mapas Sugeridos: Placa-Cliente" at bounding box center [381, 370] width 216 height 15
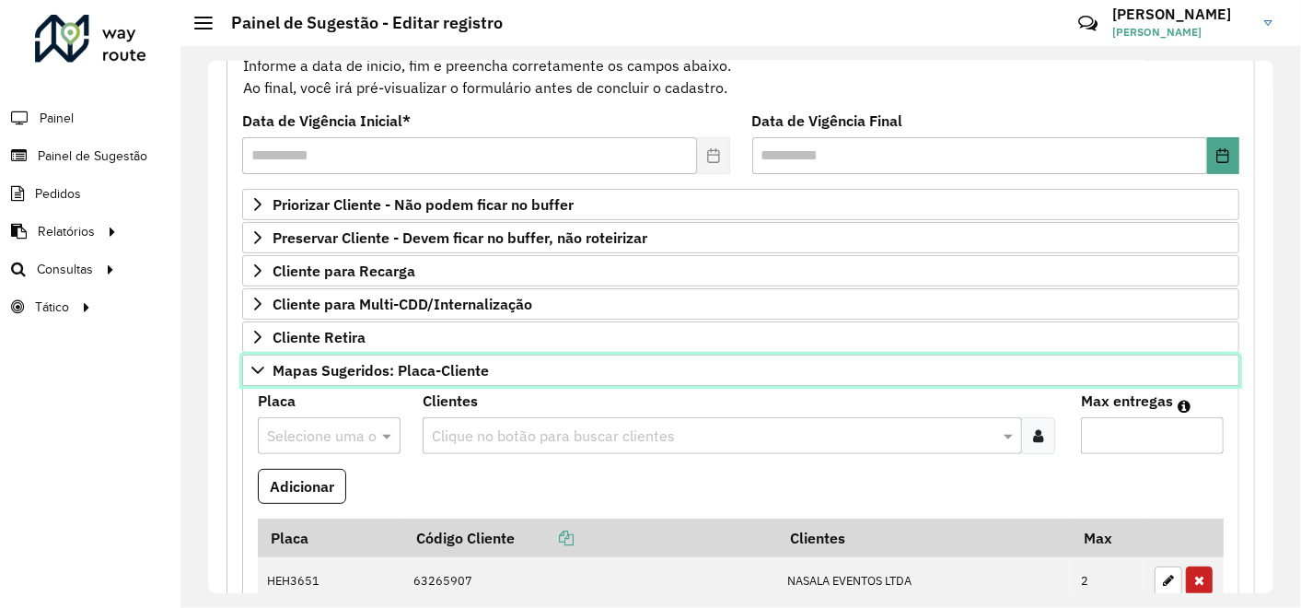
scroll to position [409, 0]
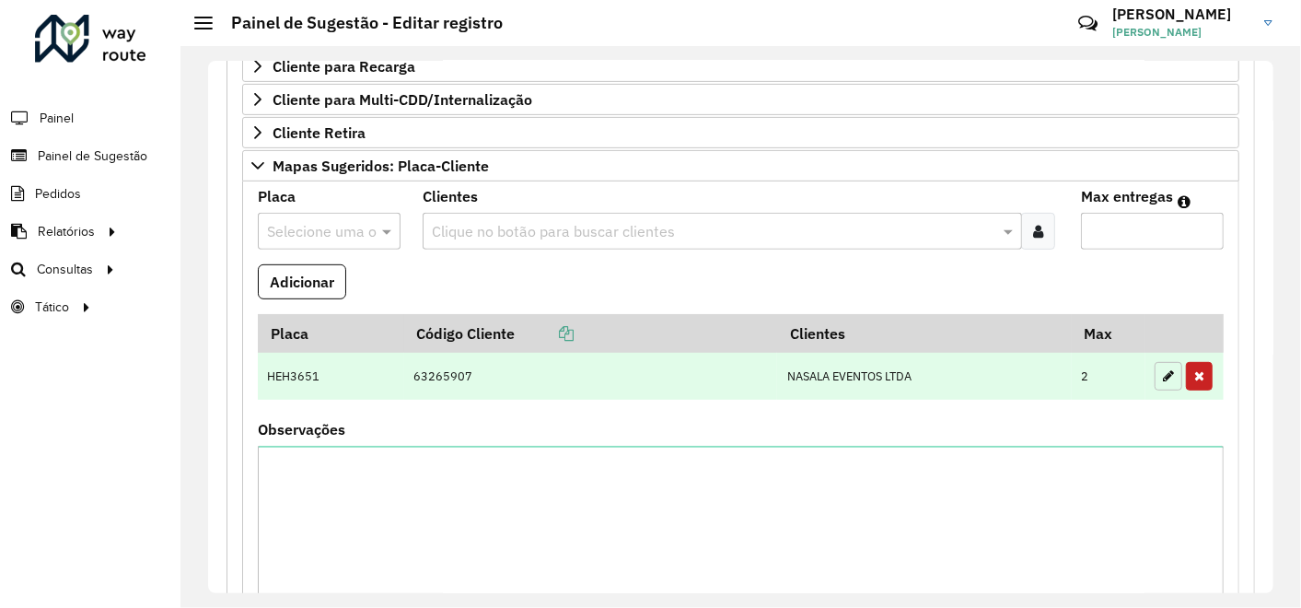
click at [1163, 373] on icon "button" at bounding box center [1168, 375] width 11 height 13
type input "*"
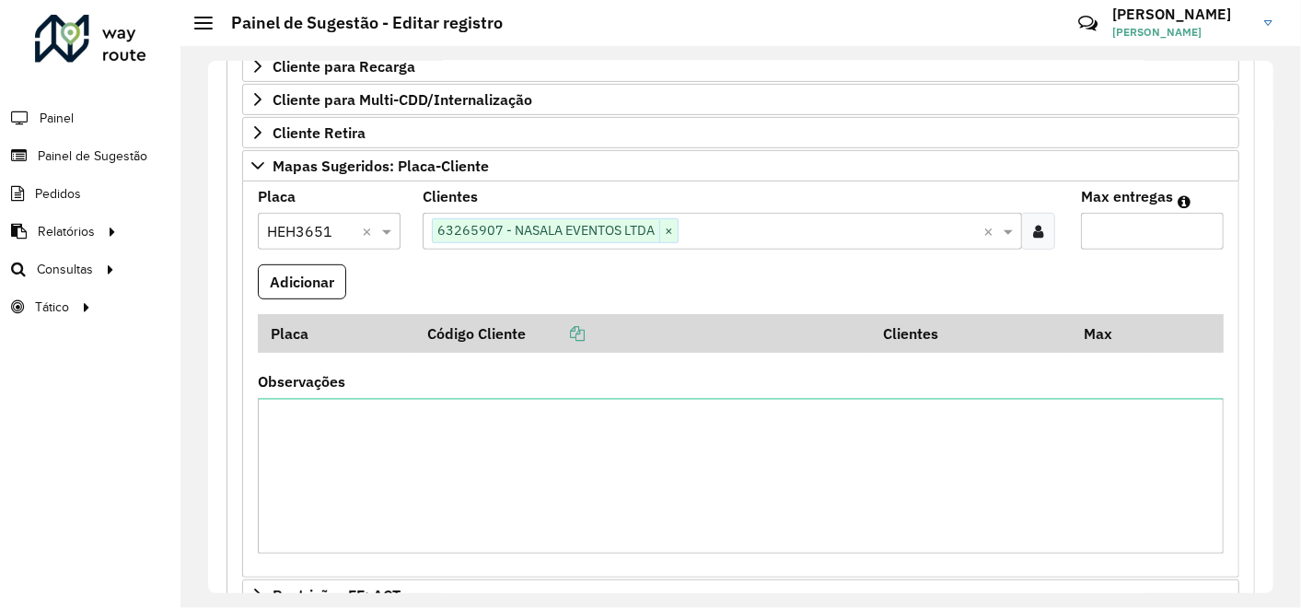
click at [1126, 231] on input "*" at bounding box center [1152, 231] width 143 height 37
type input "*"
click at [313, 275] on button "Adicionar" at bounding box center [302, 281] width 88 height 35
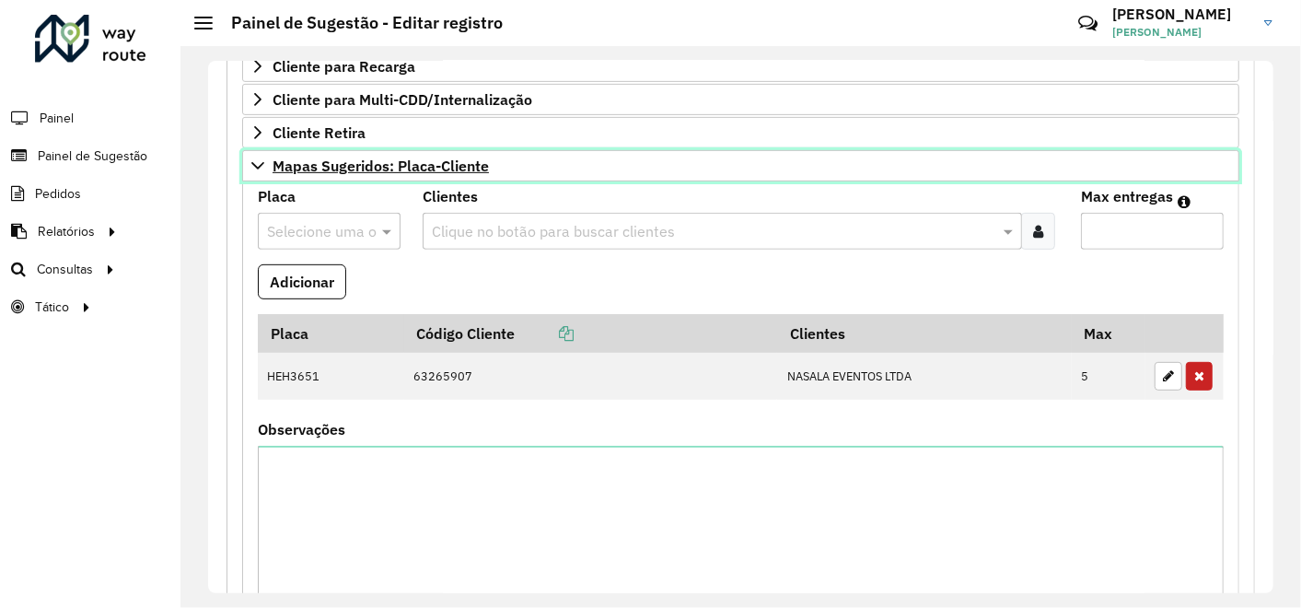
click at [329, 158] on span "Mapas Sugeridos: Placa-Cliente" at bounding box center [381, 165] width 216 height 15
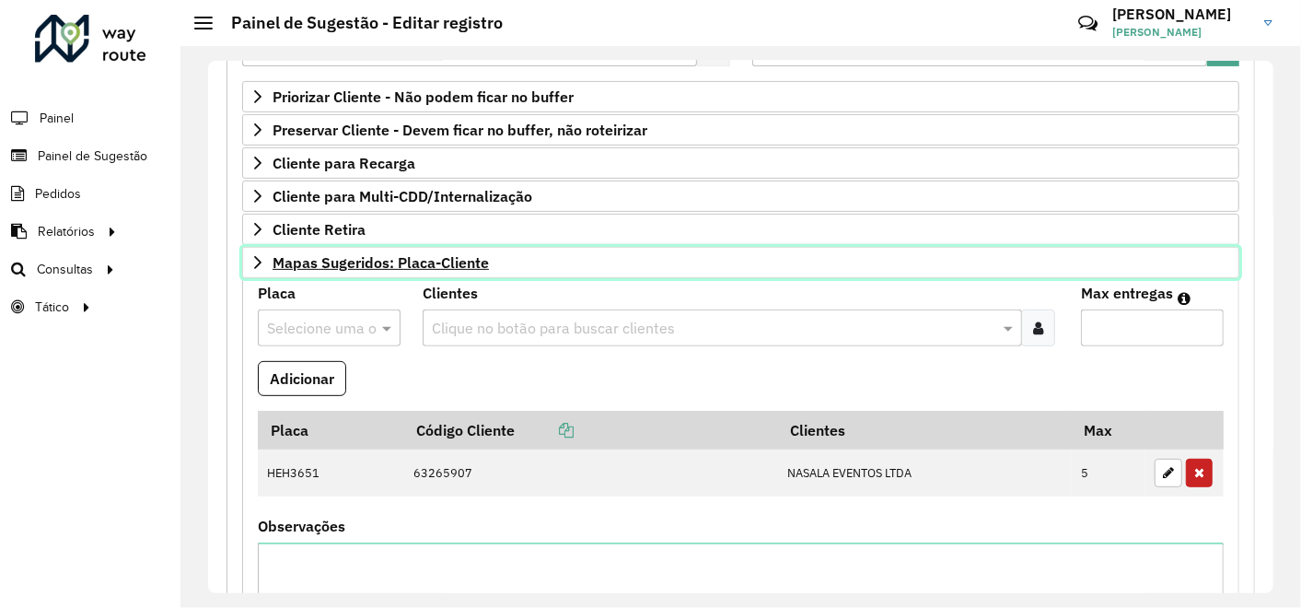
scroll to position [302, 0]
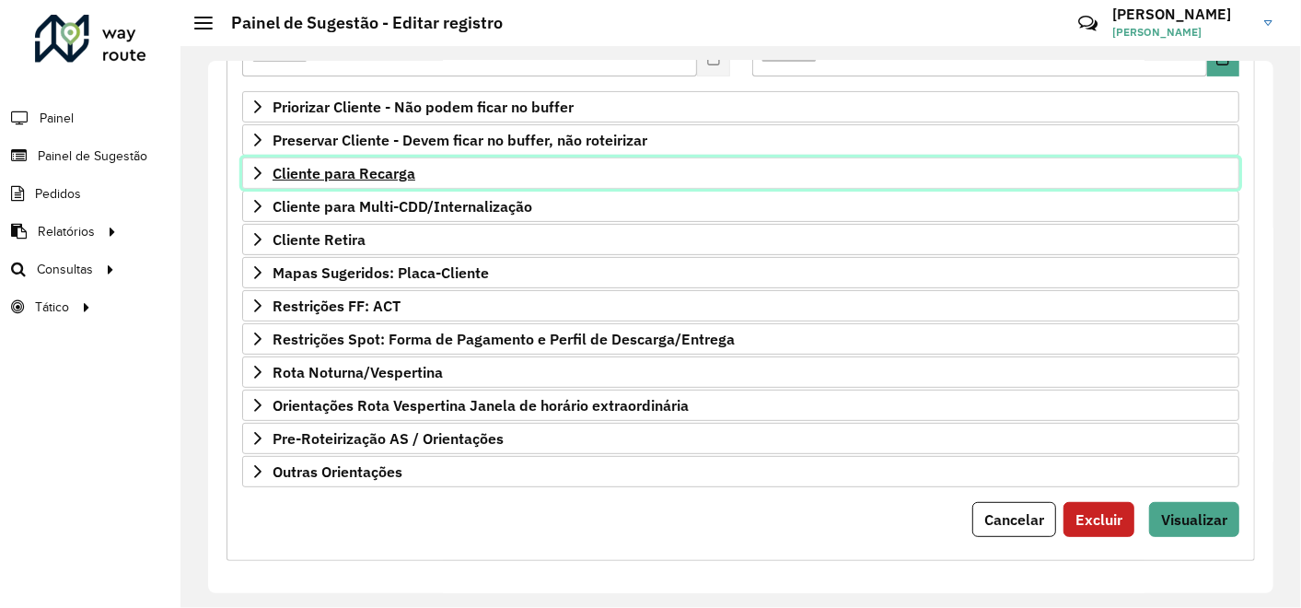
click at [376, 172] on span "Cliente para Recarga" at bounding box center [344, 173] width 143 height 15
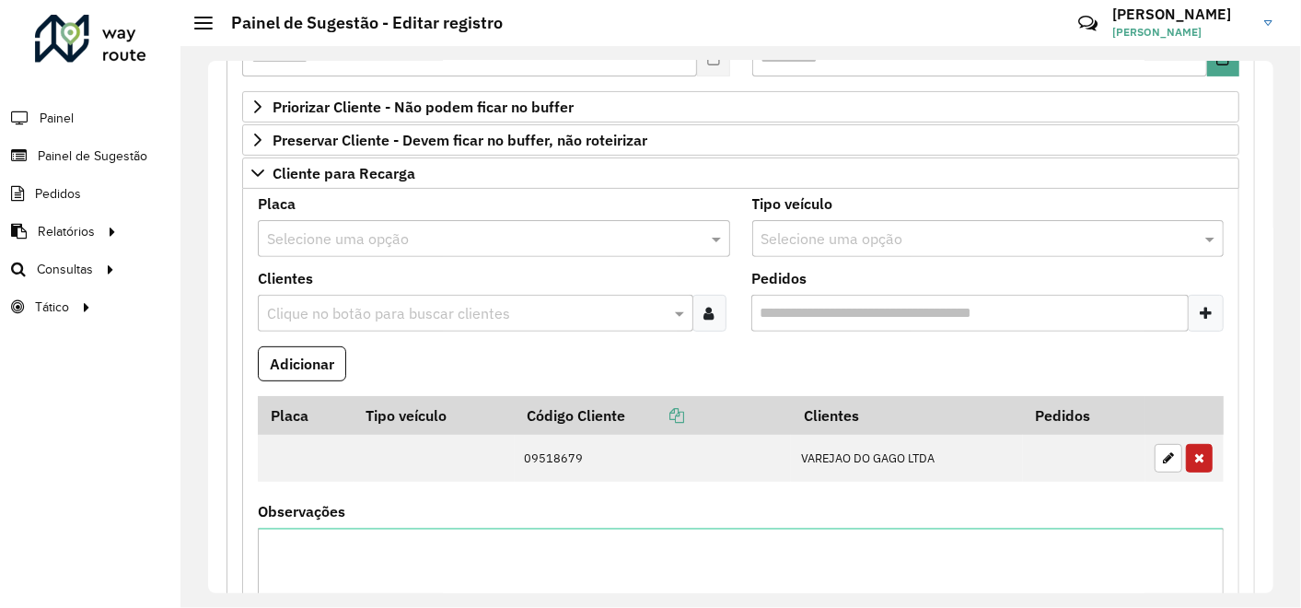
click at [367, 303] on input "text" at bounding box center [466, 314] width 408 height 22
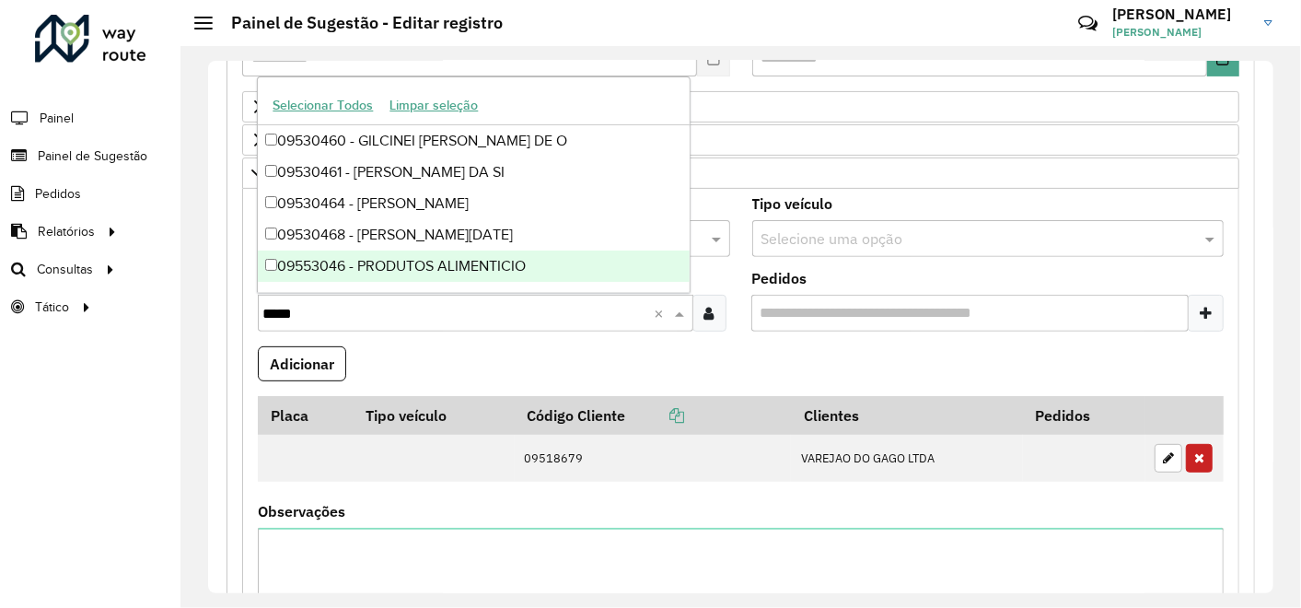
type input "*****"
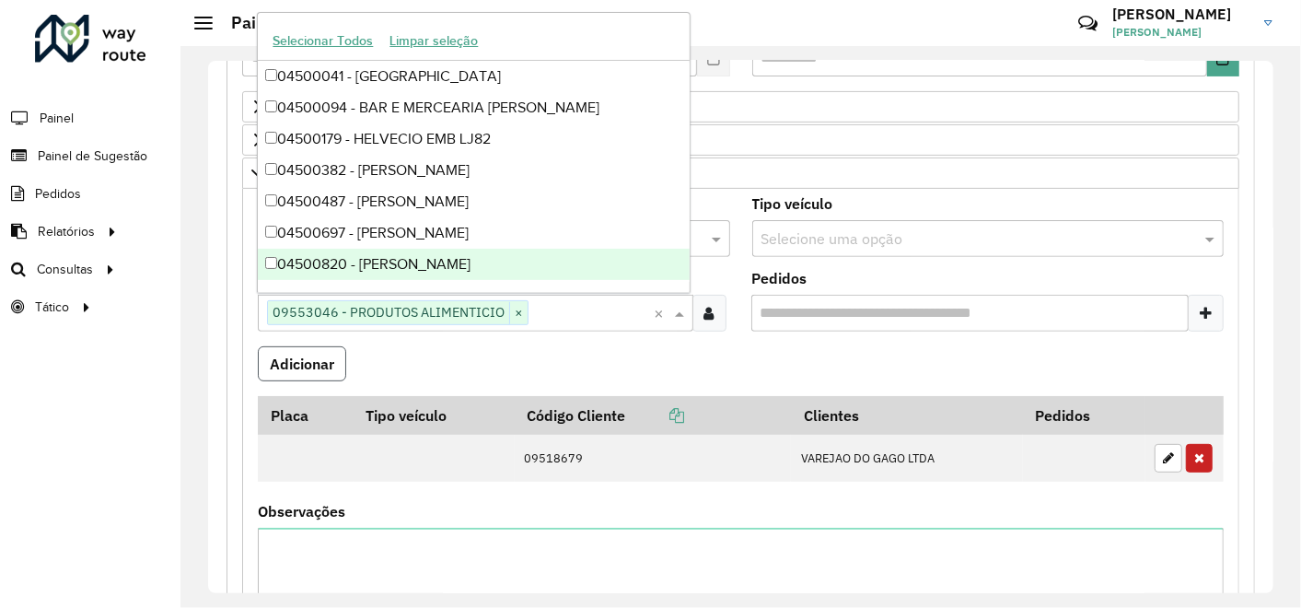
click at [310, 366] on button "Adicionar" at bounding box center [302, 363] width 88 height 35
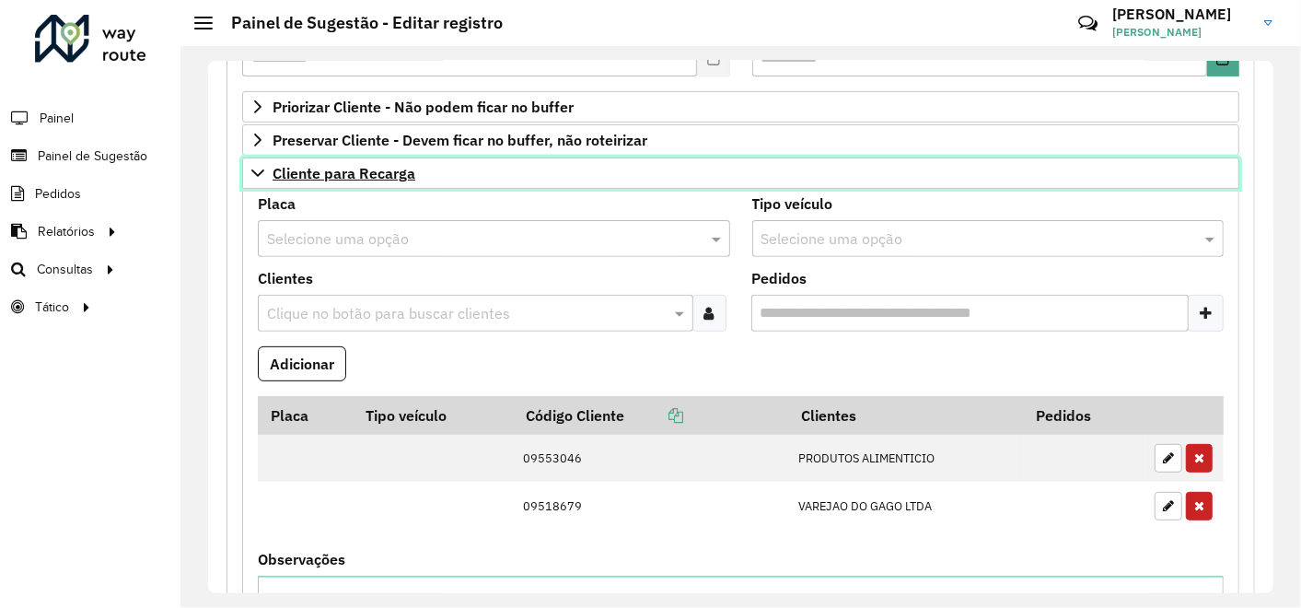
click at [289, 170] on span "Cliente para Recarga" at bounding box center [344, 173] width 143 height 15
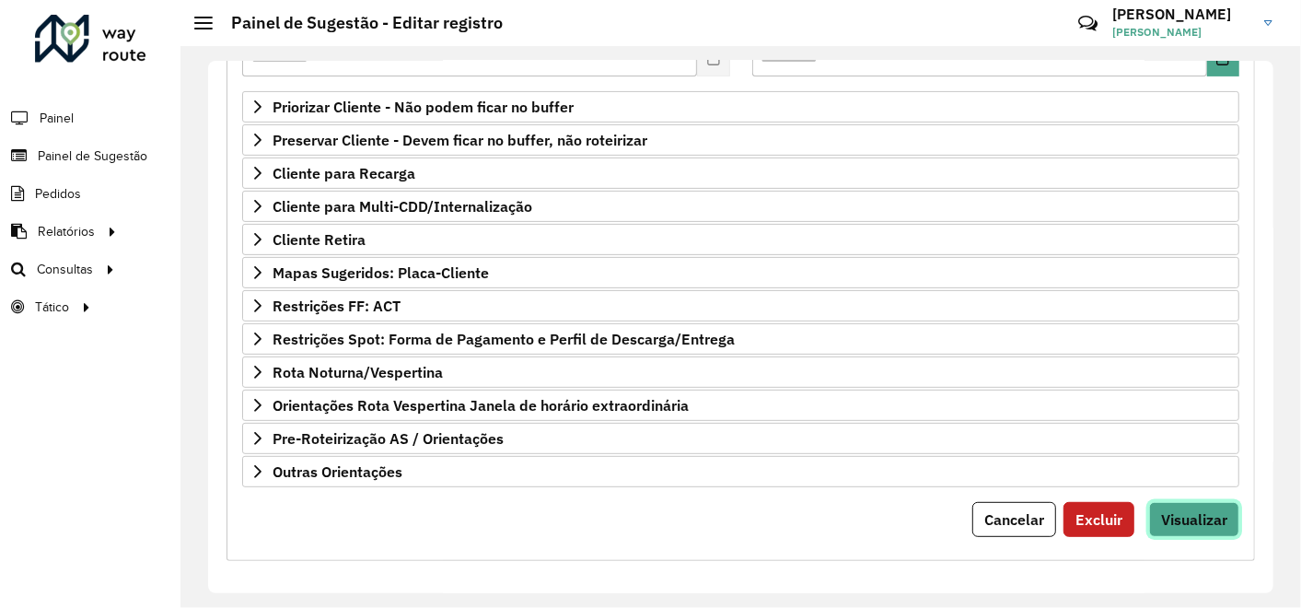
click at [1190, 510] on span "Visualizar" at bounding box center [1194, 519] width 66 height 18
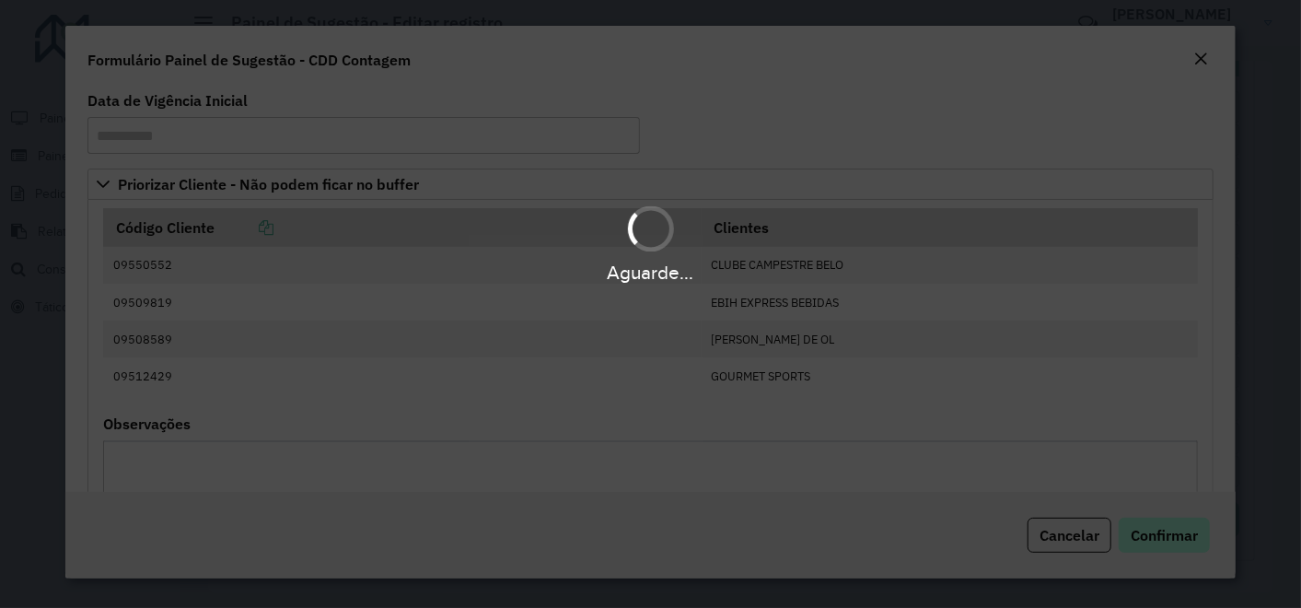
click at [1171, 523] on body "Aguarde... Pop-up bloqueado! Seu navegador bloqueou automáticamente a abertura …" at bounding box center [650, 304] width 1301 height 608
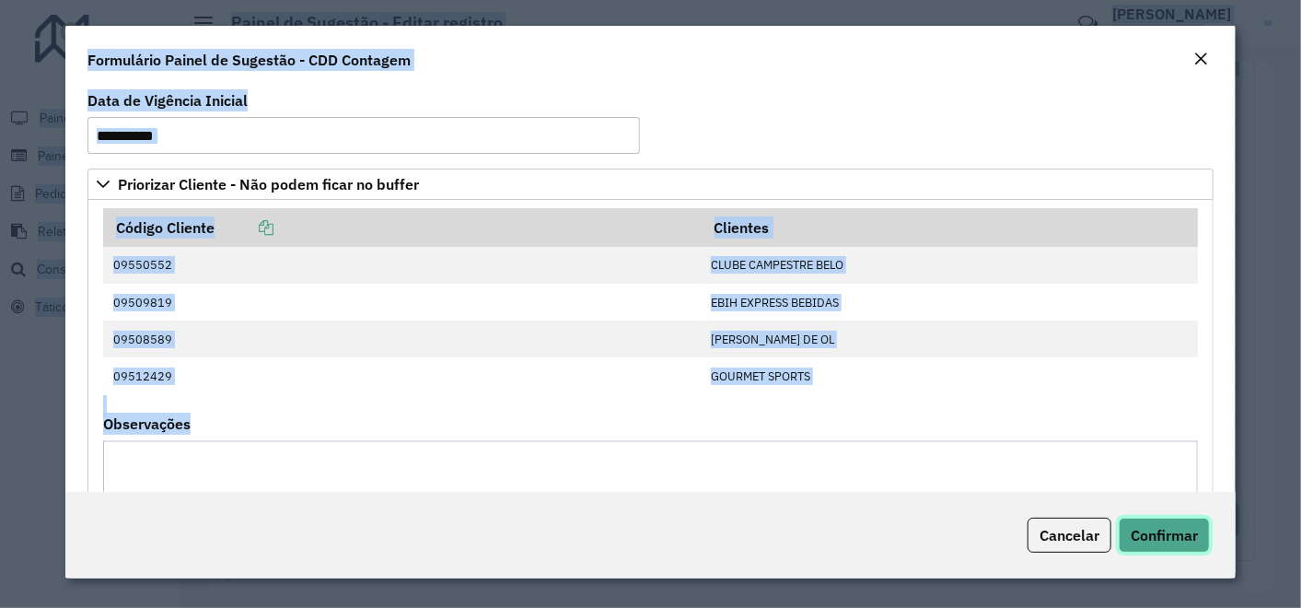
click at [1170, 531] on span "Confirmar" at bounding box center [1164, 535] width 67 height 18
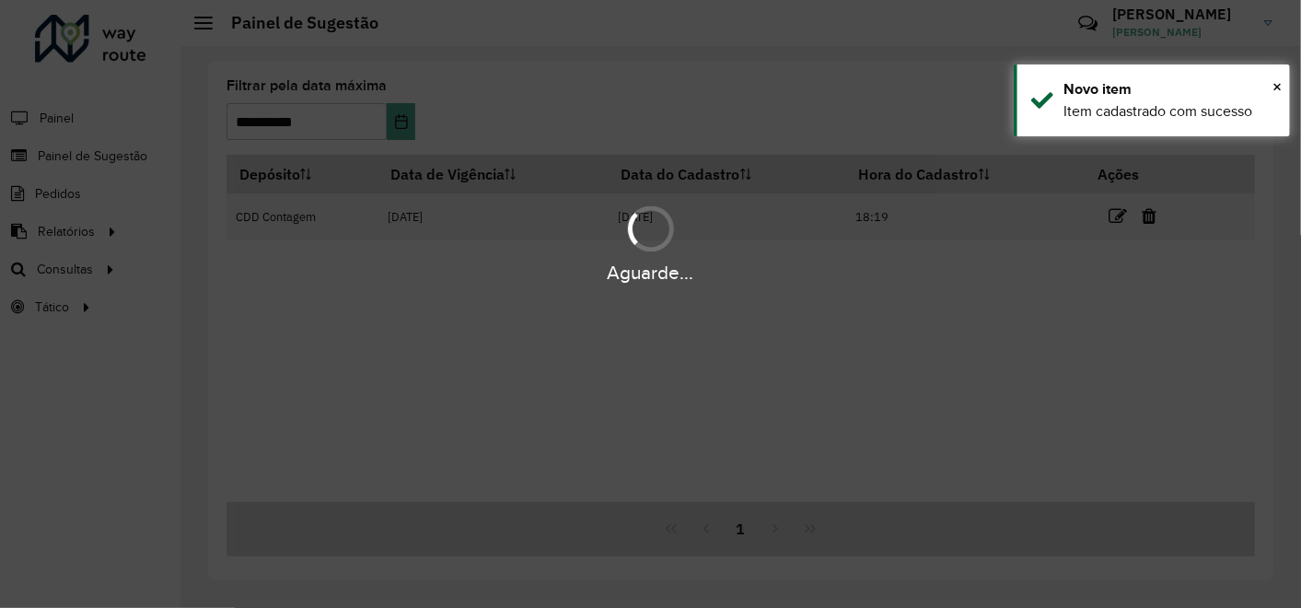
click at [840, 385] on div "Aguarde..." at bounding box center [650, 304] width 1301 height 608
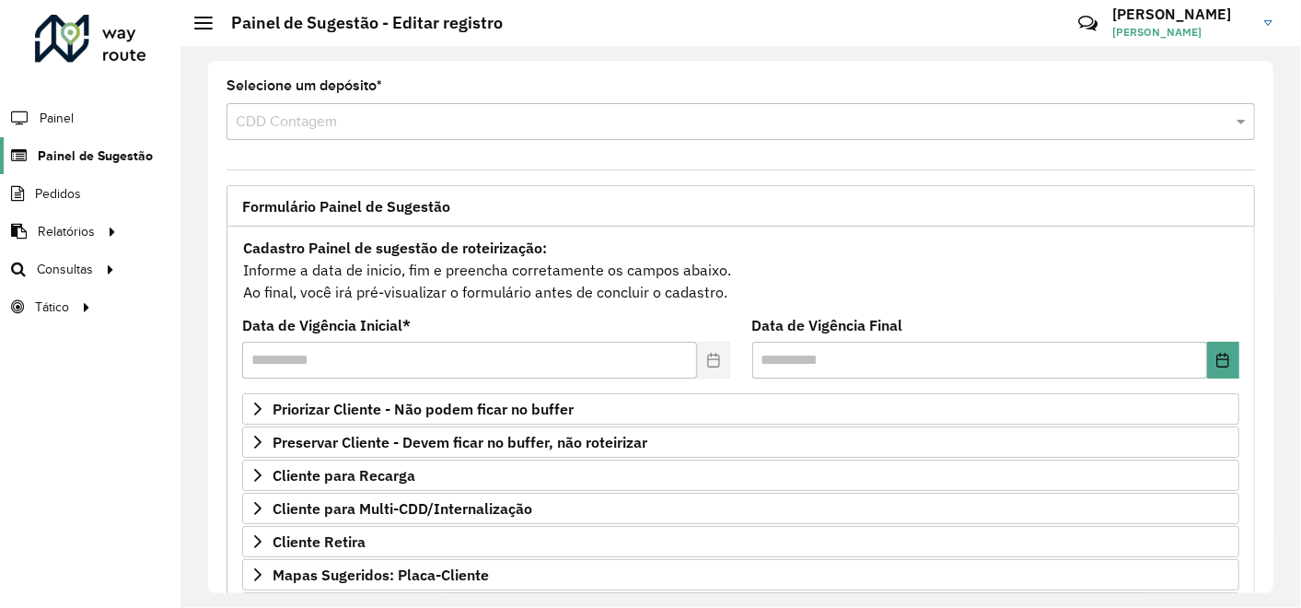
click at [99, 157] on span "Painel de Sugestão" at bounding box center [95, 155] width 115 height 19
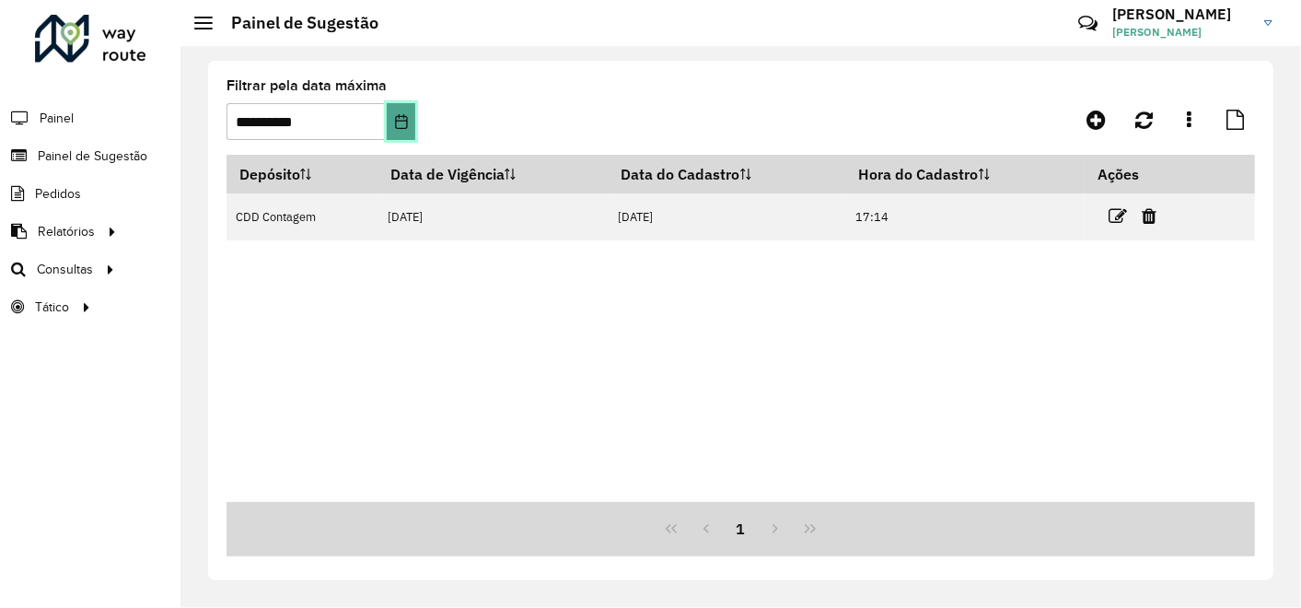
click at [402, 120] on icon "Choose Date" at bounding box center [401, 121] width 15 height 15
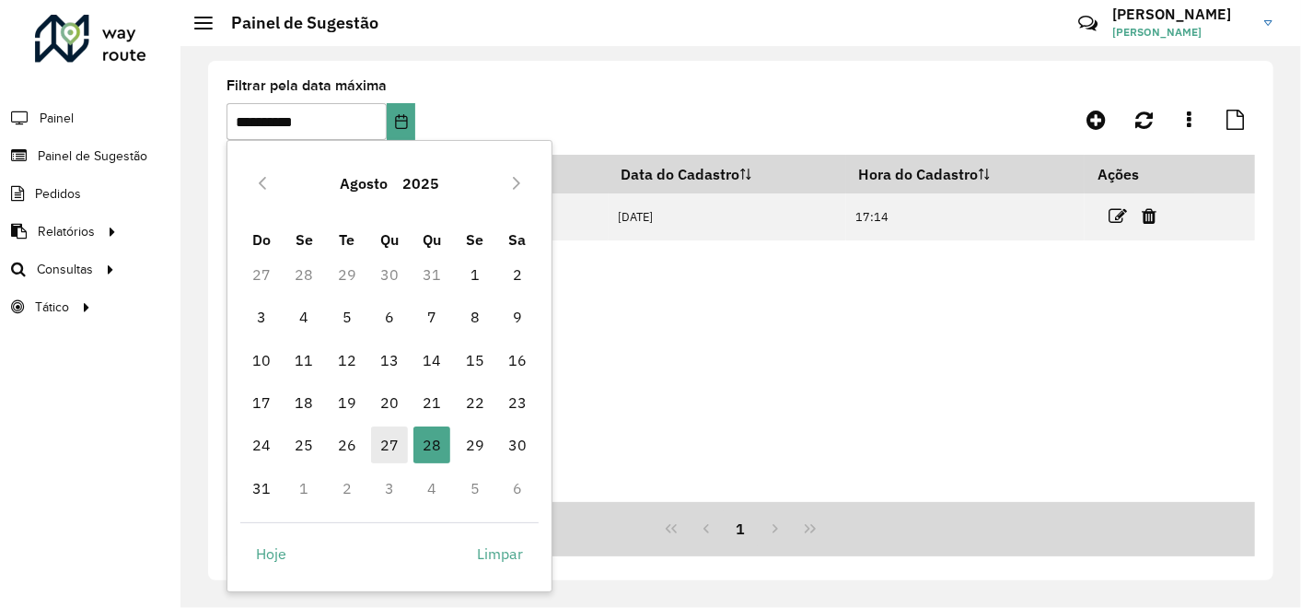
click at [391, 435] on span "27" at bounding box center [389, 444] width 37 height 37
type input "**********"
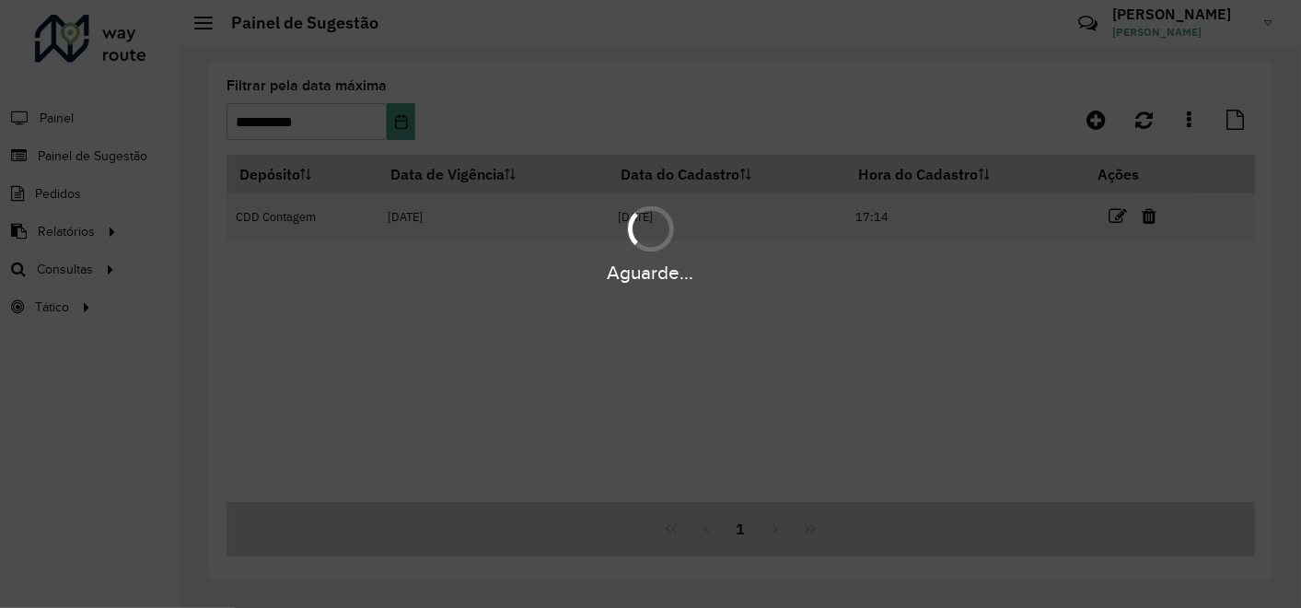
drag, startPoint x: 391, startPoint y: 435, endPoint x: 665, endPoint y: 316, distance: 298.5
click at [665, 316] on div "Aguarde..." at bounding box center [650, 304] width 1301 height 608
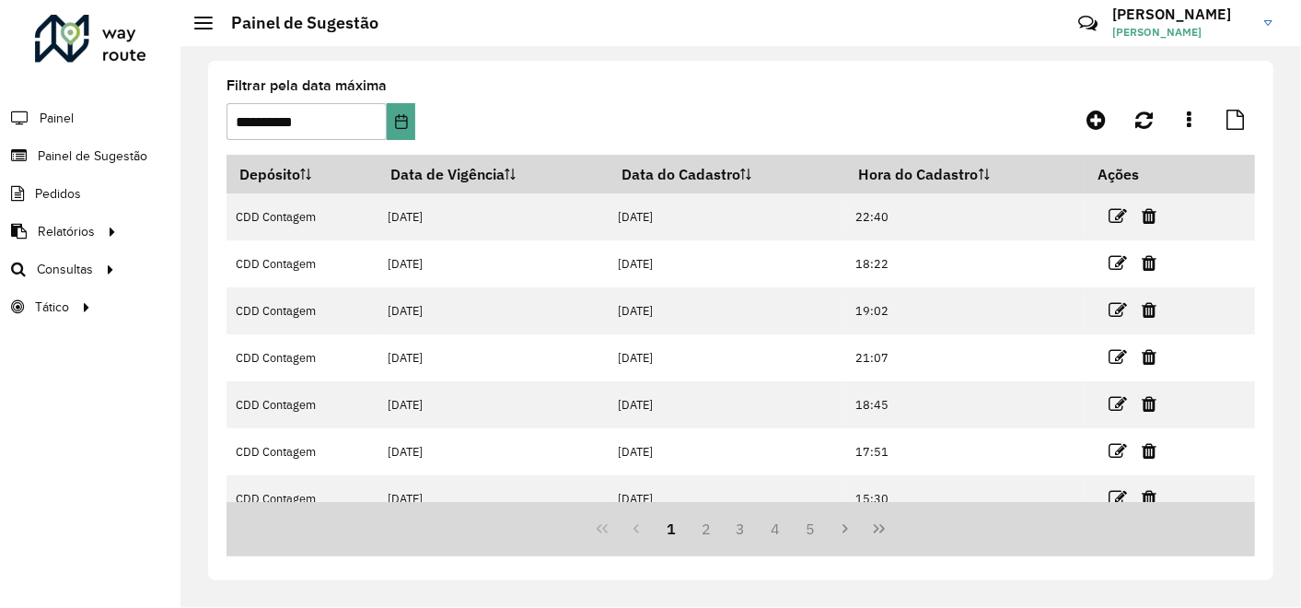
drag, startPoint x: 876, startPoint y: 531, endPoint x: 846, endPoint y: 537, distance: 30.0
click at [876, 531] on icon "Last Page" at bounding box center [879, 528] width 11 height 9
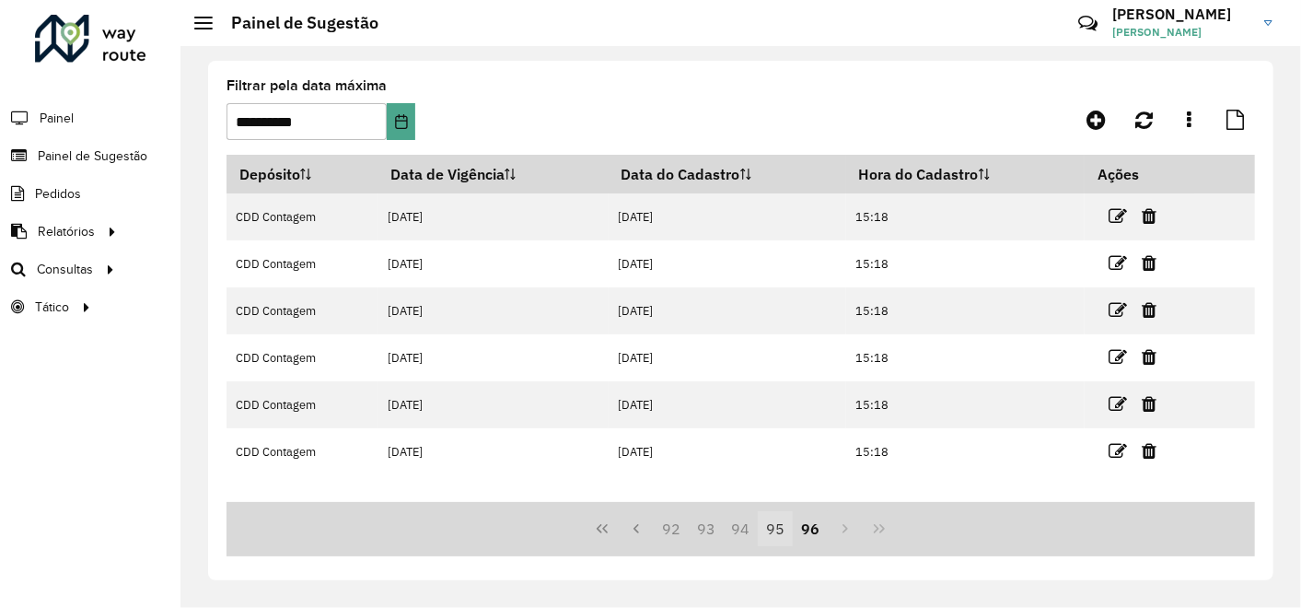
click at [770, 532] on button "95" at bounding box center [775, 528] width 35 height 35
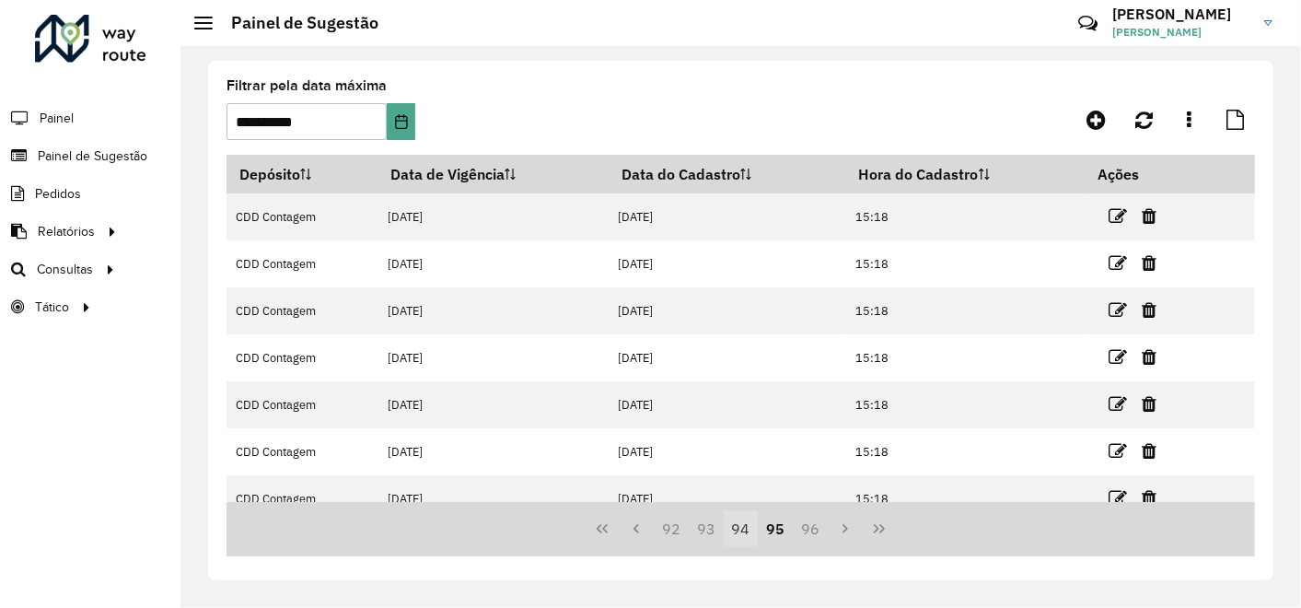
click at [734, 528] on button "94" at bounding box center [741, 528] width 35 height 35
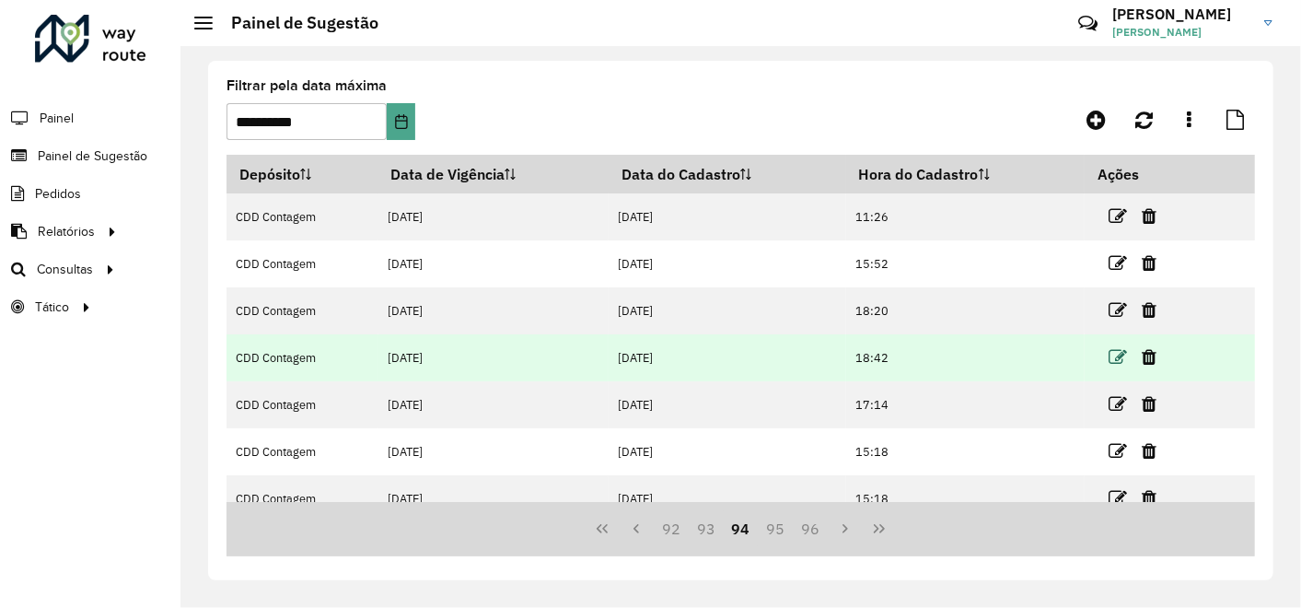
click at [1115, 357] on icon at bounding box center [1118, 357] width 18 height 18
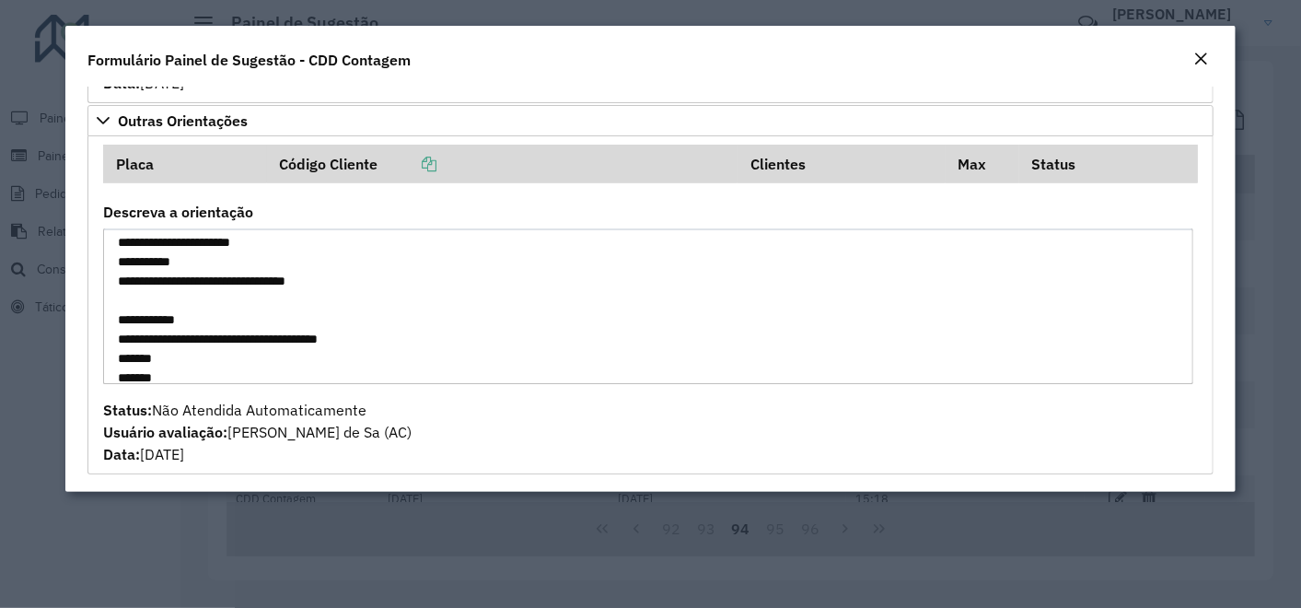
scroll to position [1063, 0]
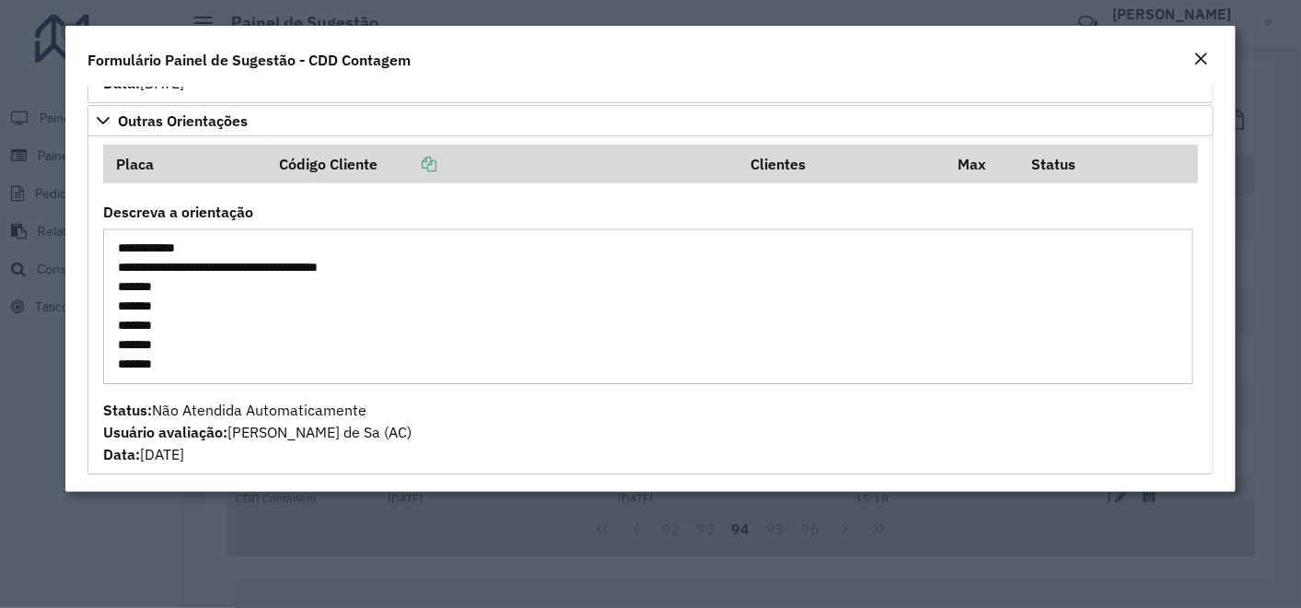
drag, startPoint x: 116, startPoint y: 238, endPoint x: 265, endPoint y: 426, distance: 239.8
click at [265, 426] on formly-group "**********" at bounding box center [651, 305] width 1118 height 320
click at [1201, 54] on em "Close" at bounding box center [1200, 59] width 15 height 15
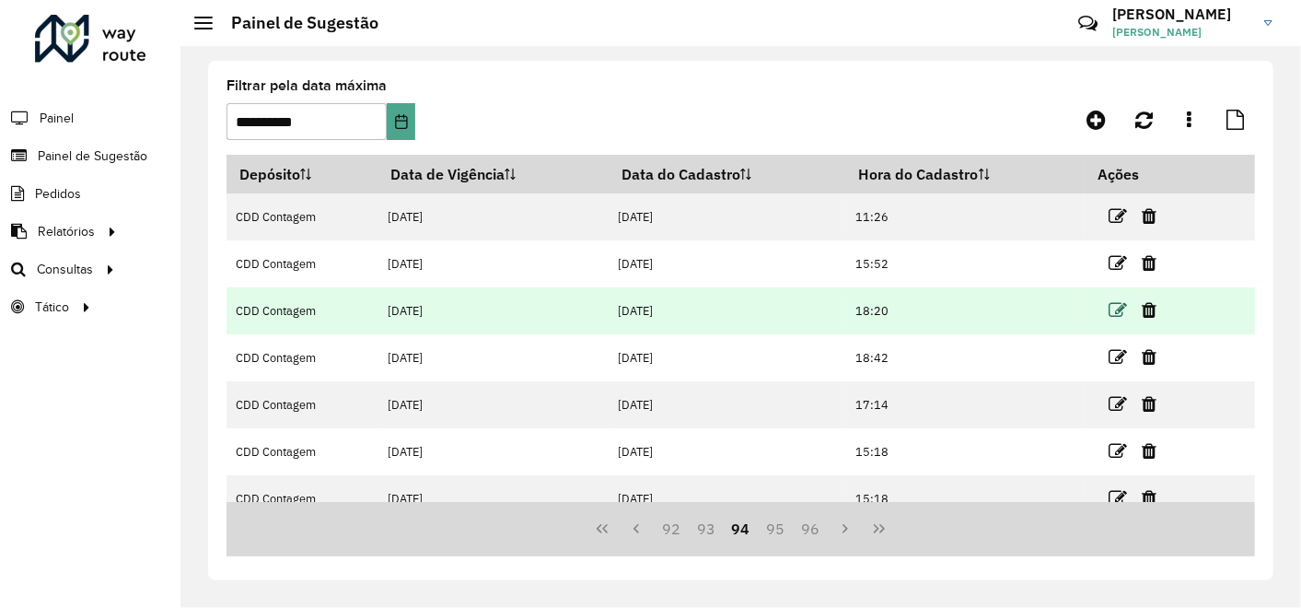
click at [1112, 310] on icon at bounding box center [1118, 310] width 18 height 18
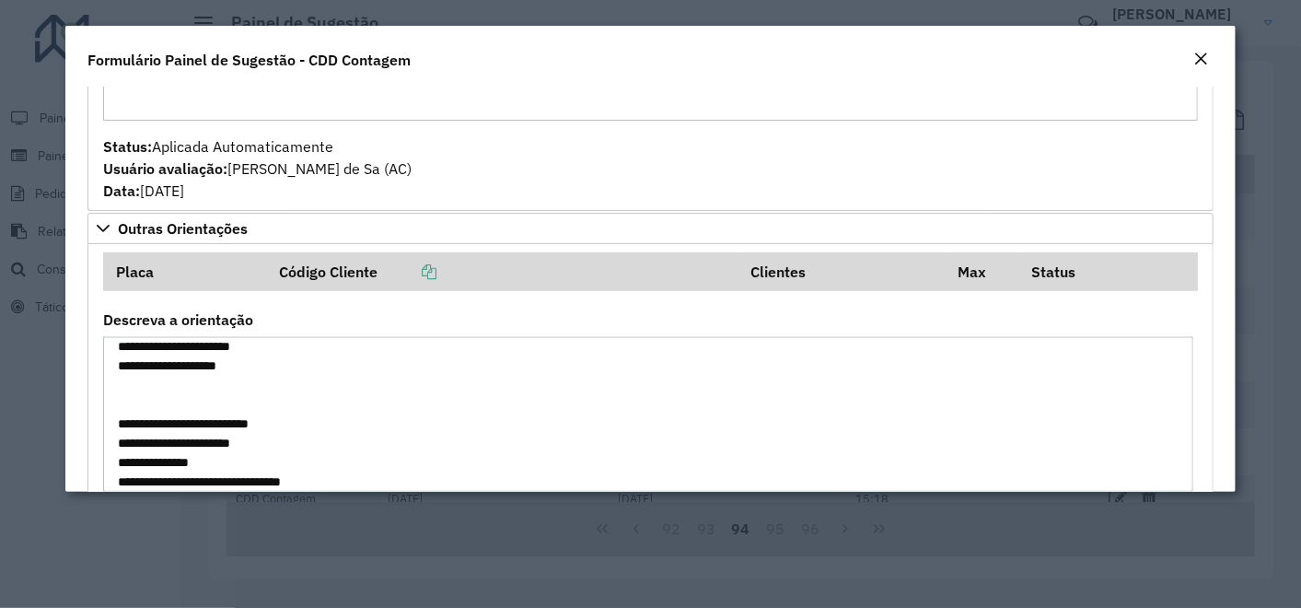
scroll to position [307, 0]
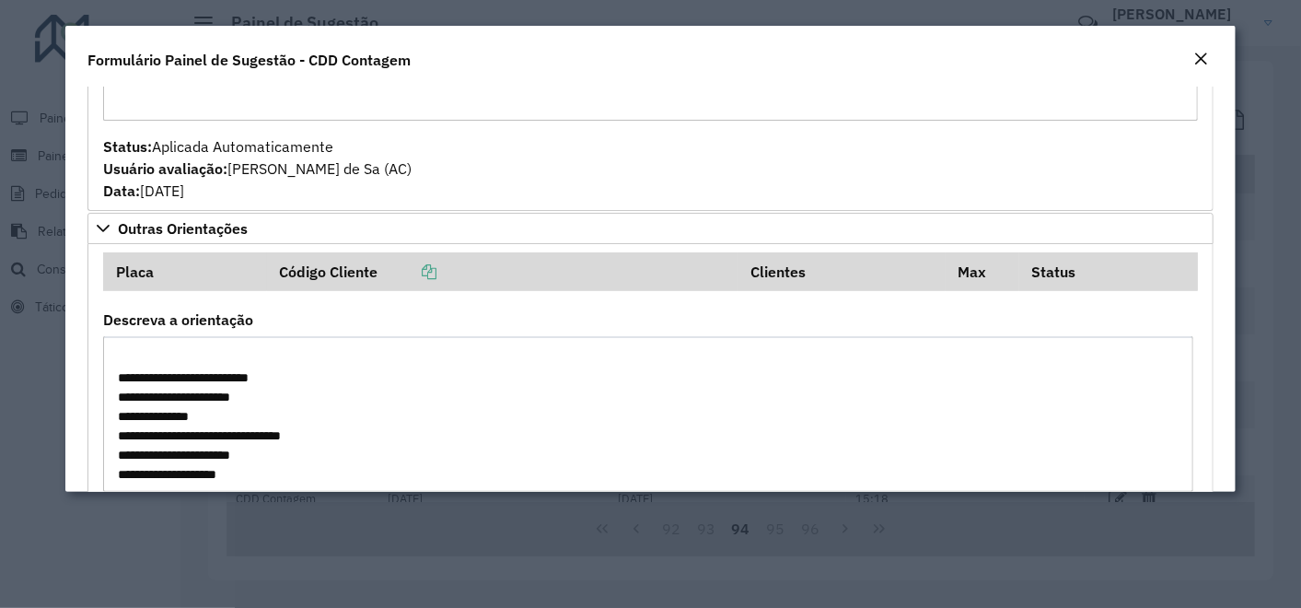
drag, startPoint x: 120, startPoint y: 373, endPoint x: 228, endPoint y: 431, distance: 123.2
click at [228, 431] on textarea "Descreva a orientação" at bounding box center [648, 414] width 1091 height 156
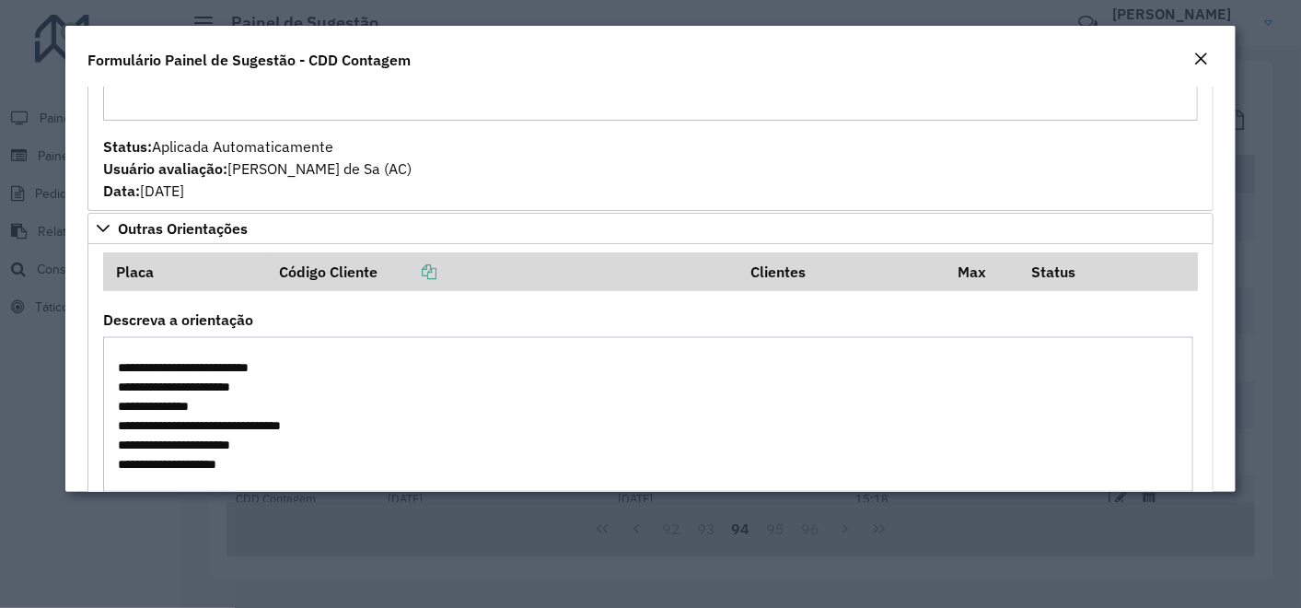
scroll to position [336, 0]
